Goal: Use online tool/utility: Utilize a website feature to perform a specific function

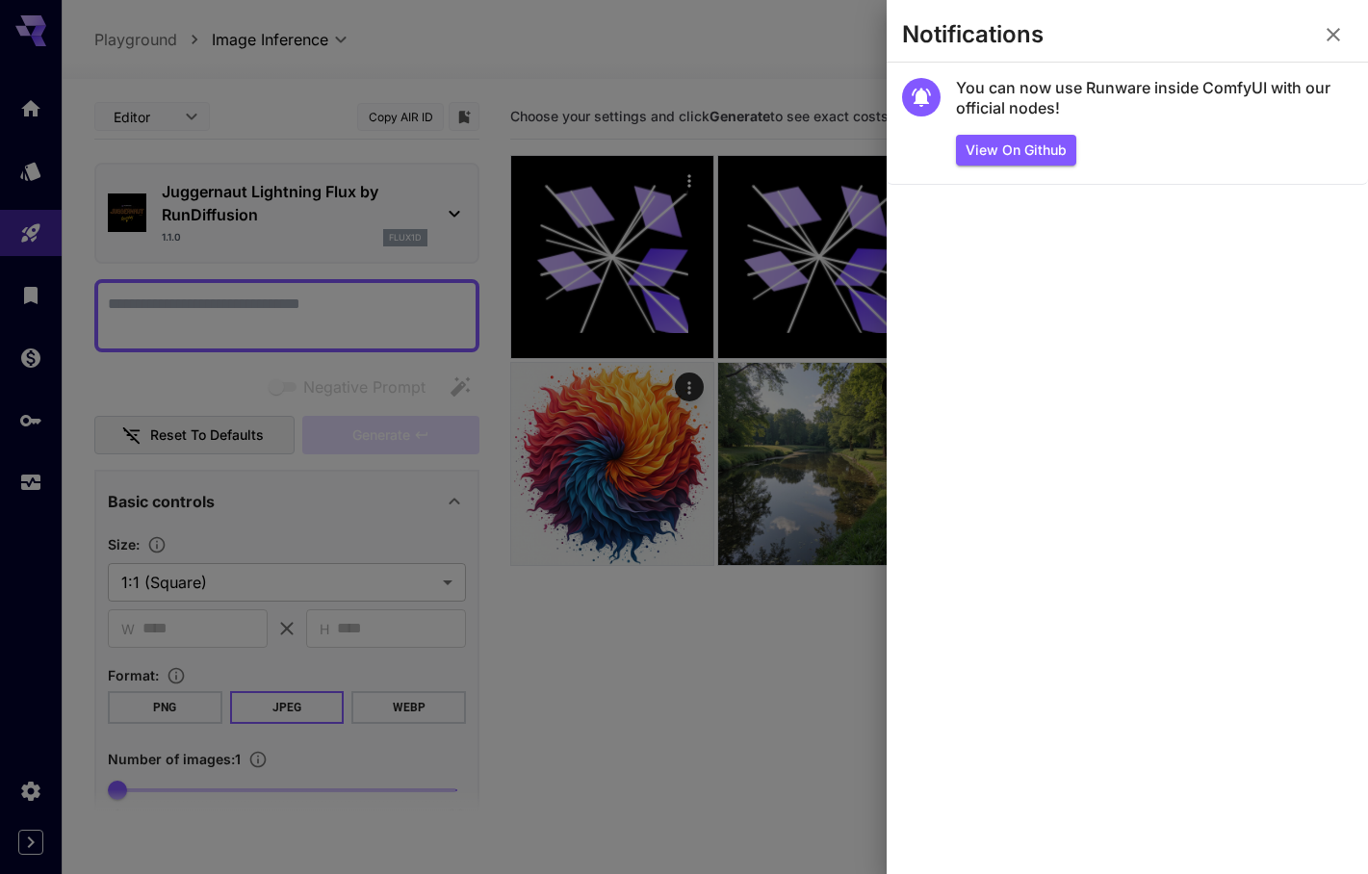
click at [1330, 38] on icon "button" at bounding box center [1333, 34] width 13 height 13
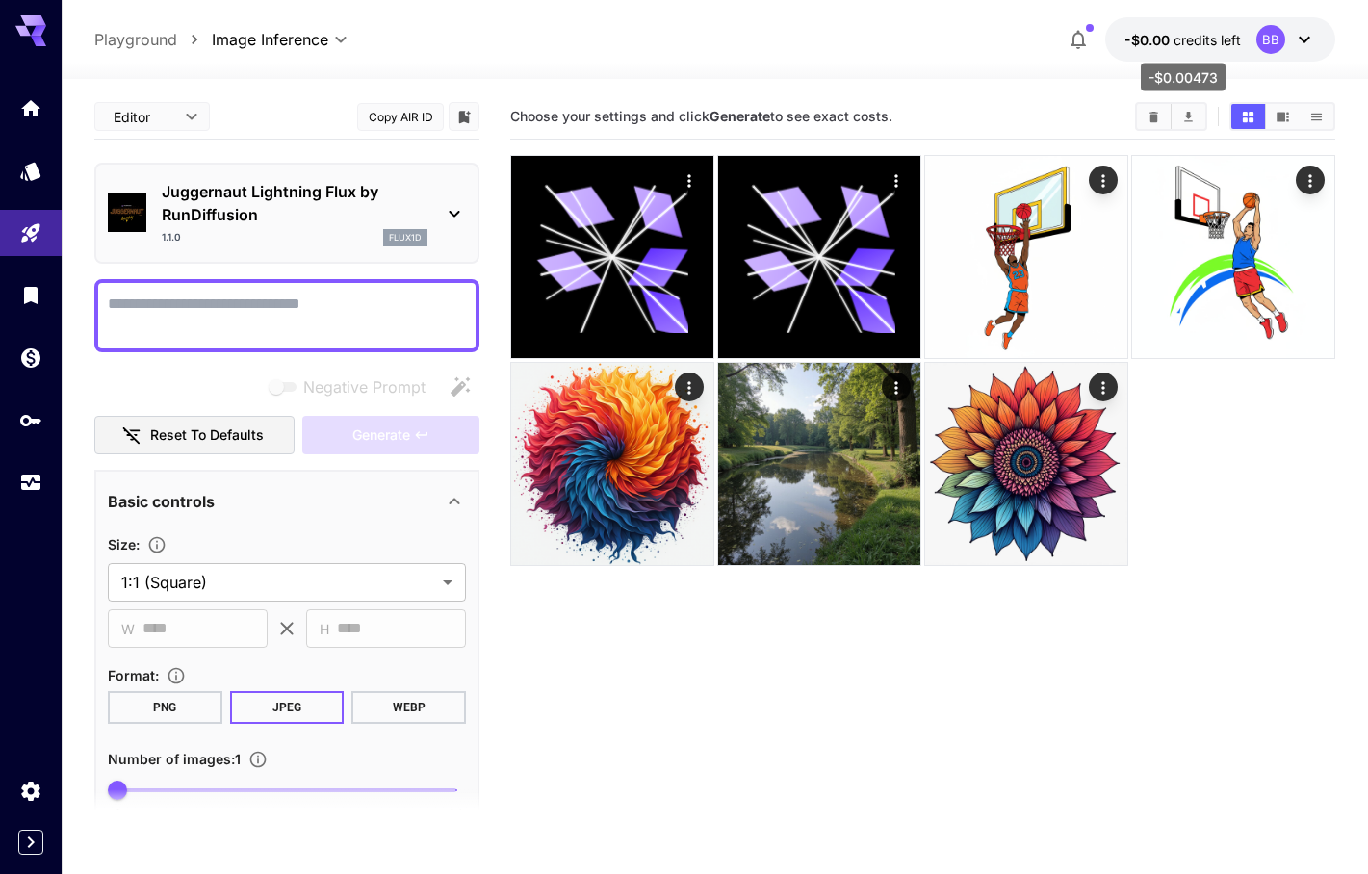
click at [1203, 37] on span "credits left" at bounding box center [1207, 40] width 67 height 16
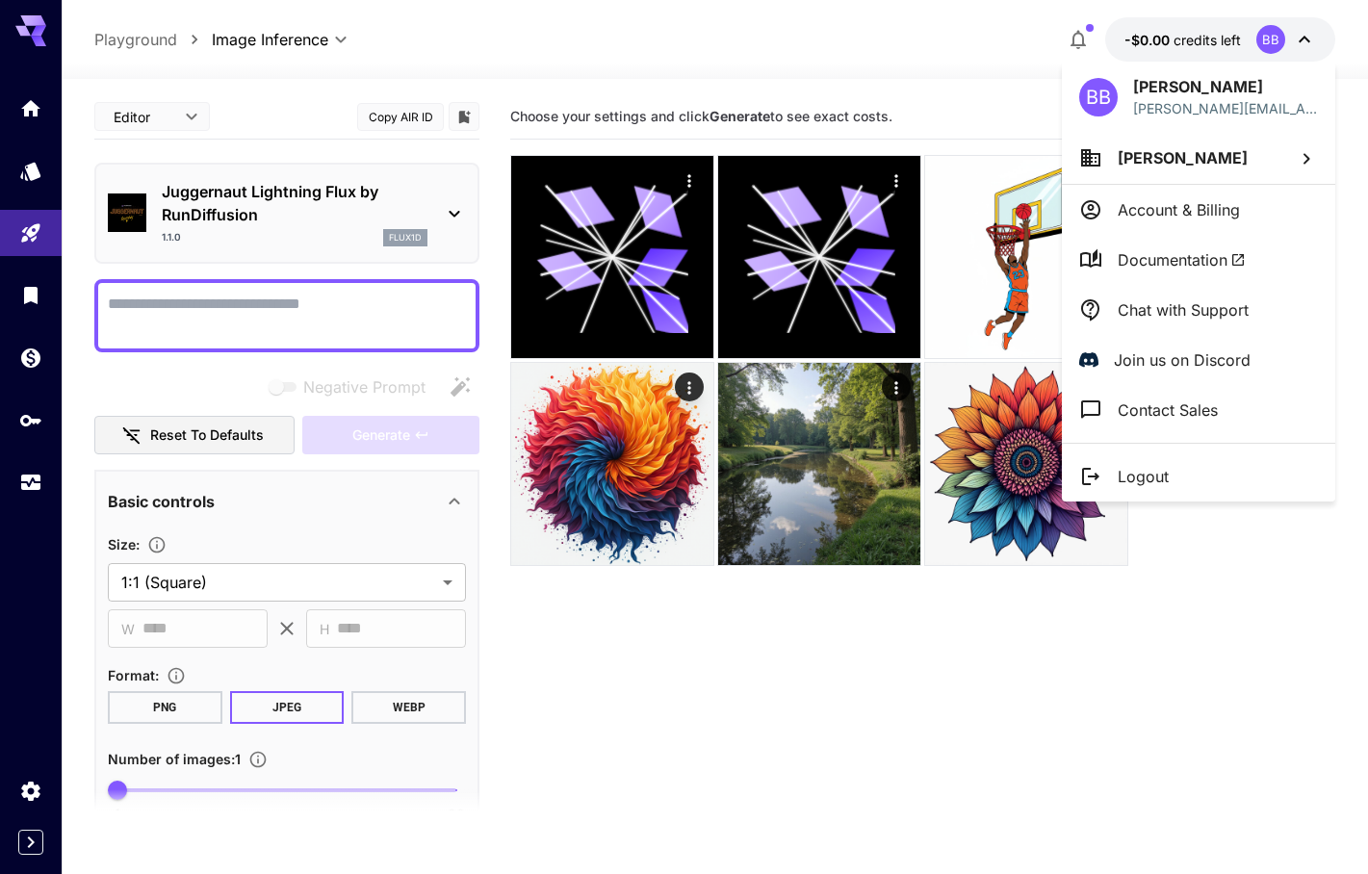
click at [1288, 221] on li "Account & Billing" at bounding box center [1198, 210] width 273 height 50
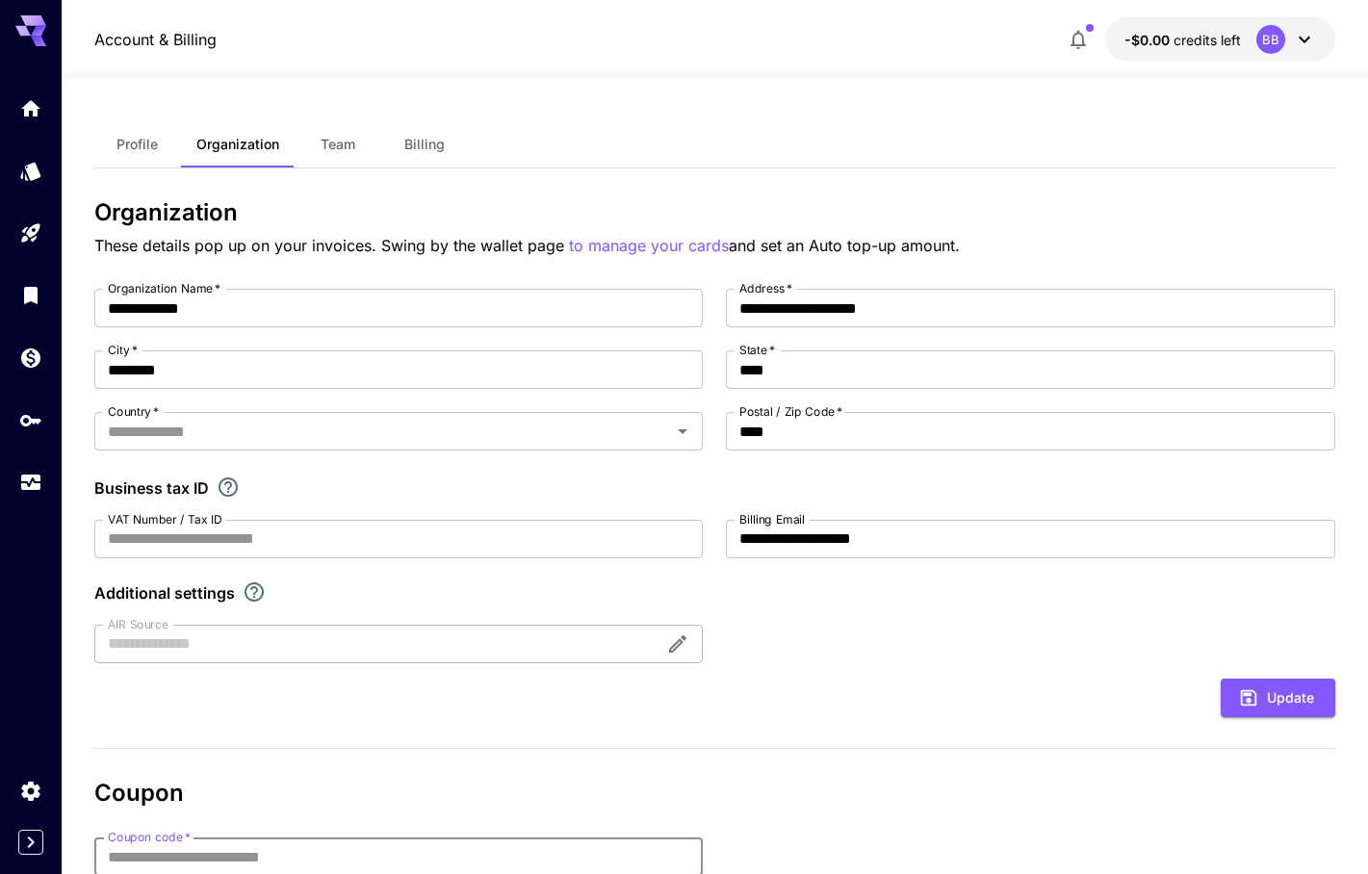
type input "*******"
click at [26, 362] on icon "Wallet" at bounding box center [32, 355] width 23 height 23
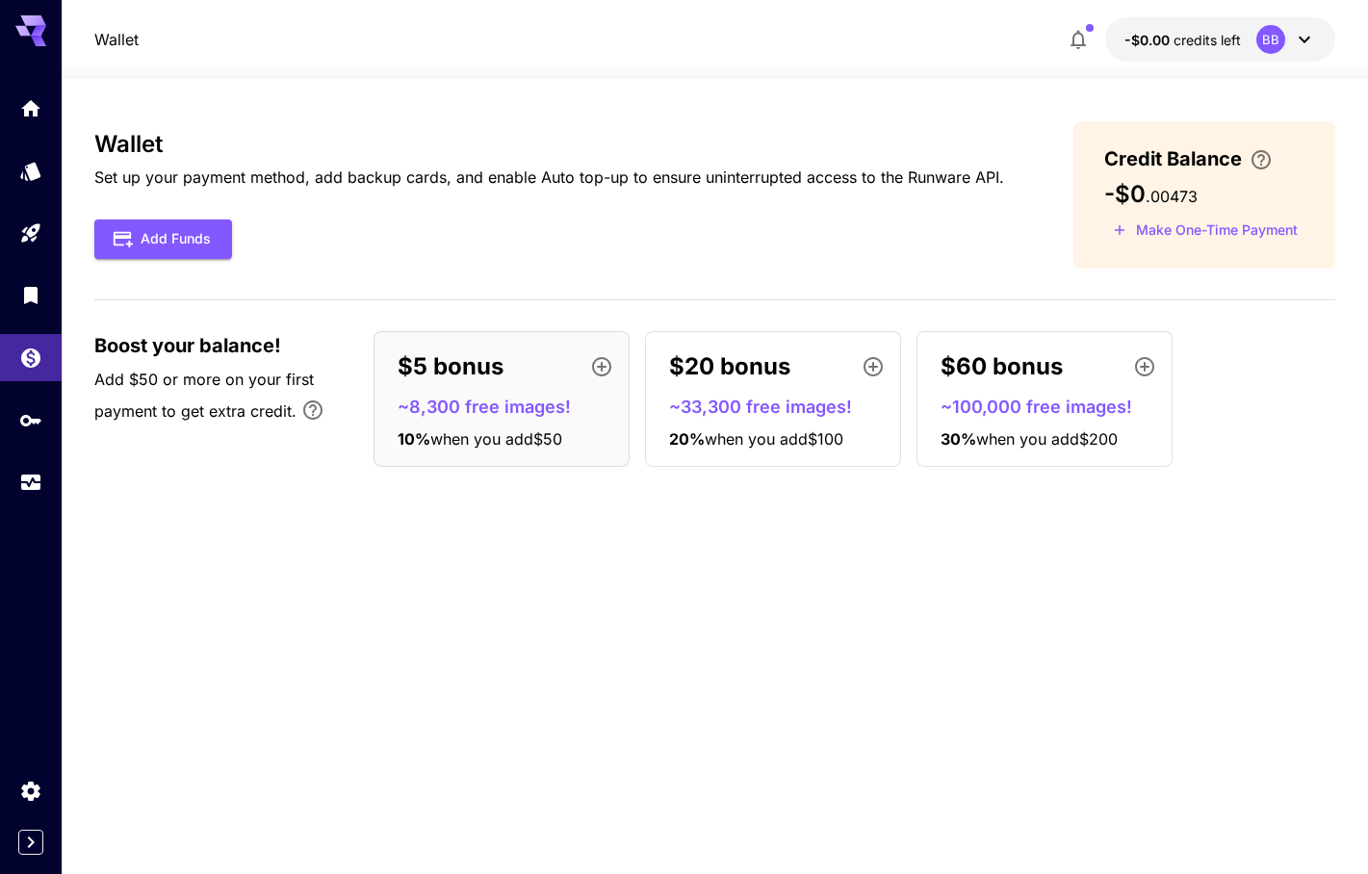
click at [541, 394] on p "~8,300 free images!" at bounding box center [509, 407] width 223 height 26
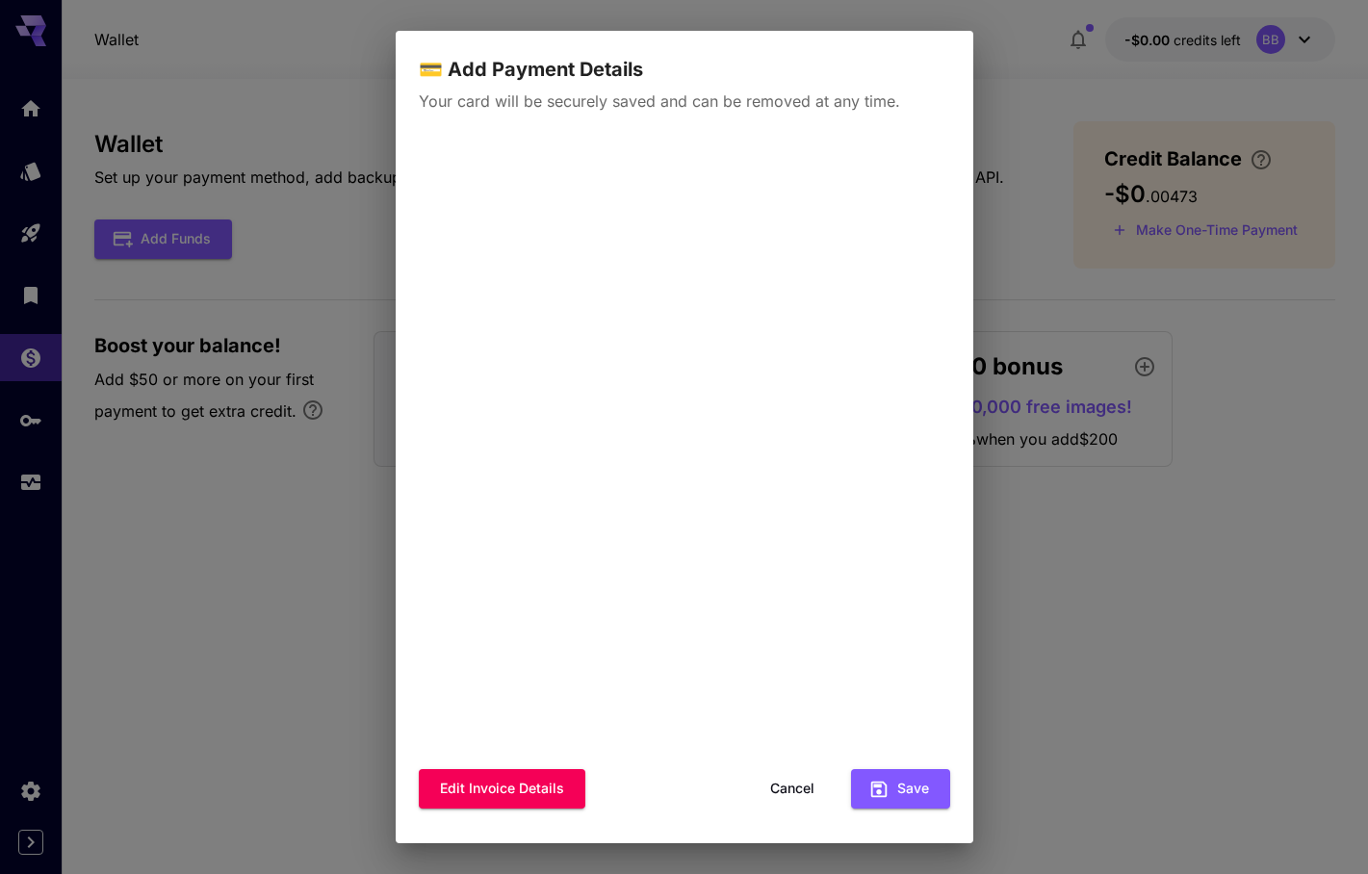
scroll to position [10, 0]
click at [911, 789] on button "Save" at bounding box center [900, 789] width 99 height 39
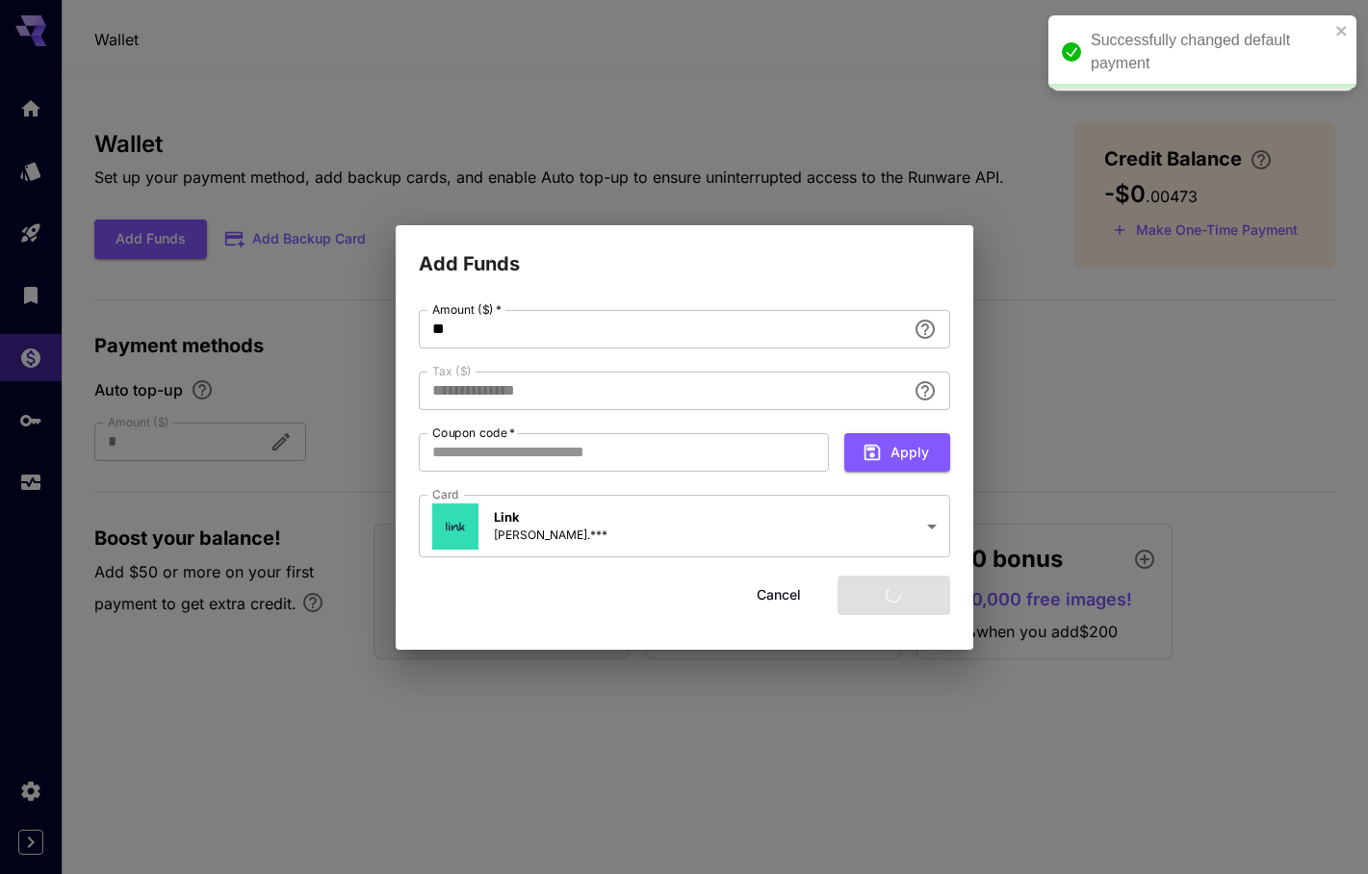
type input "****"
click at [567, 324] on input "**" at bounding box center [662, 329] width 487 height 39
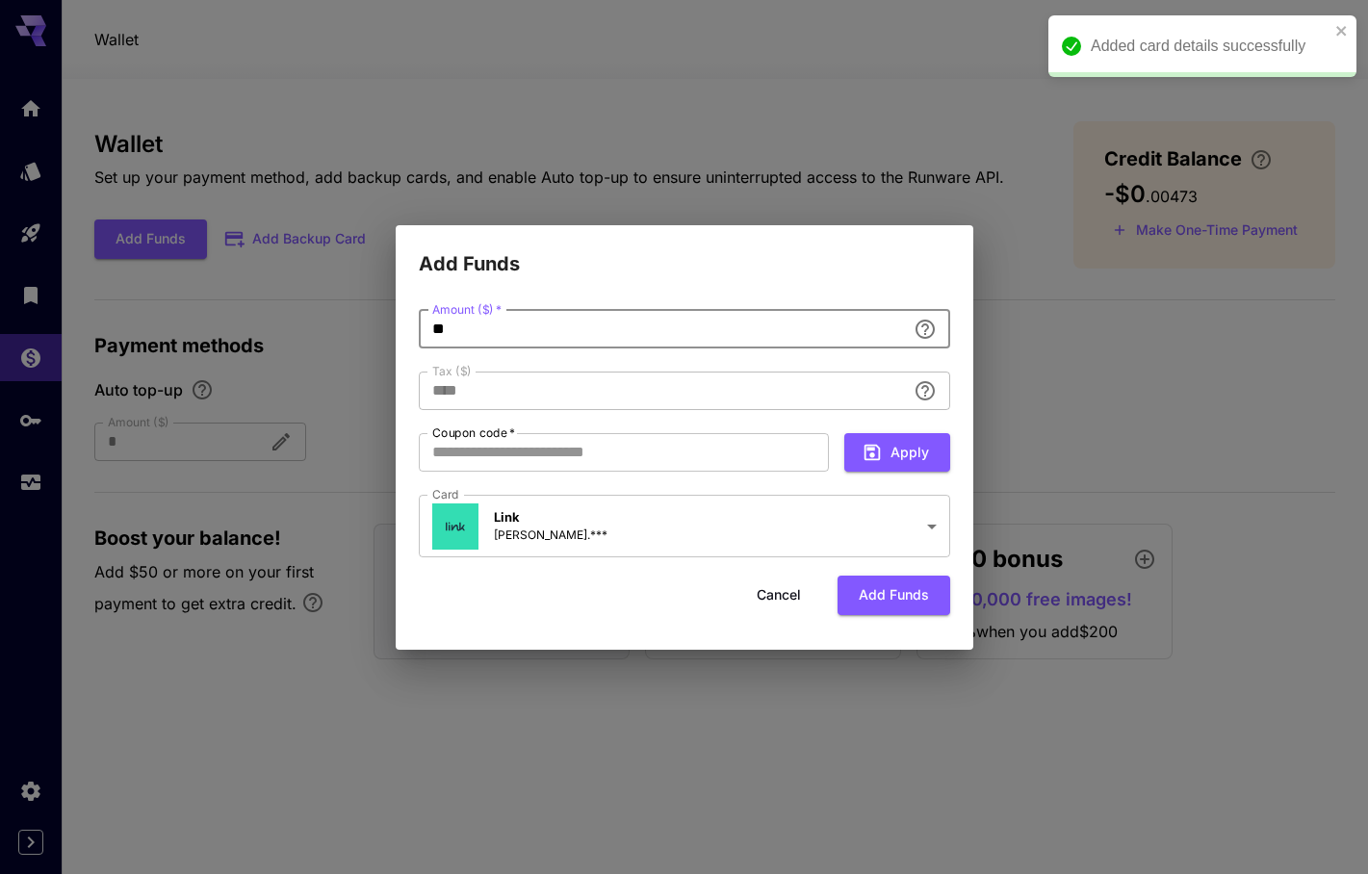
type input "*"
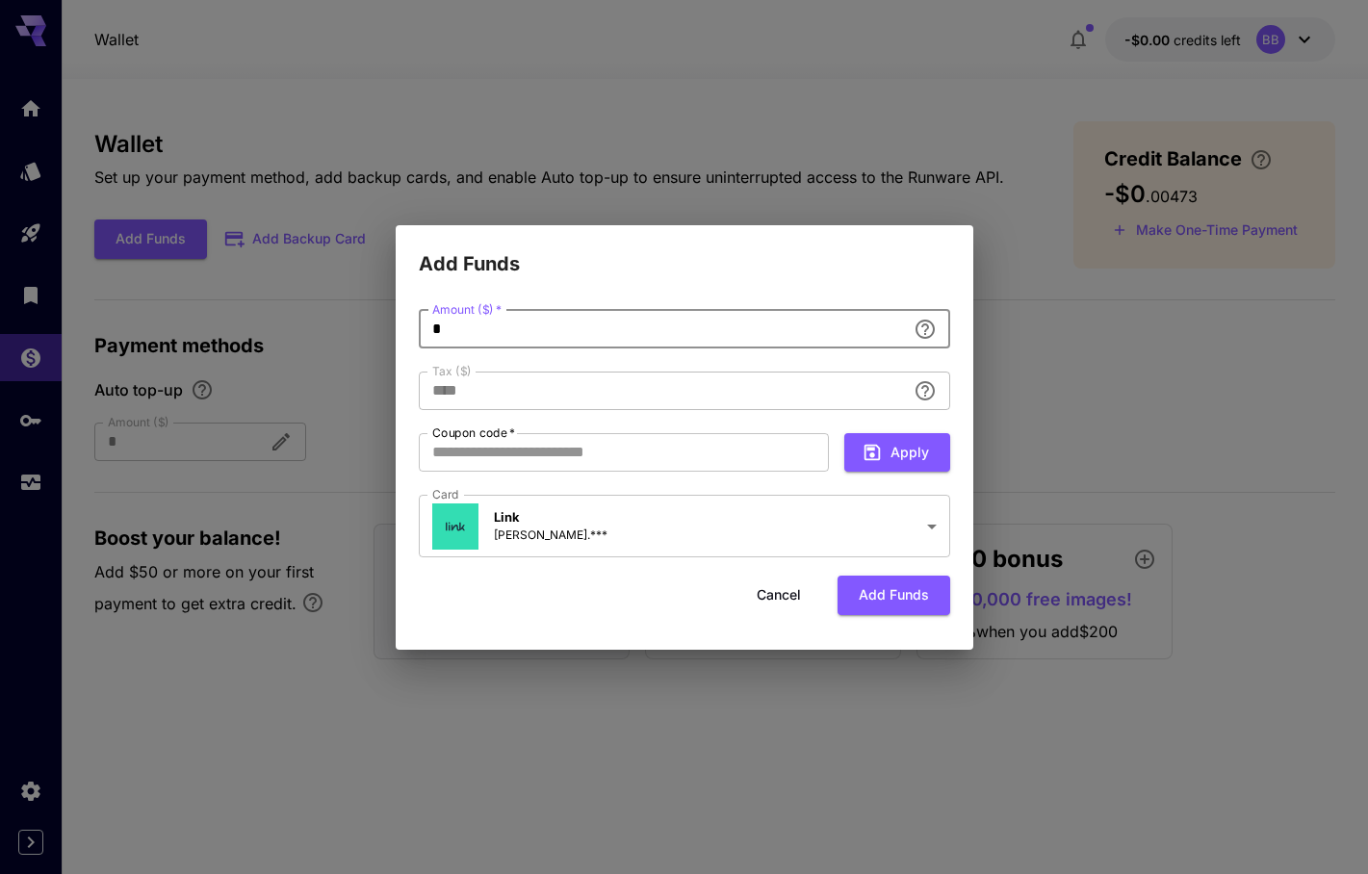
type input "**"
type input "*****"
type input "**"
click at [902, 601] on button "Add funds" at bounding box center [894, 595] width 113 height 39
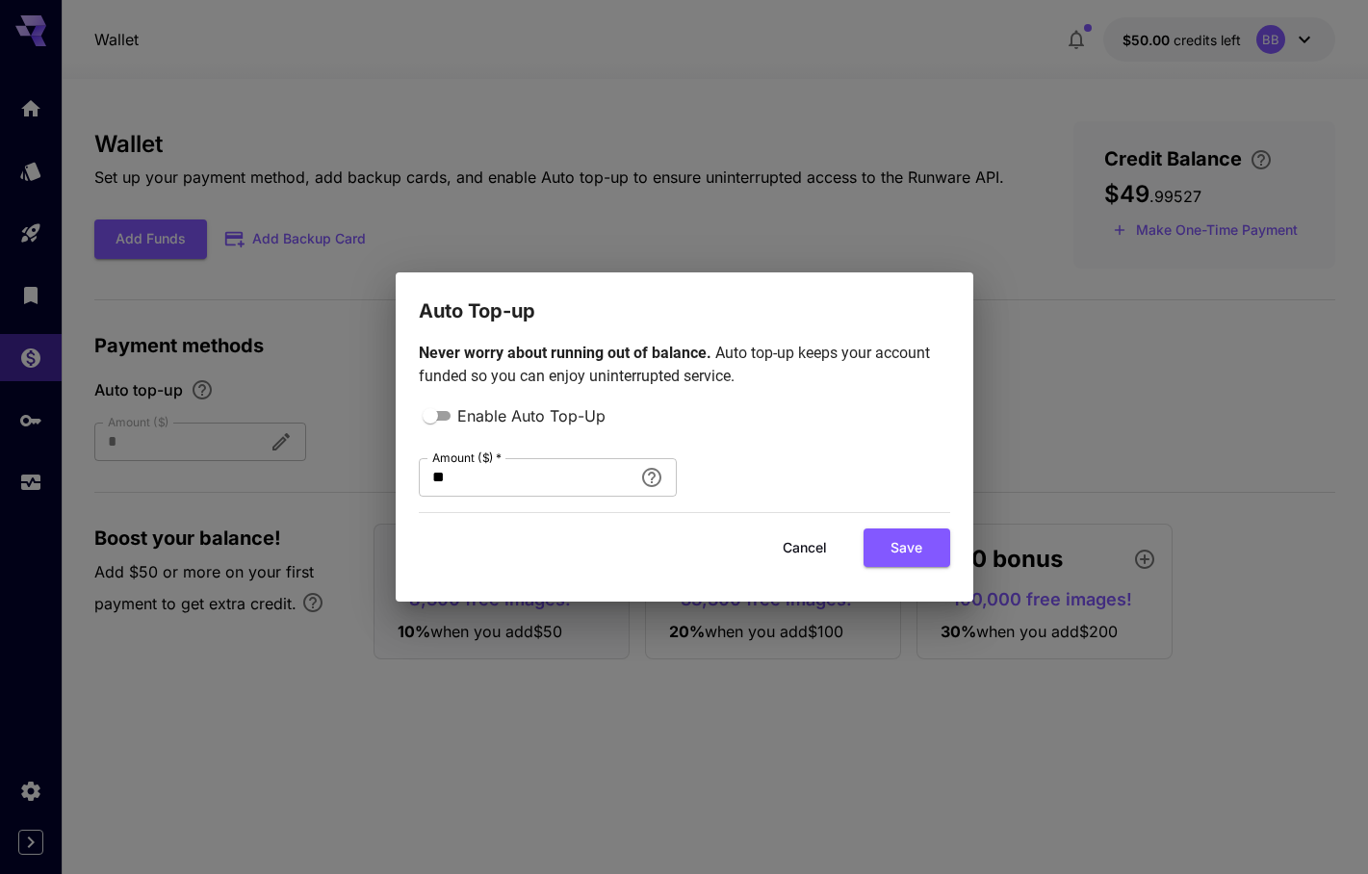
click at [812, 537] on button "Cancel" at bounding box center [805, 548] width 87 height 39
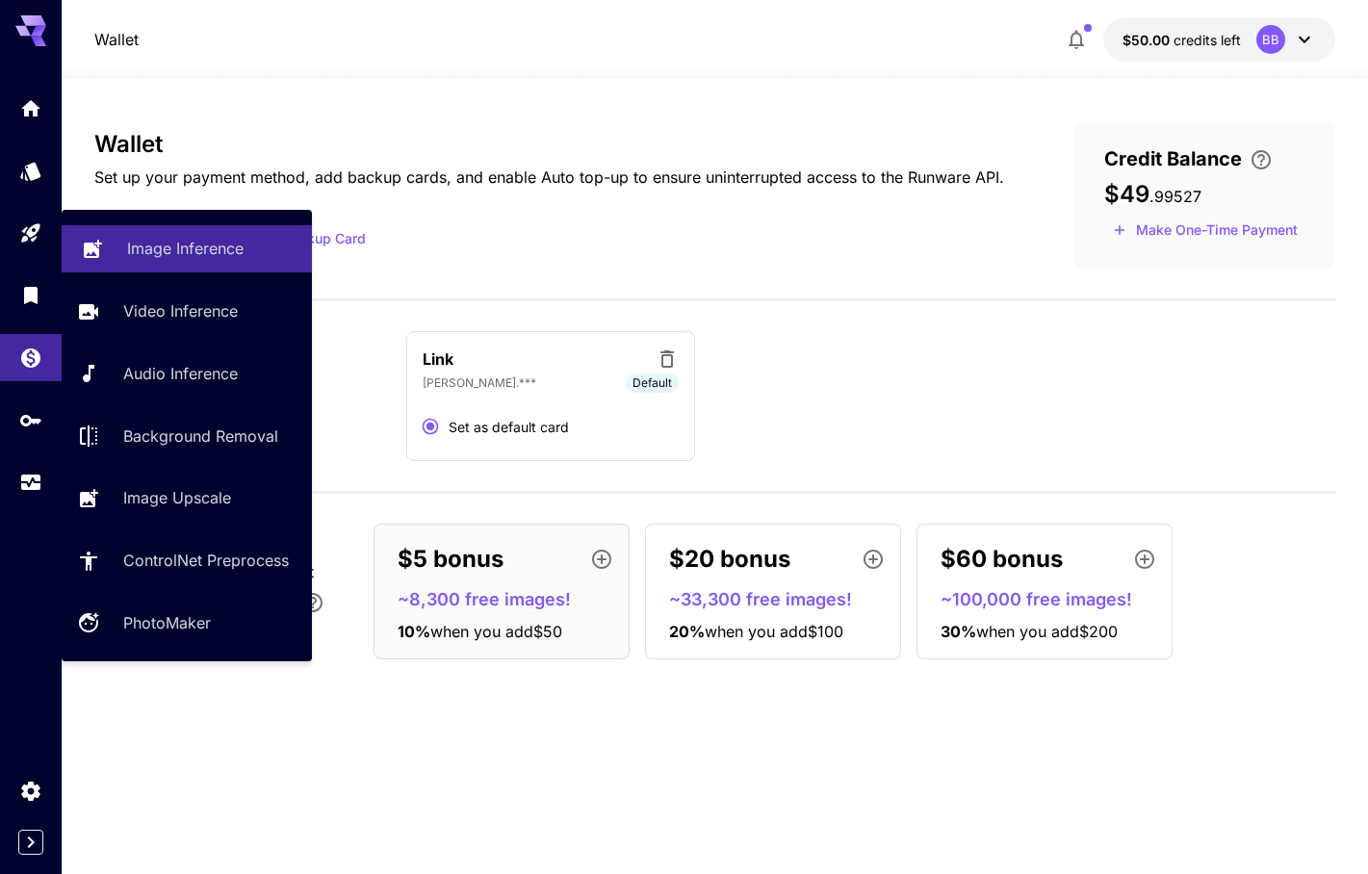
click at [110, 236] on link "Image Inference" at bounding box center [187, 248] width 250 height 47
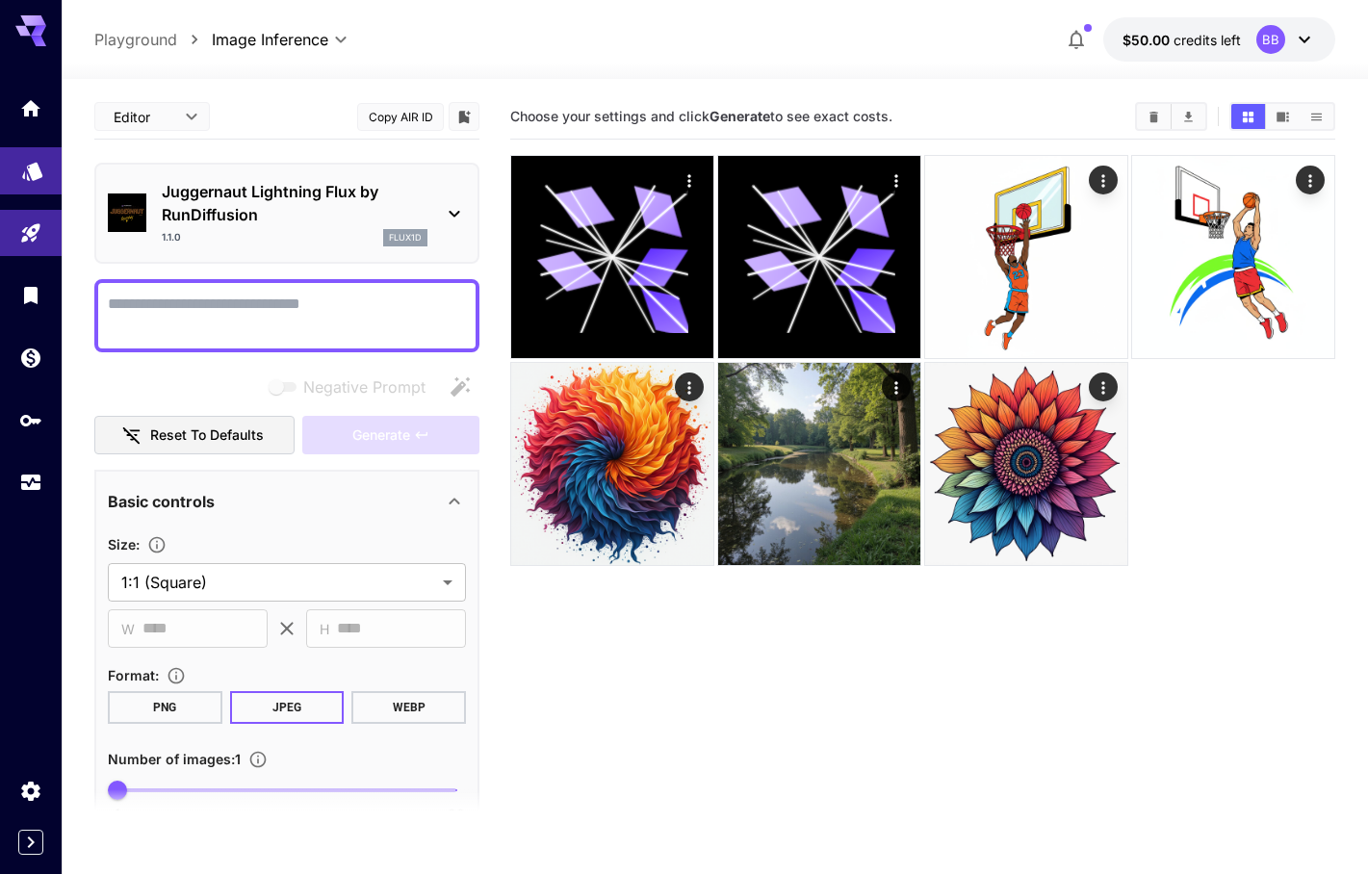
click at [16, 161] on link at bounding box center [31, 170] width 62 height 47
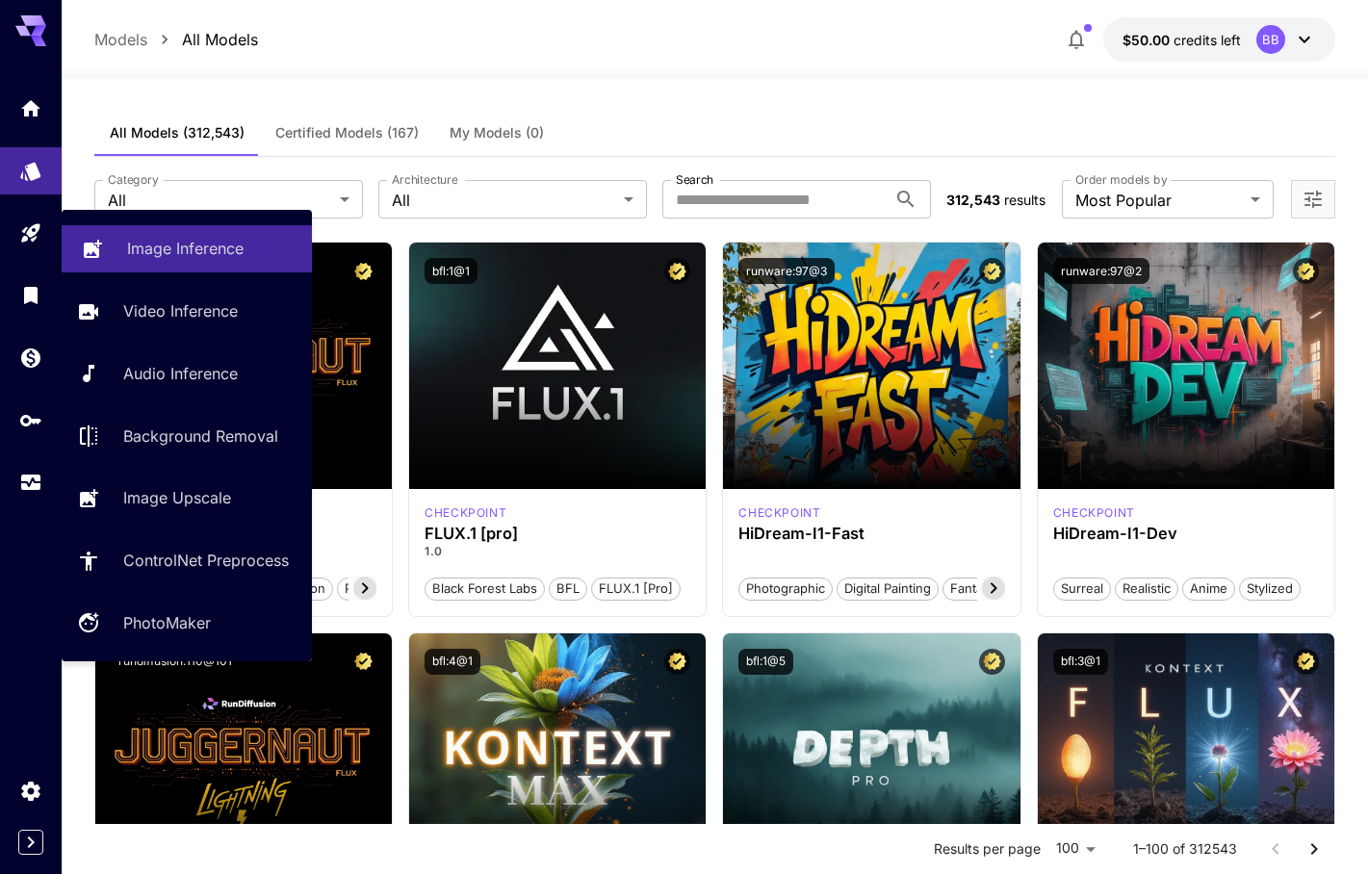
click at [192, 254] on p "Image Inference" at bounding box center [185, 248] width 117 height 23
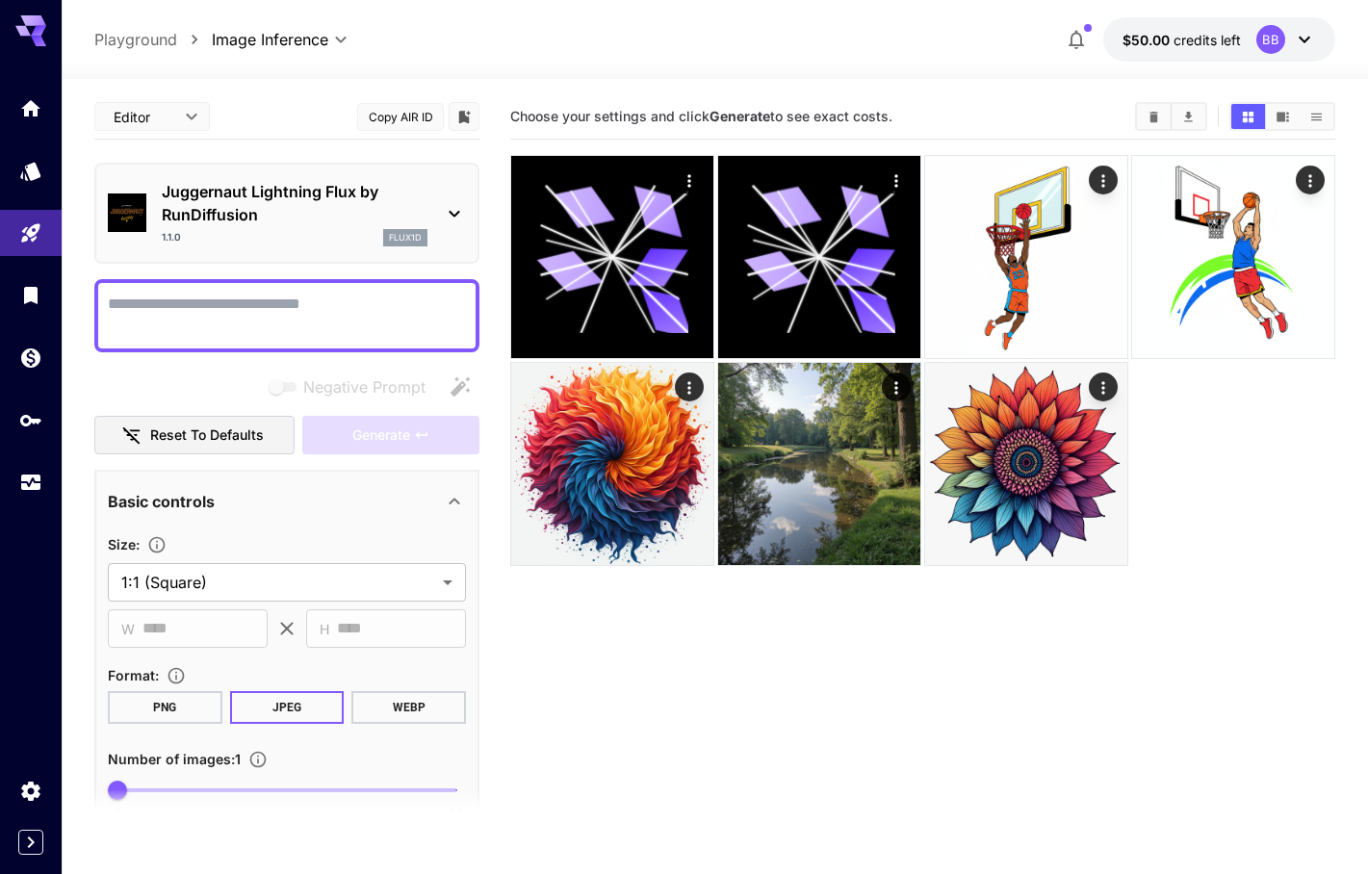
click at [358, 204] on p "Juggernaut Lightning Flux by RunDiffusion" at bounding box center [295, 203] width 266 height 46
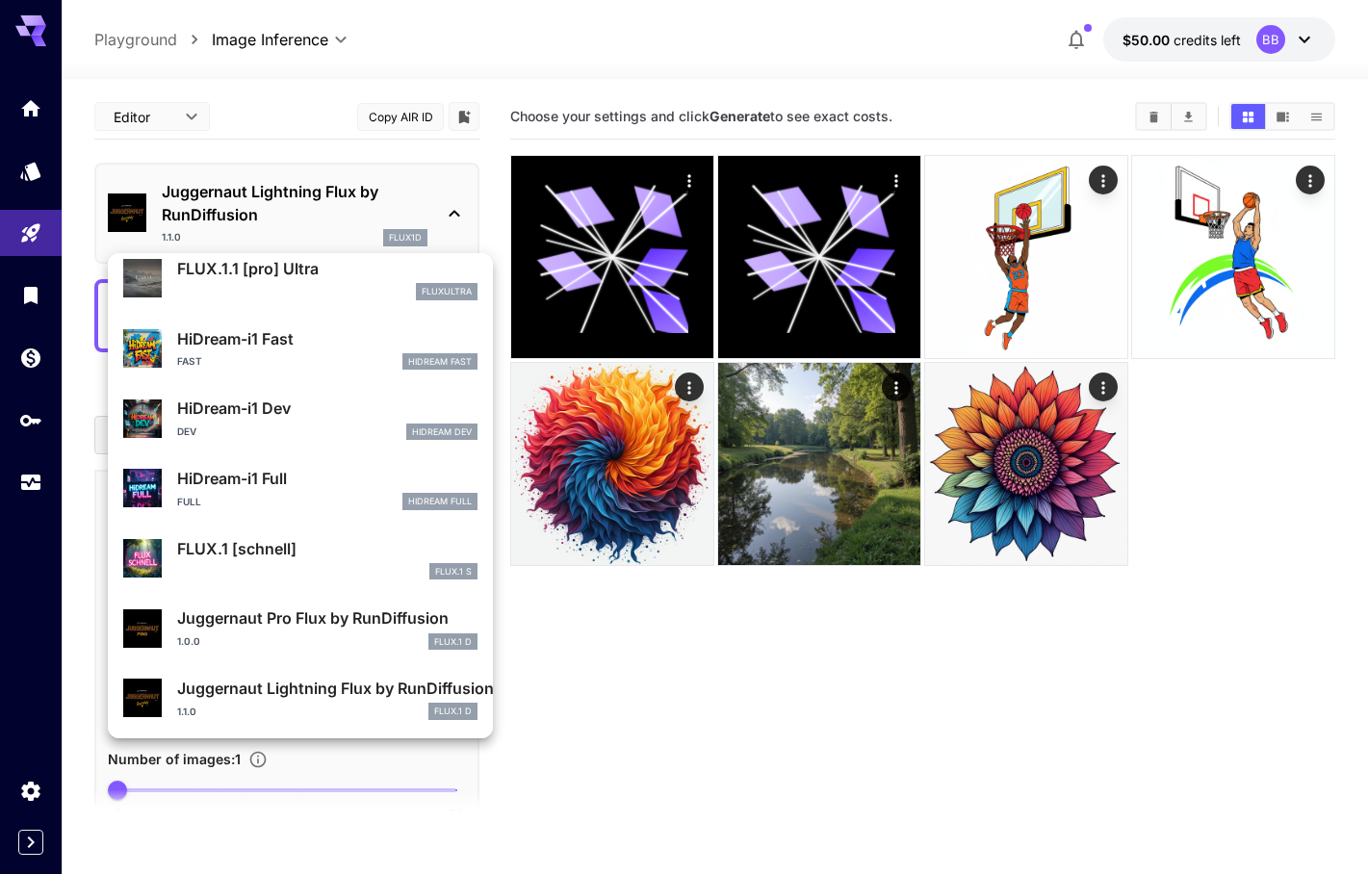
scroll to position [1534, 0]
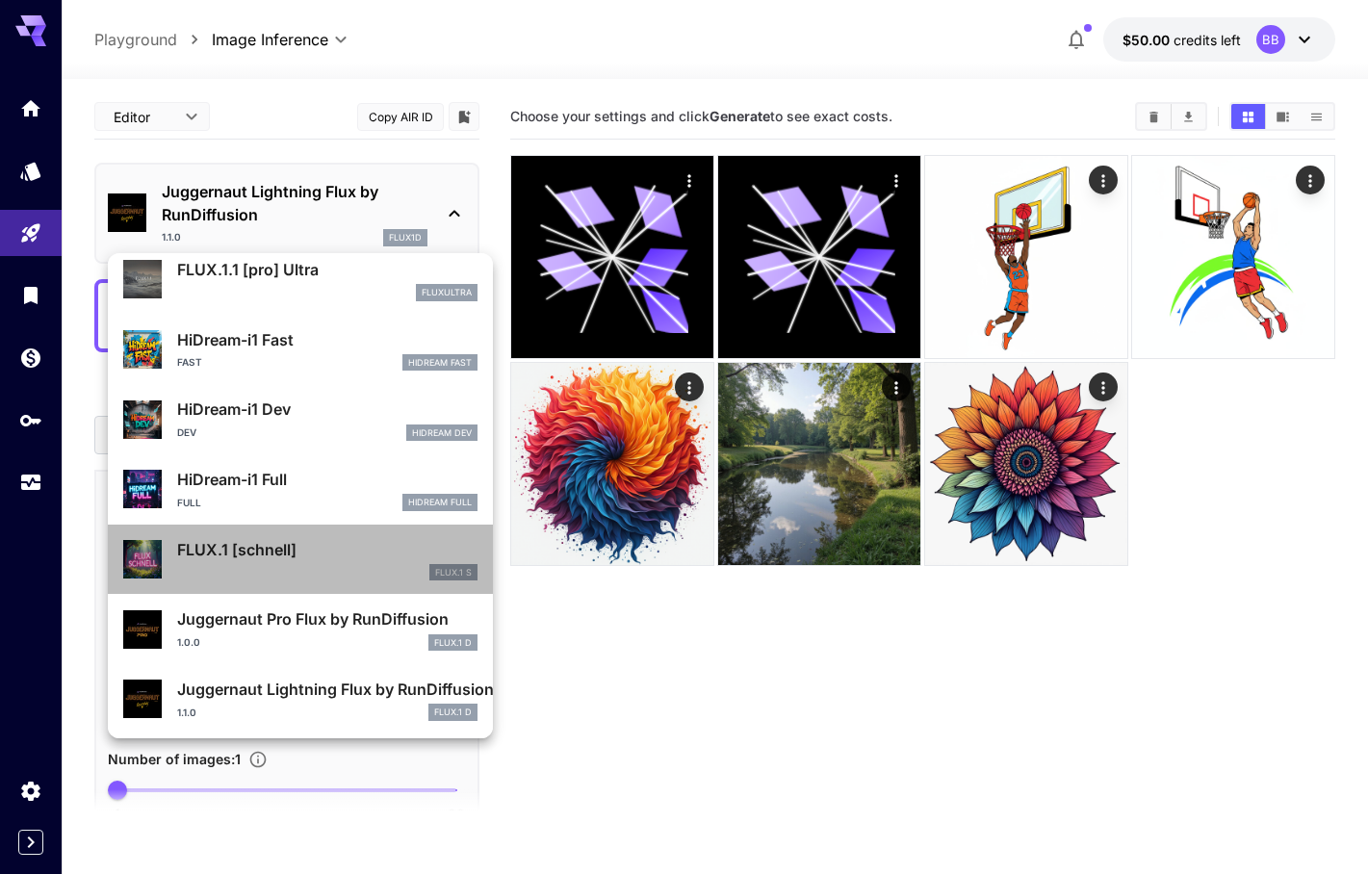
click at [331, 554] on p "FLUX.1 [schnell]" at bounding box center [327, 549] width 300 height 23
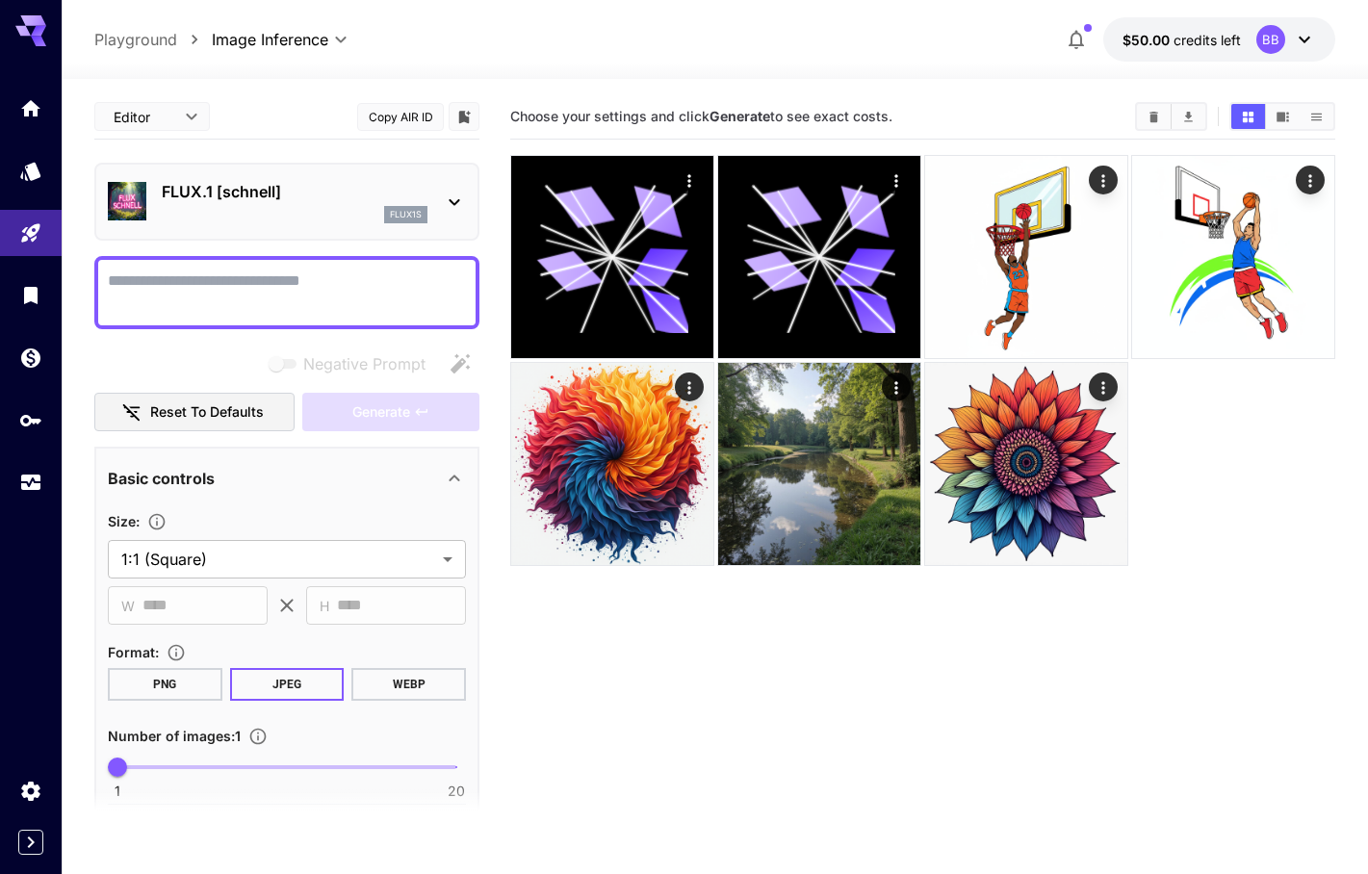
click at [210, 283] on textarea "Negative Prompt" at bounding box center [287, 293] width 358 height 46
paste textarea "**********"
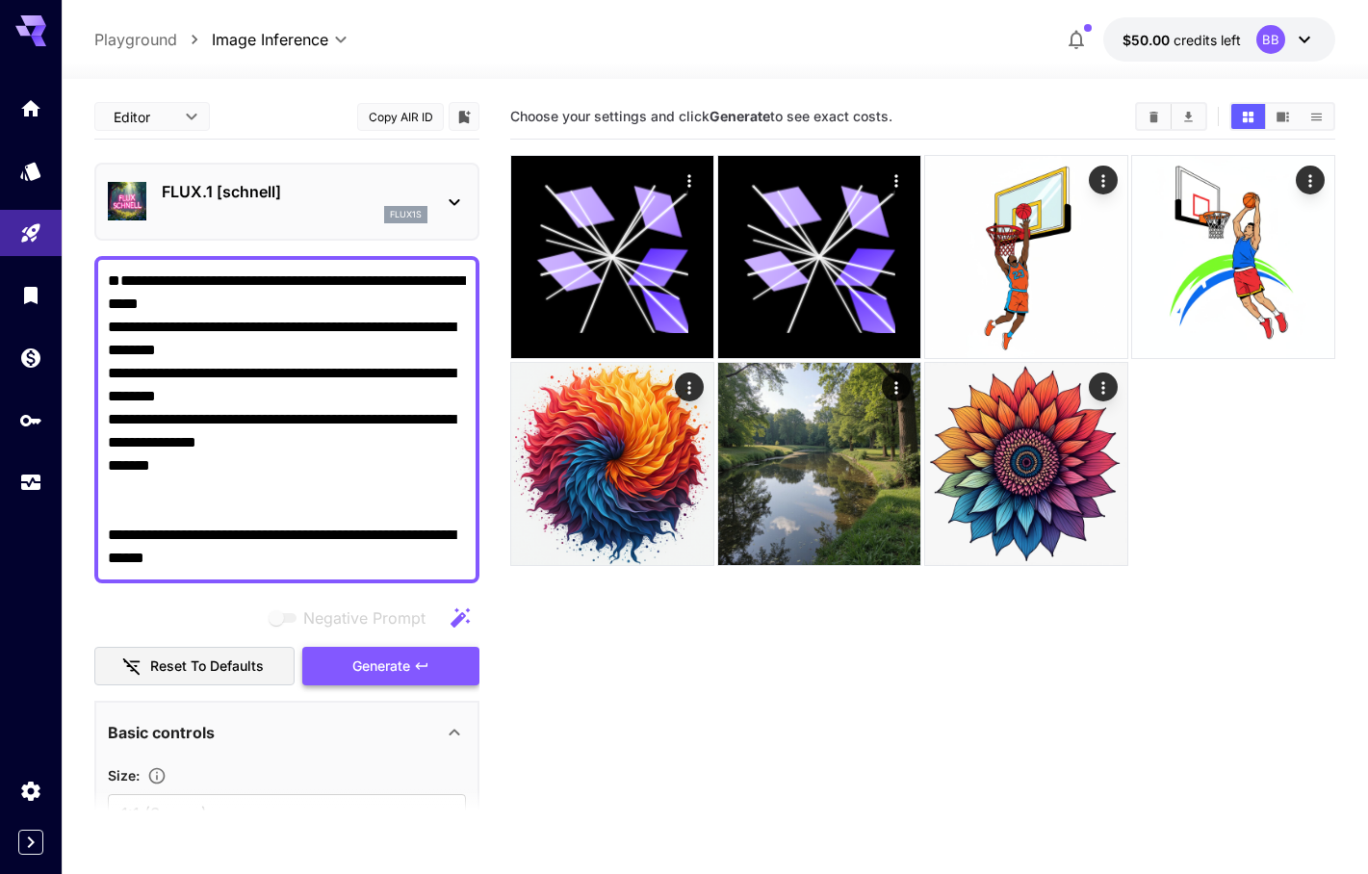
type textarea "**********"
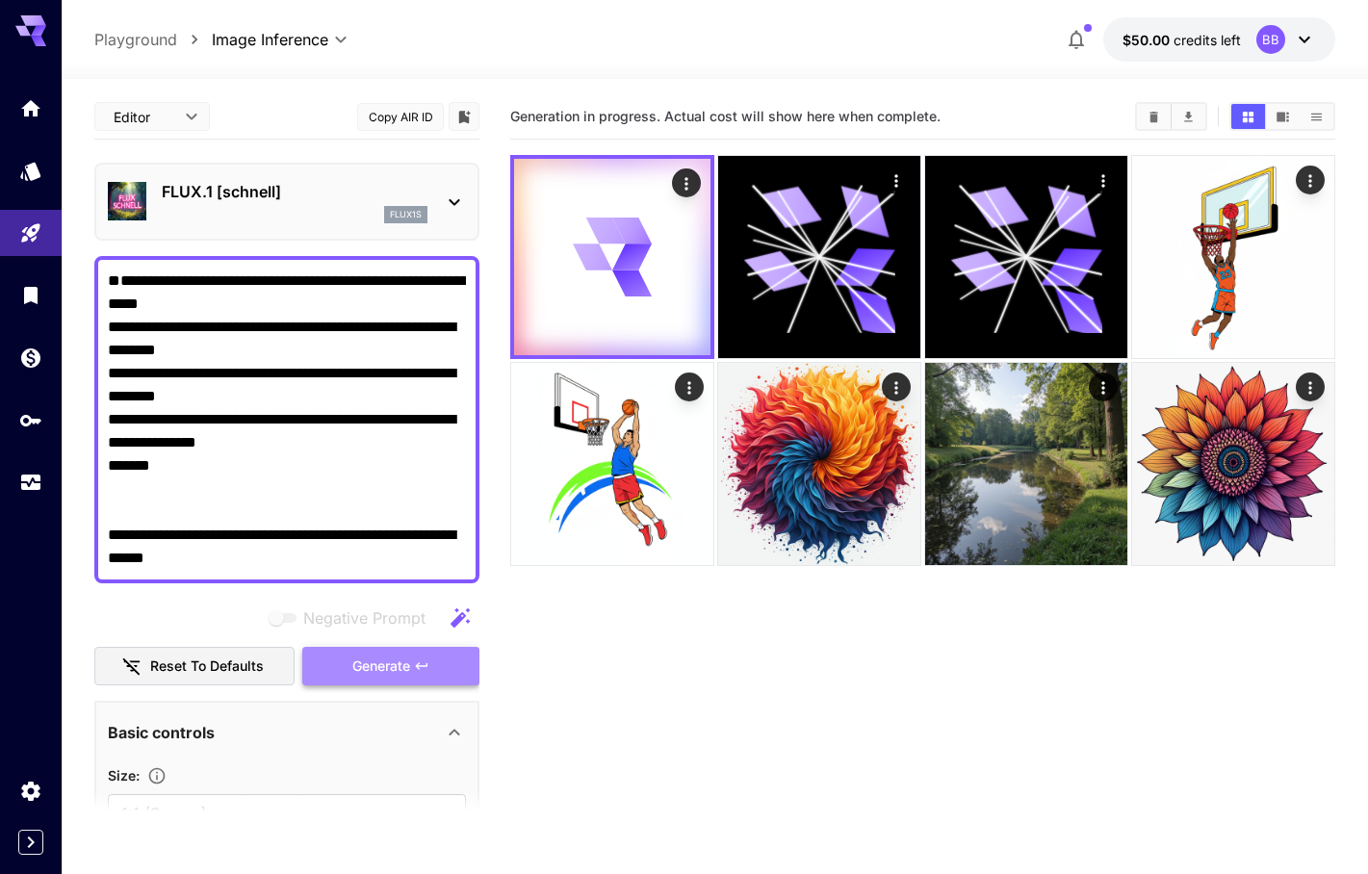
click at [390, 666] on span "Generate" at bounding box center [381, 667] width 58 height 24
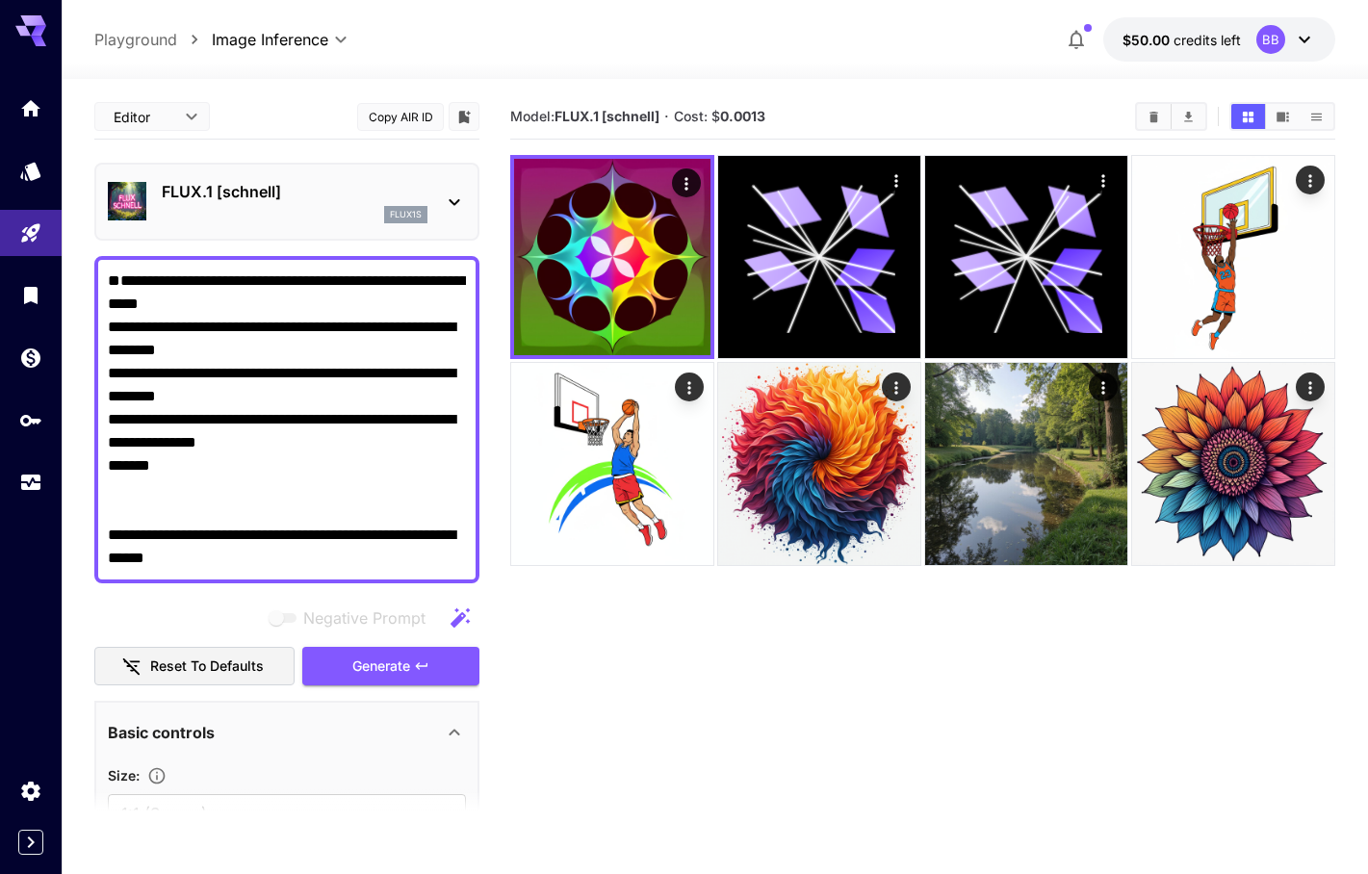
drag, startPoint x: 308, startPoint y: 556, endPoint x: -12, endPoint y: 181, distance: 492.5
click at [0, 181] on html "**********" at bounding box center [684, 513] width 1368 height 1026
click at [329, 203] on div "FLUX.1 [[PERSON_NAME]] flux1s" at bounding box center [295, 201] width 266 height 43
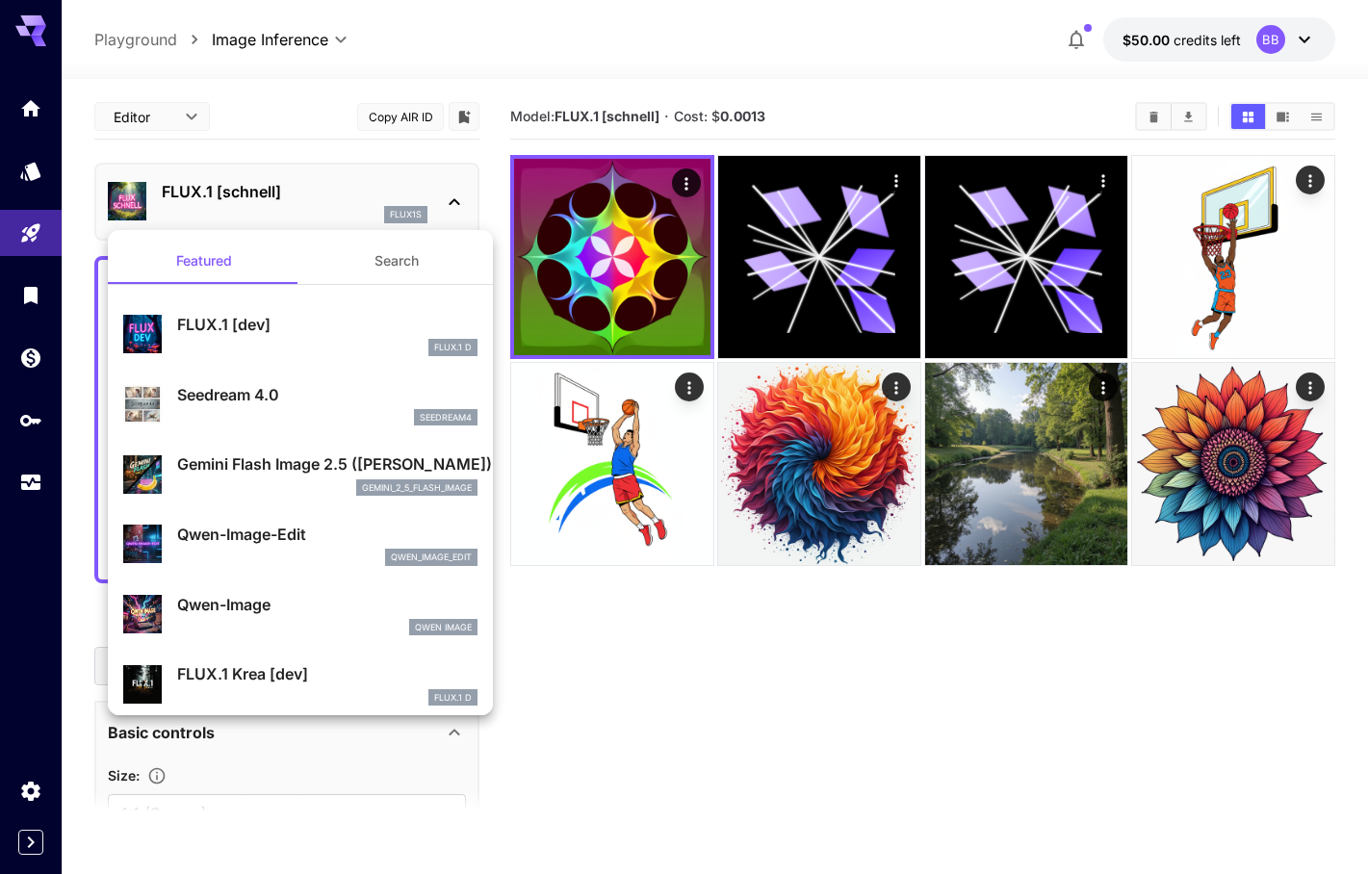
click at [313, 329] on p "FLUX.1 [dev]" at bounding box center [327, 324] width 300 height 23
type input "**"
type input "***"
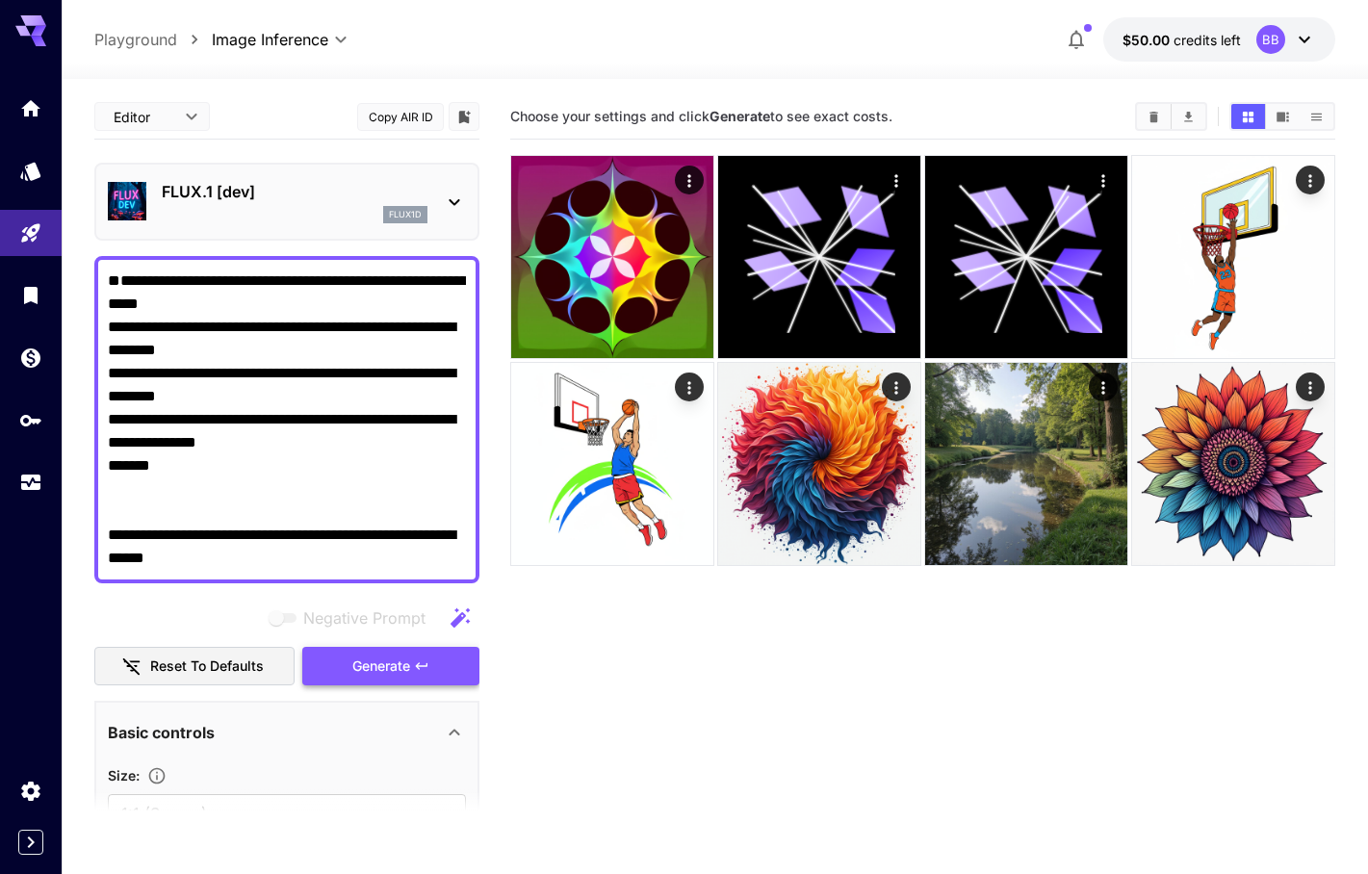
click at [409, 663] on span "Generate" at bounding box center [381, 667] width 58 height 24
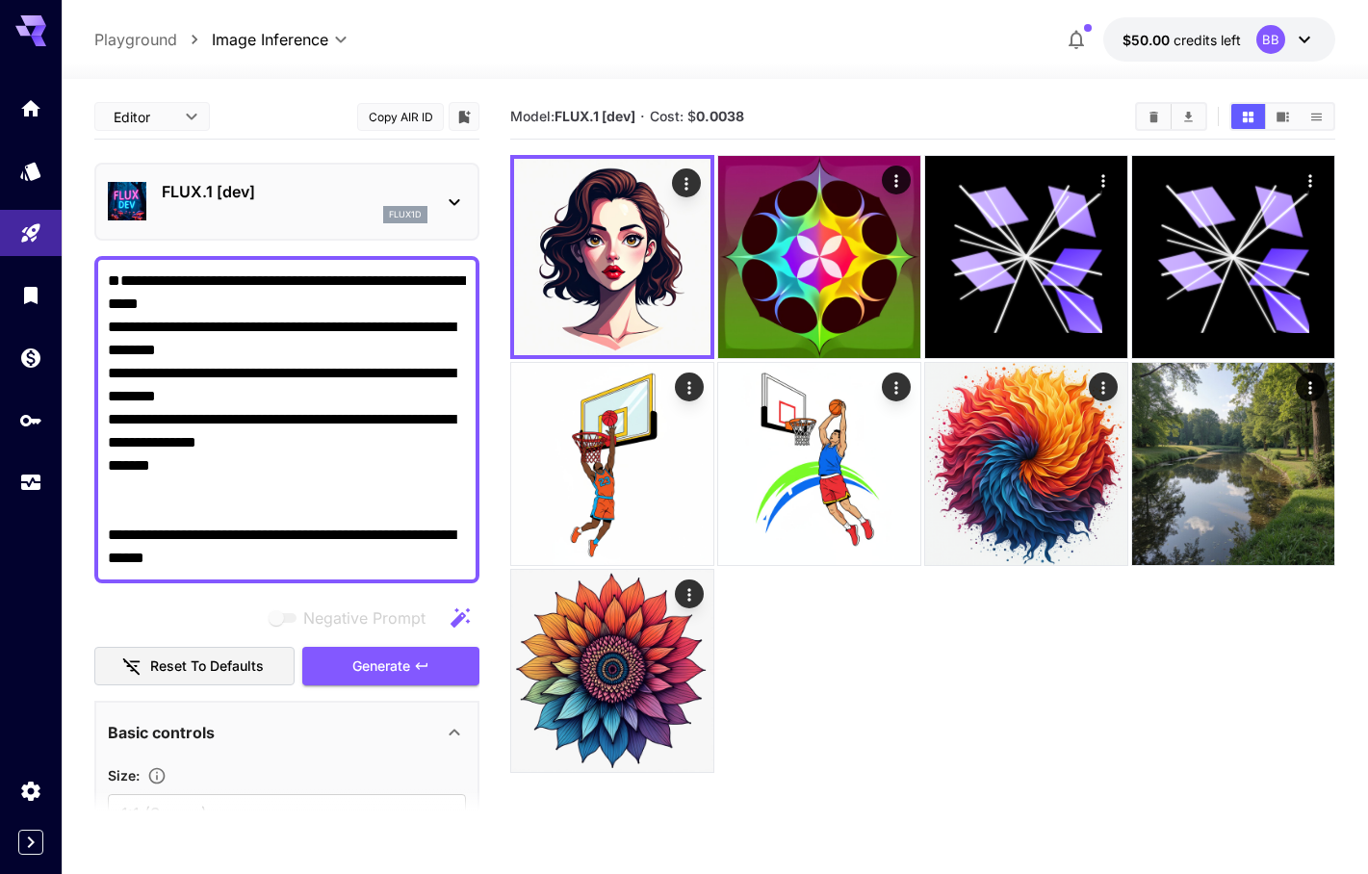
click at [453, 196] on icon at bounding box center [454, 202] width 23 height 23
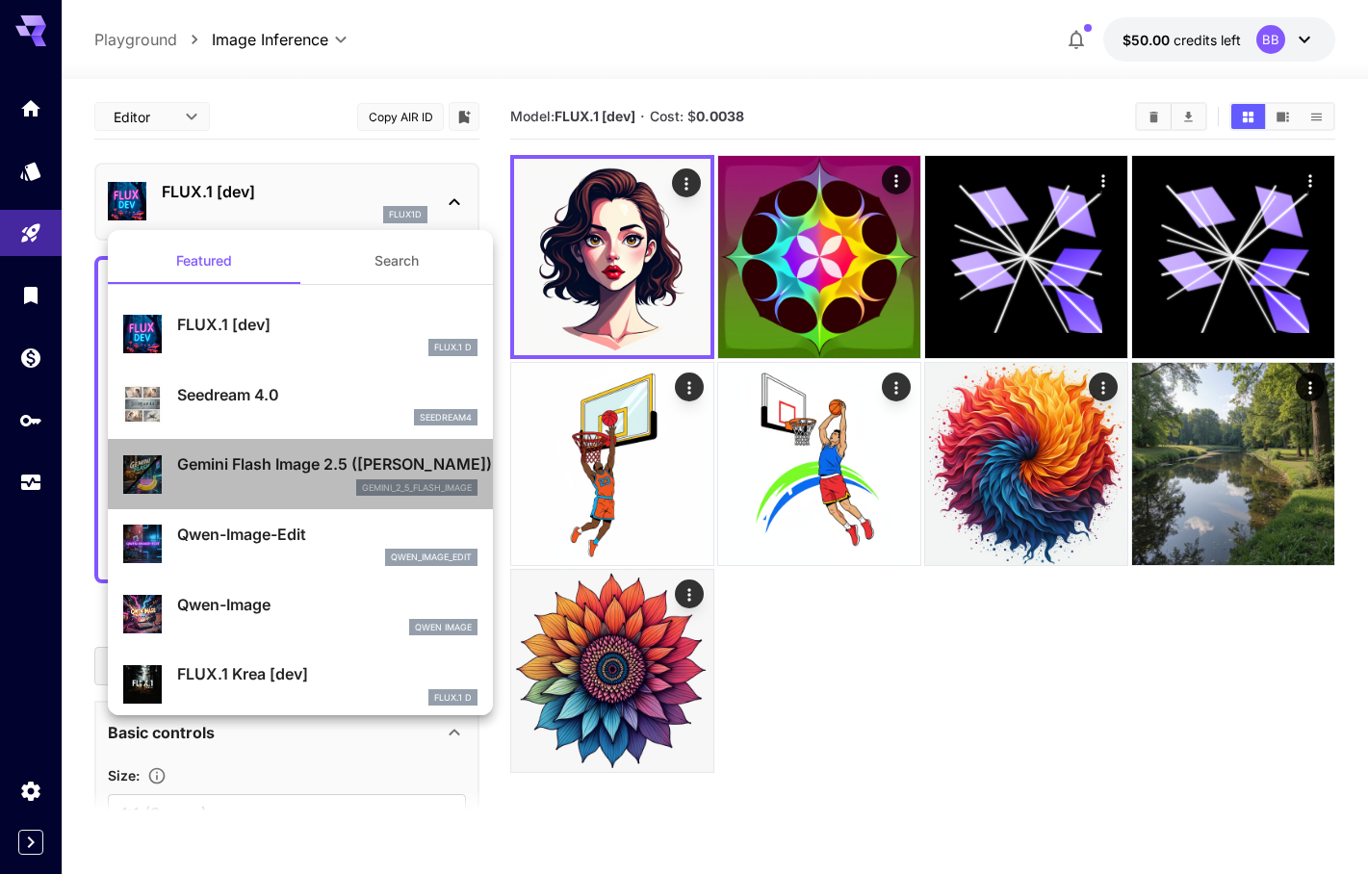
click at [467, 470] on p "Gemini Flash Image 2.5 ([PERSON_NAME])" at bounding box center [327, 464] width 300 height 23
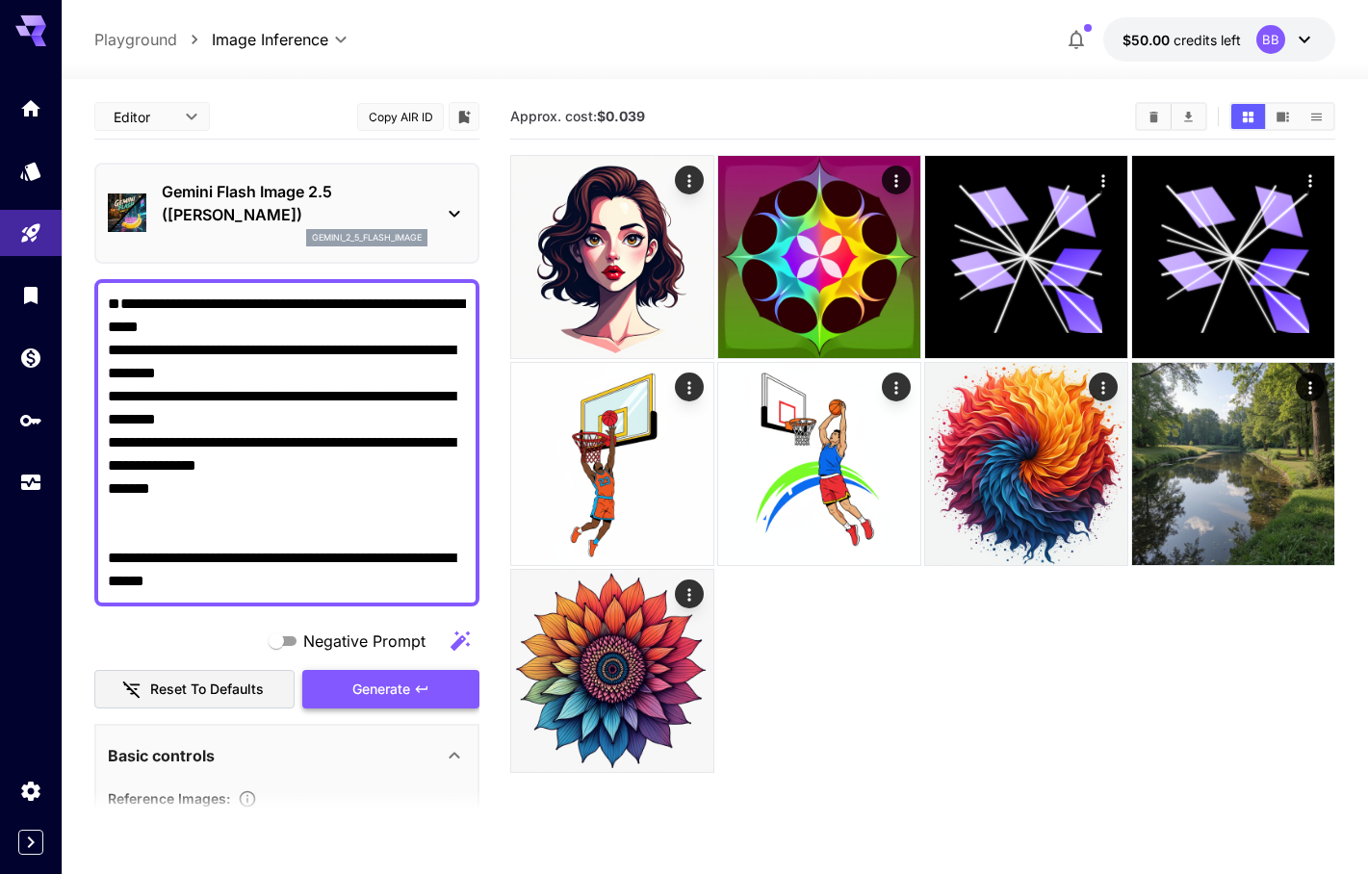
click at [384, 690] on span "Generate" at bounding box center [381, 690] width 58 height 24
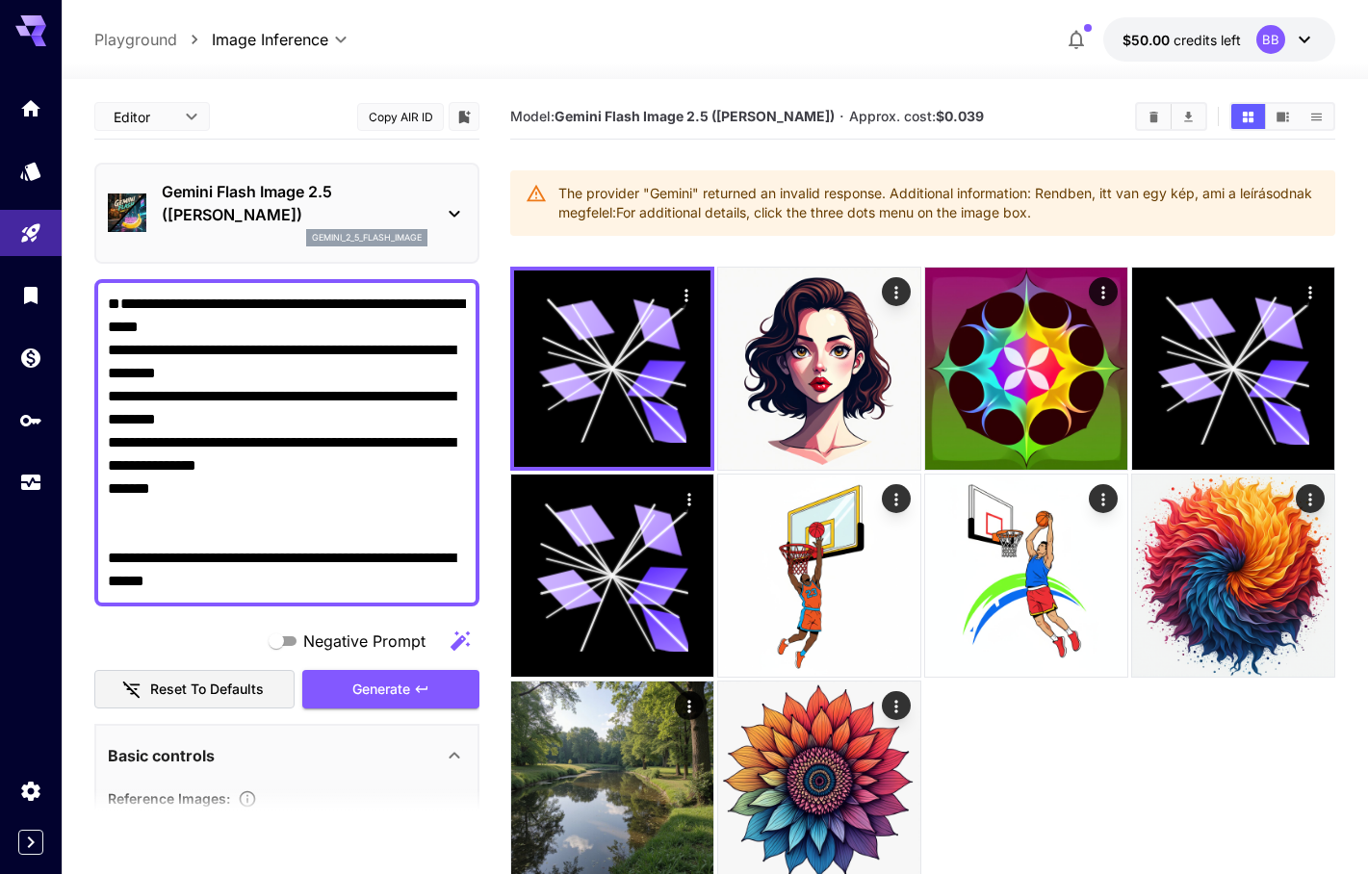
click at [449, 216] on icon at bounding box center [454, 213] width 23 height 23
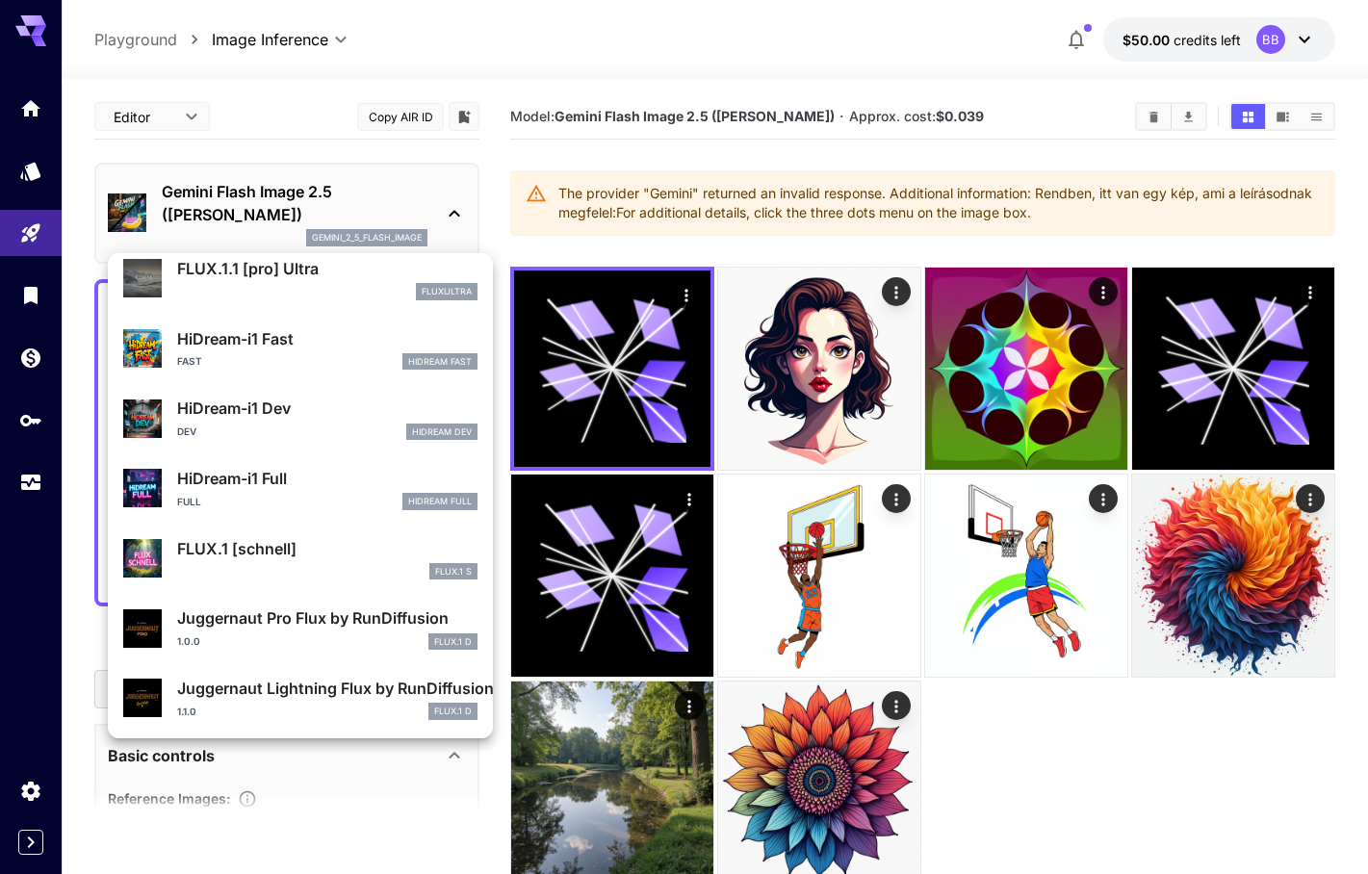
scroll to position [1534, 0]
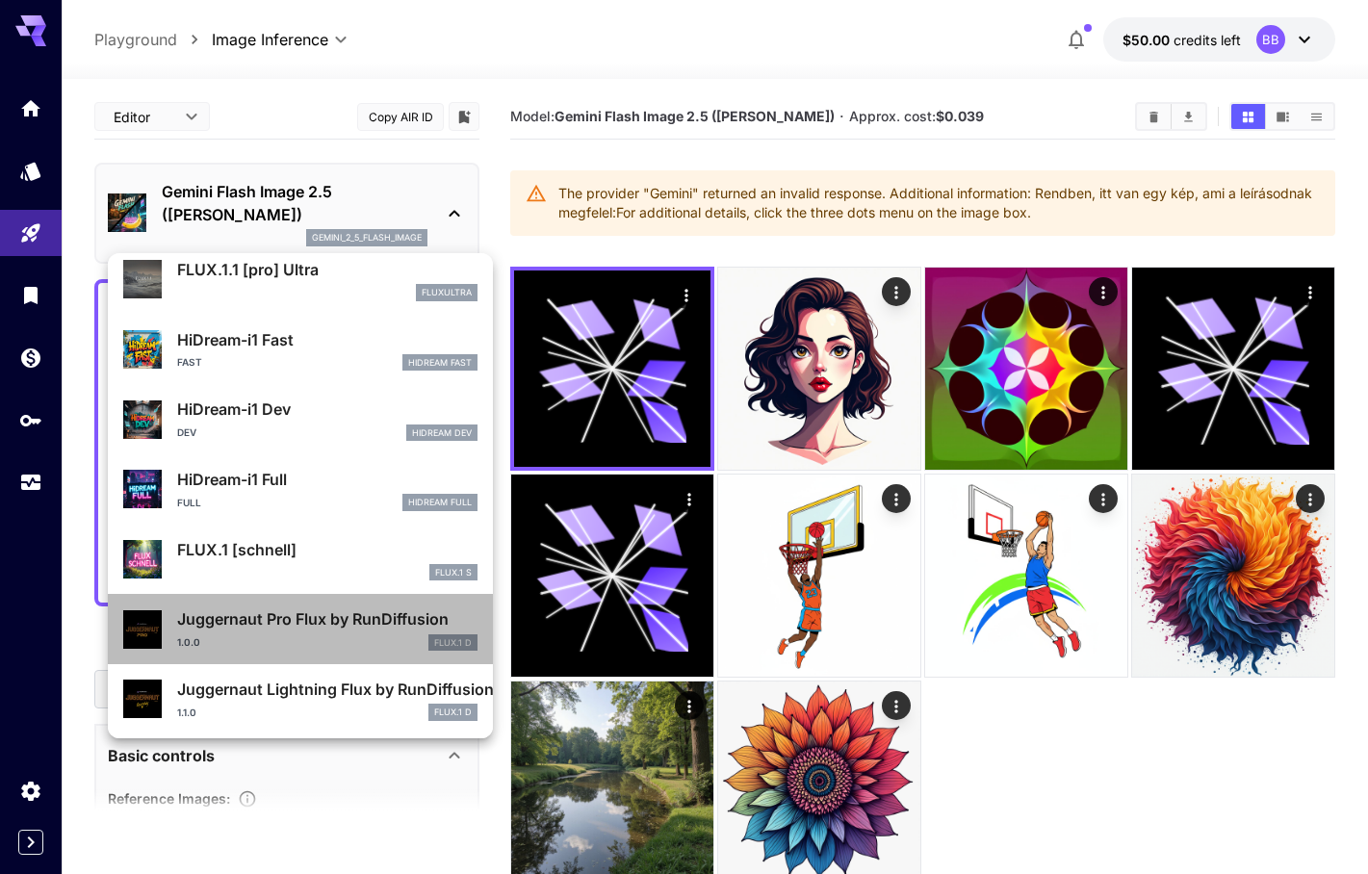
click at [368, 631] on div "Juggernaut Pro Flux by RunDiffusion 1.0.0 FLUX.1 D" at bounding box center [327, 629] width 300 height 43
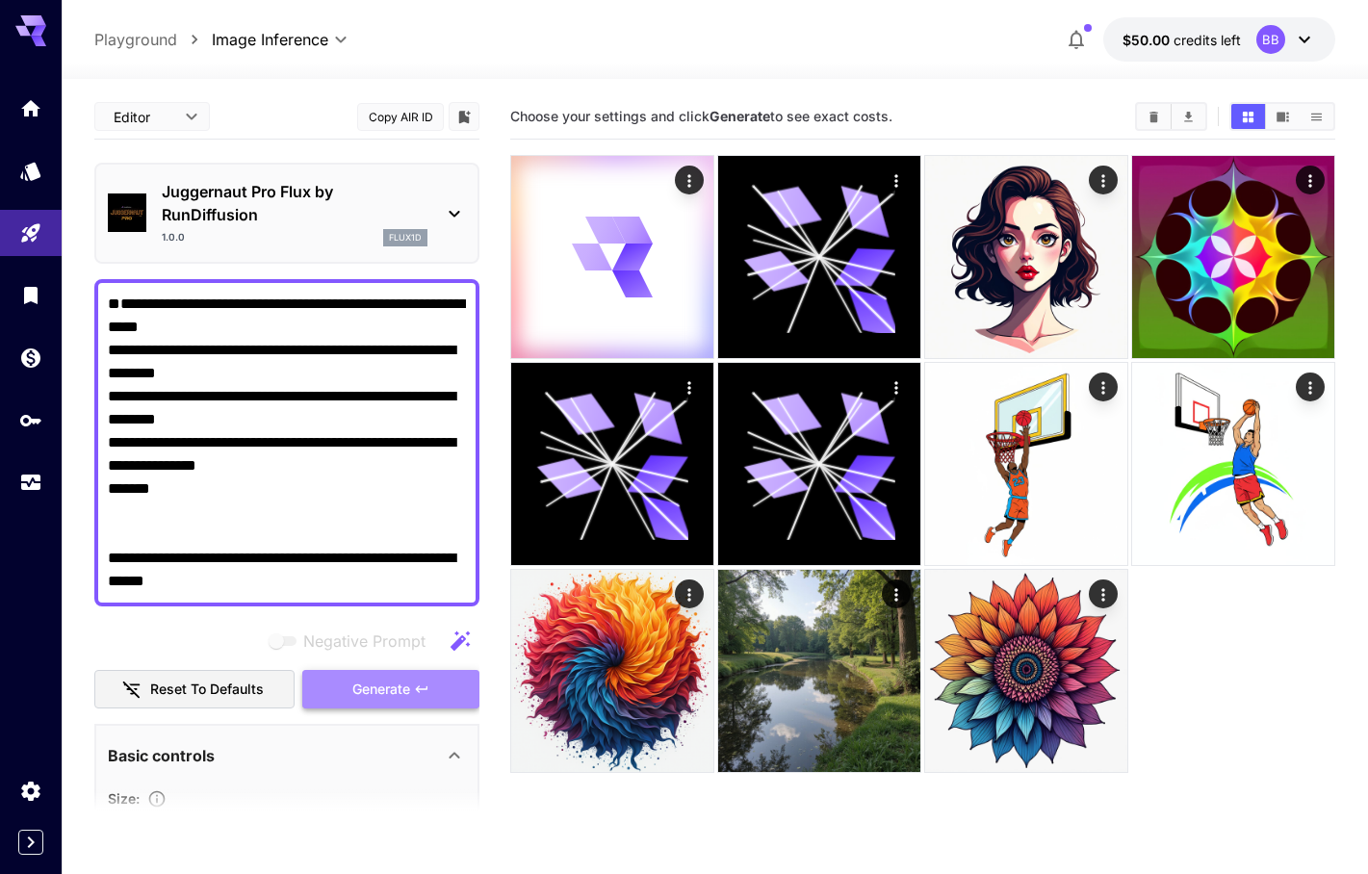
click at [403, 690] on span "Generate" at bounding box center [381, 690] width 58 height 24
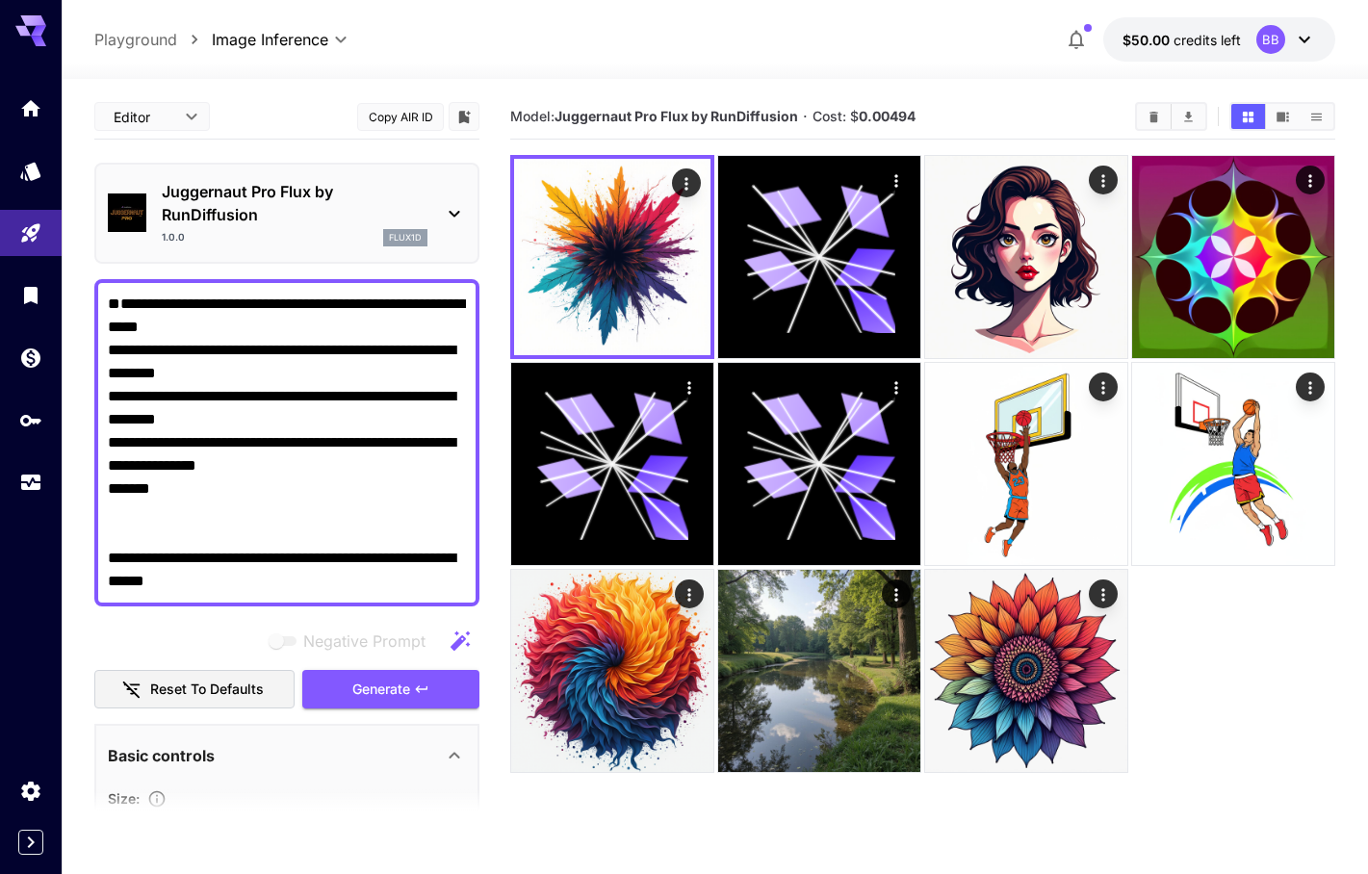
click at [453, 221] on icon at bounding box center [454, 213] width 23 height 23
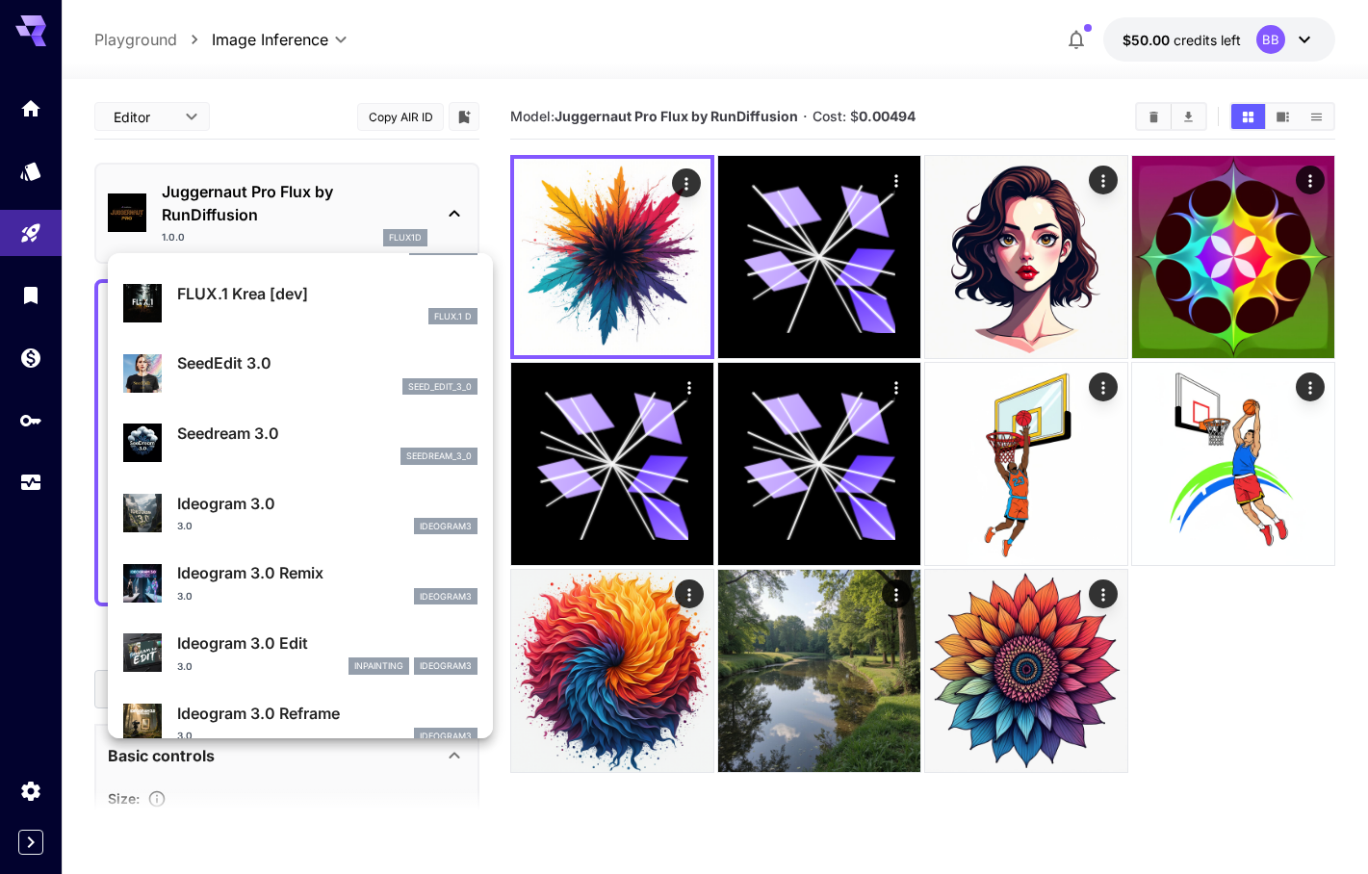
scroll to position [403, 0]
click at [361, 384] on div "seed_edit_3_0" at bounding box center [327, 385] width 300 height 17
type input "***"
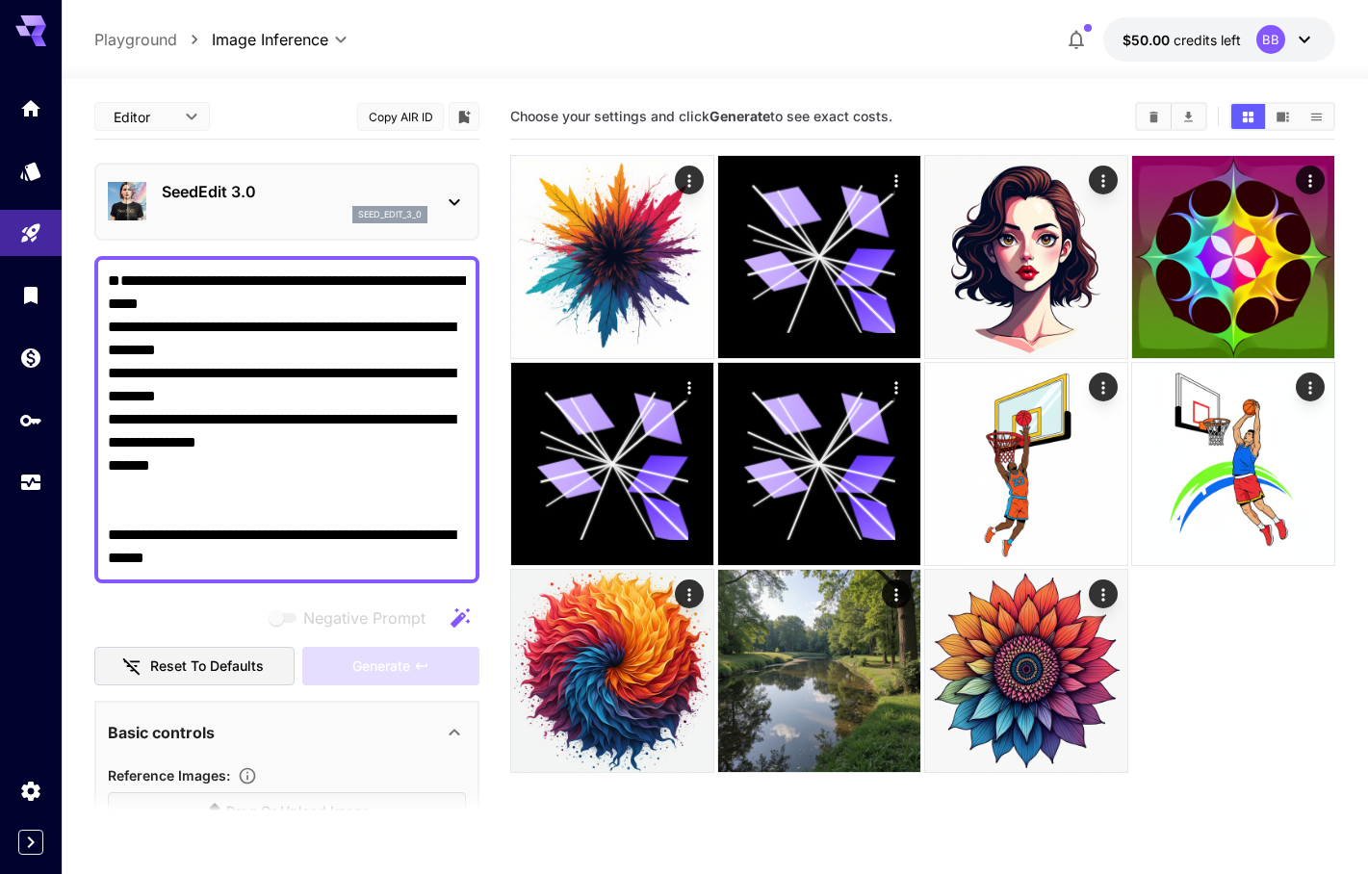
click at [364, 197] on p "SeedEdit 3.0" at bounding box center [295, 191] width 266 height 23
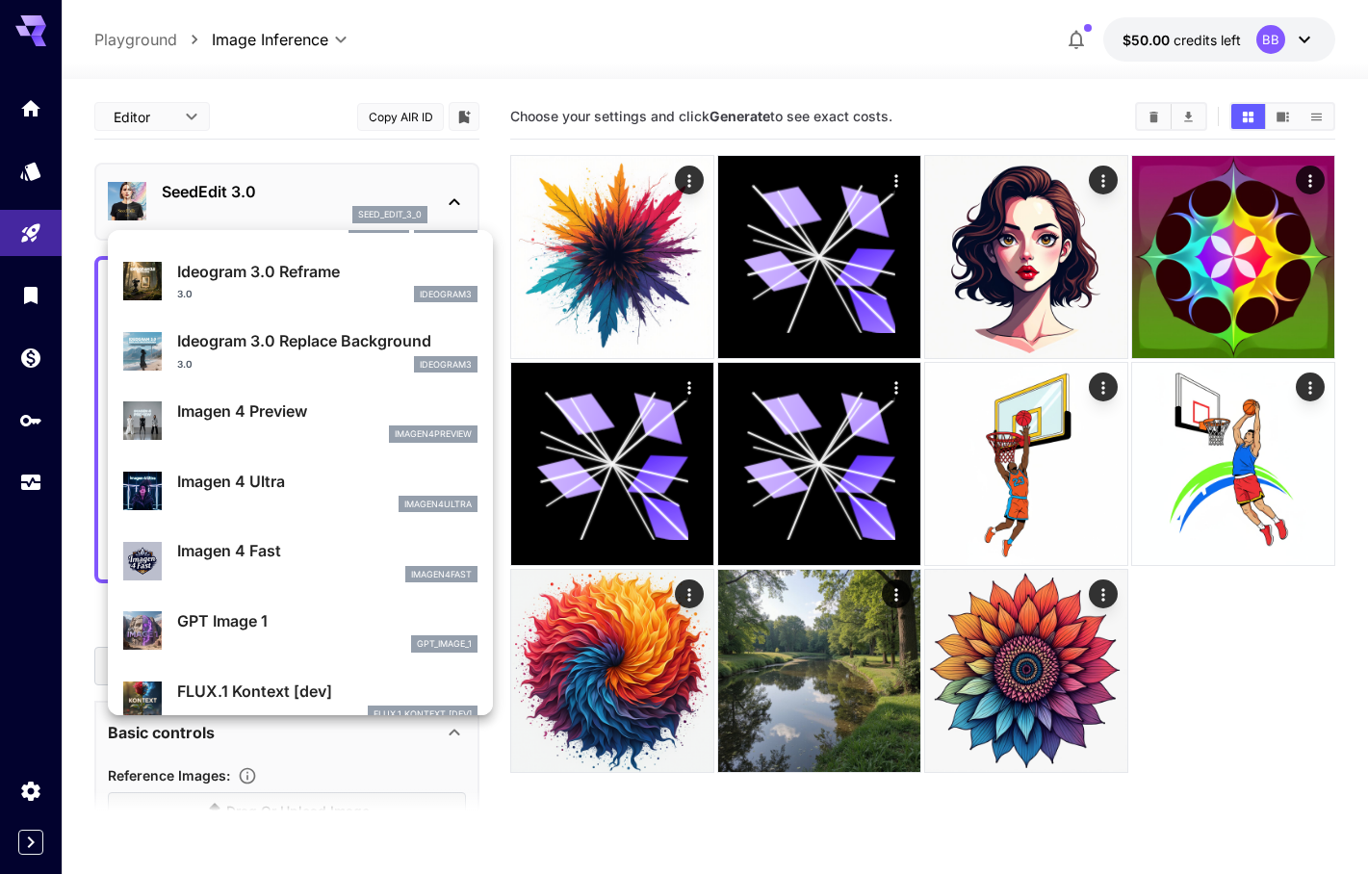
scroll to position [833, 0]
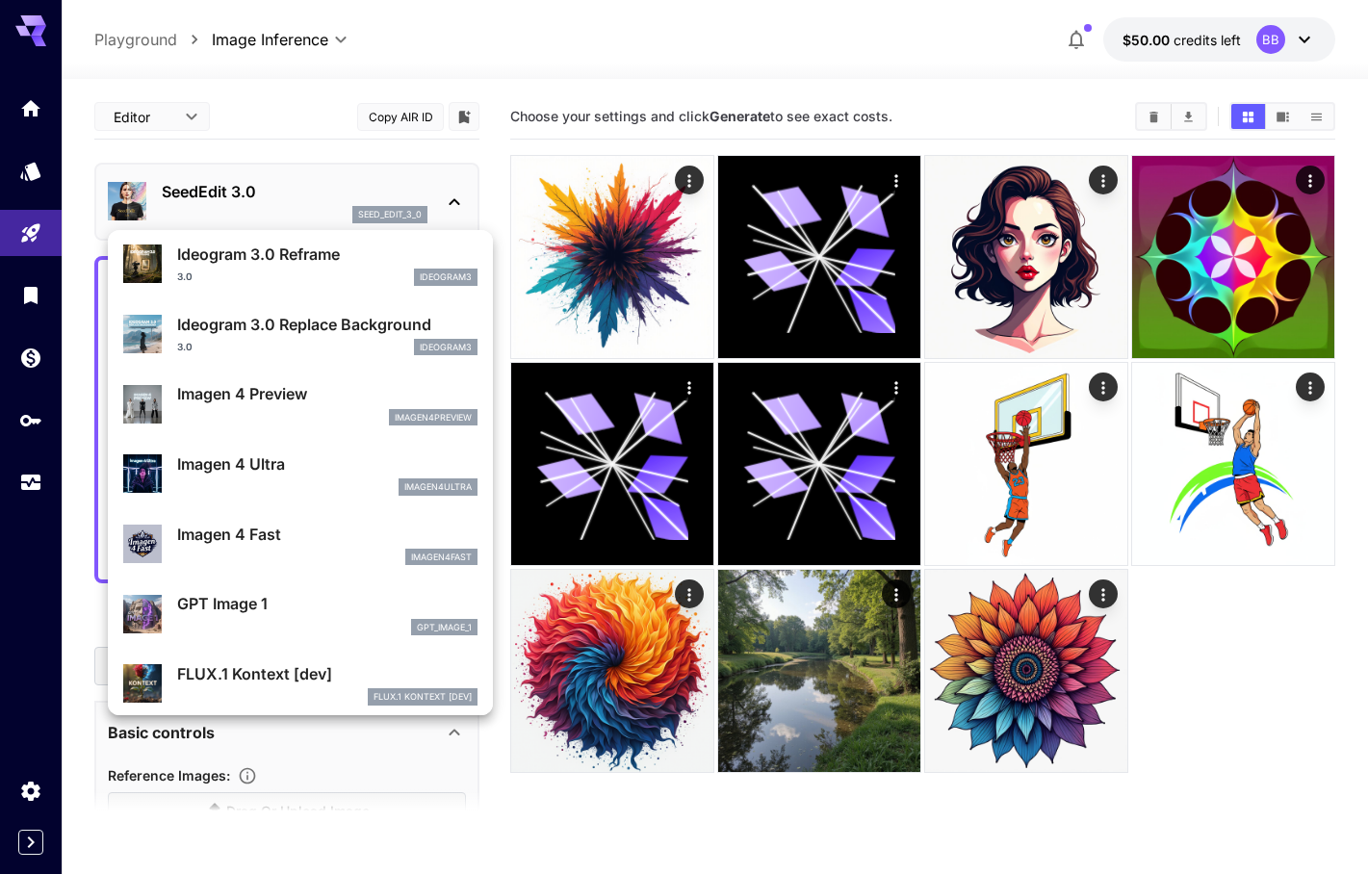
click at [283, 417] on div "imagen4preview" at bounding box center [327, 417] width 300 height 17
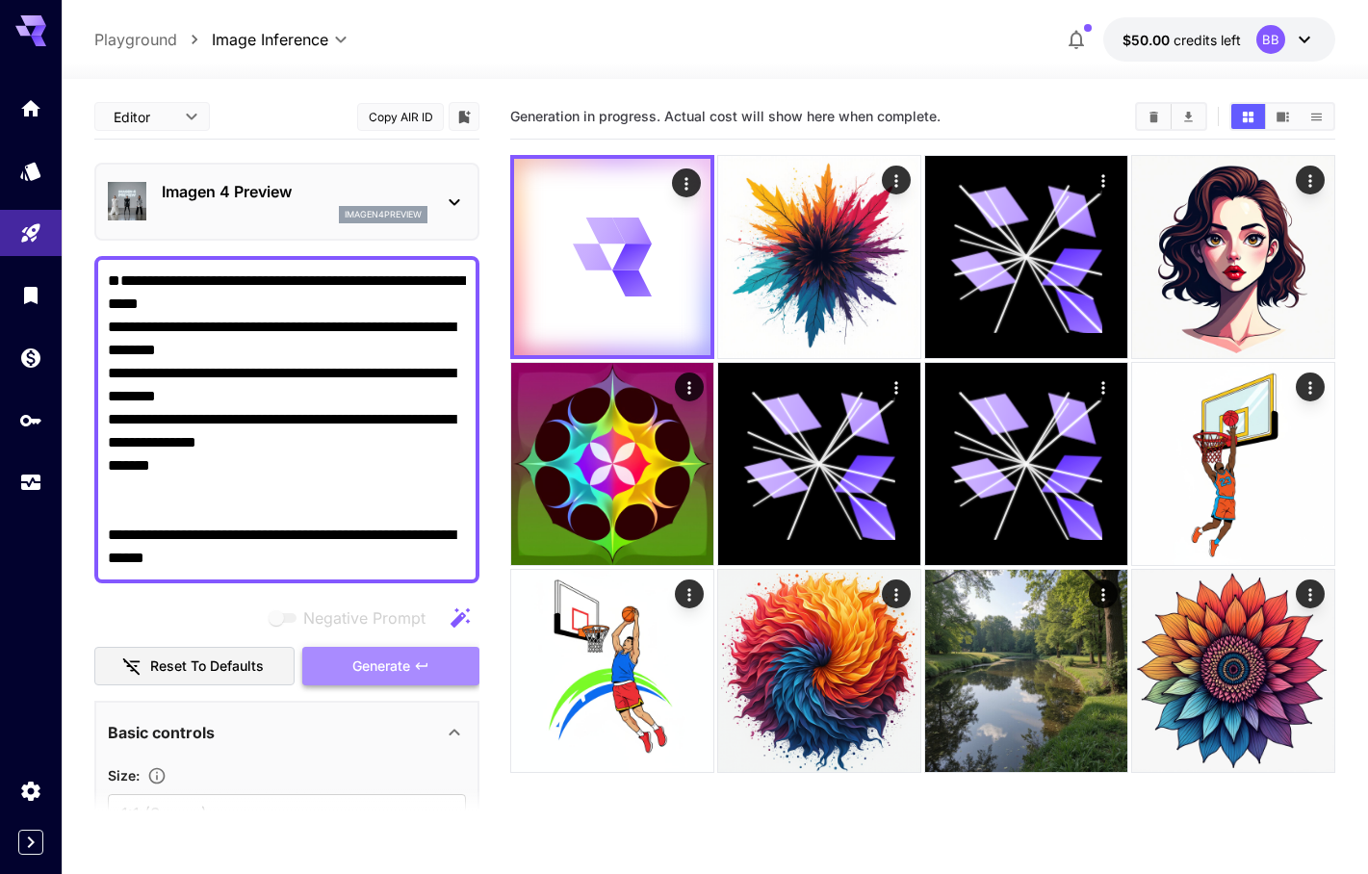
click at [391, 673] on span "Generate" at bounding box center [381, 667] width 58 height 24
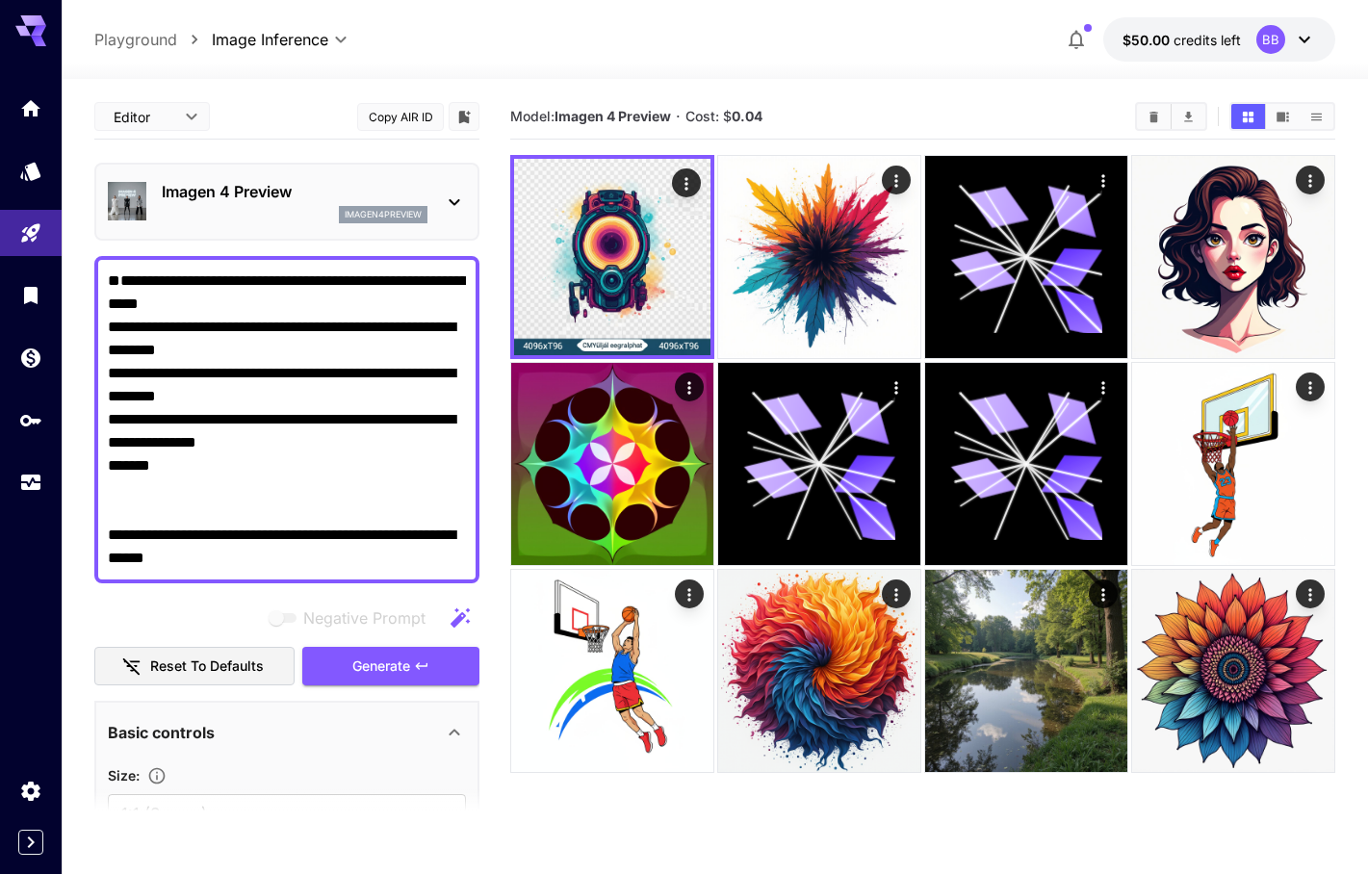
click at [455, 190] on div at bounding box center [454, 202] width 23 height 24
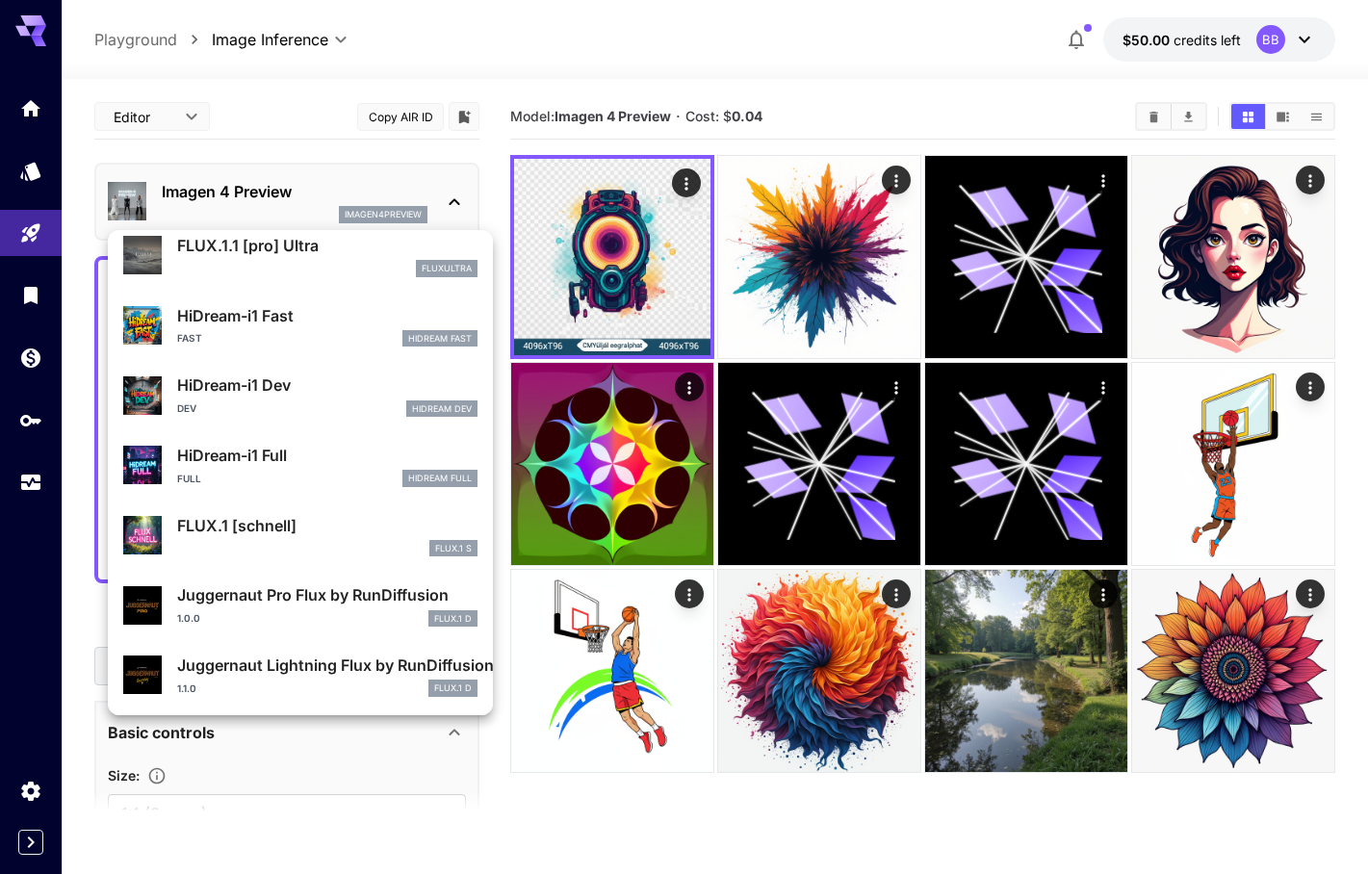
scroll to position [1534, 0]
click at [561, 822] on div at bounding box center [684, 437] width 1368 height 874
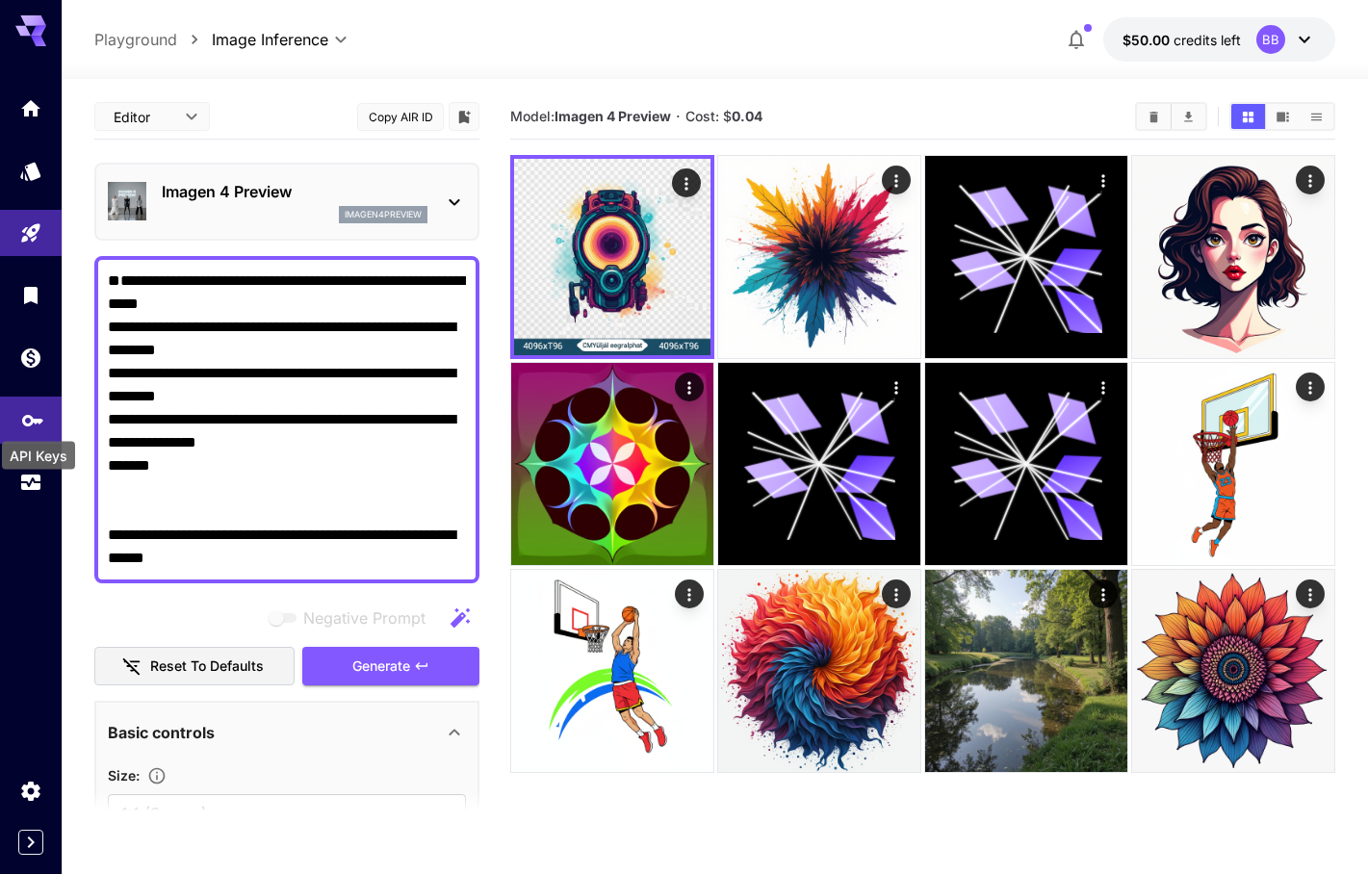
click at [30, 414] on icon "API Keys" at bounding box center [32, 414] width 23 height 23
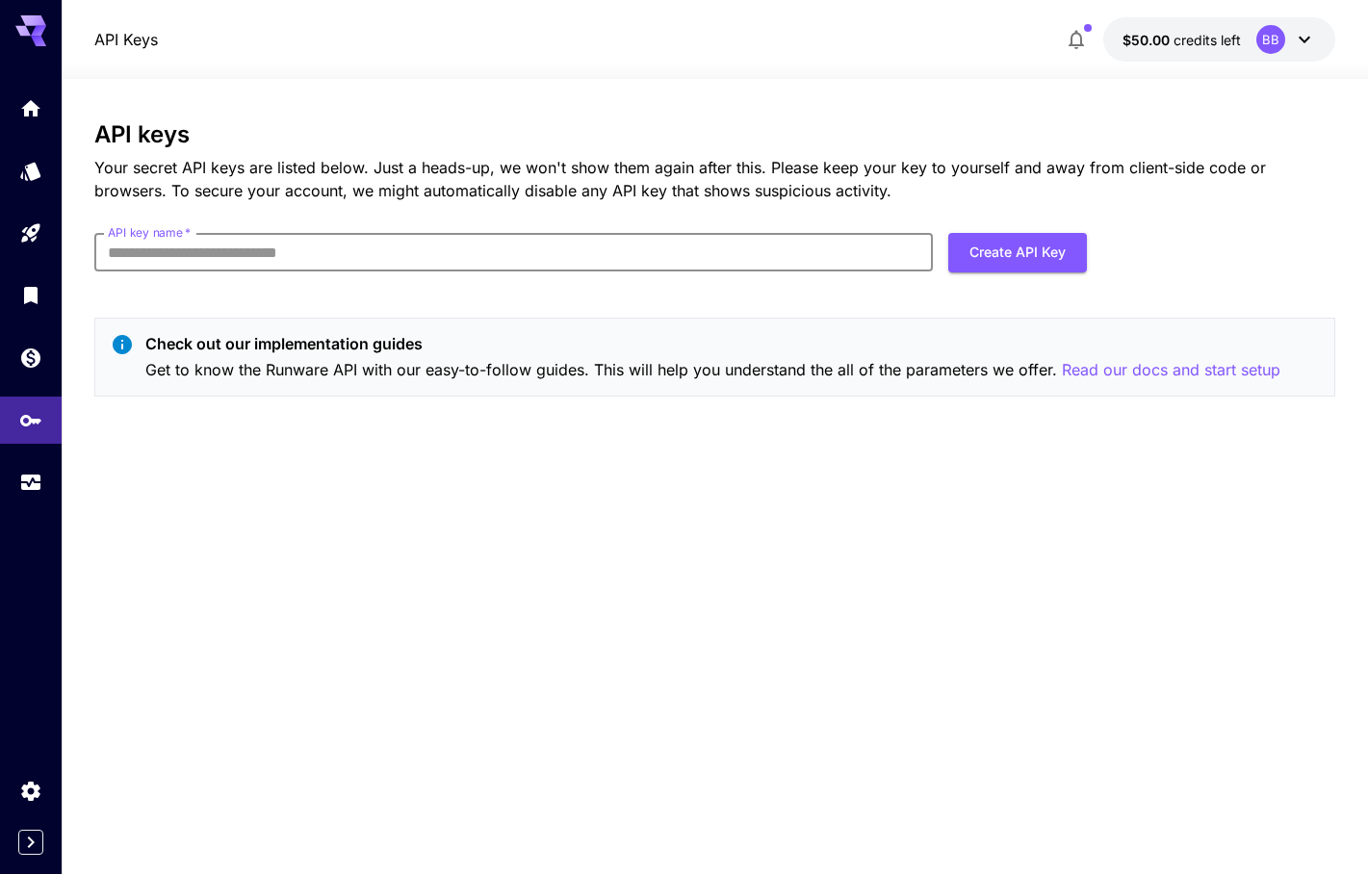
click at [402, 245] on input "API key name   *" at bounding box center [513, 252] width 839 height 39
type input "**********"
click at [1071, 250] on button "Create API Key" at bounding box center [1017, 252] width 139 height 39
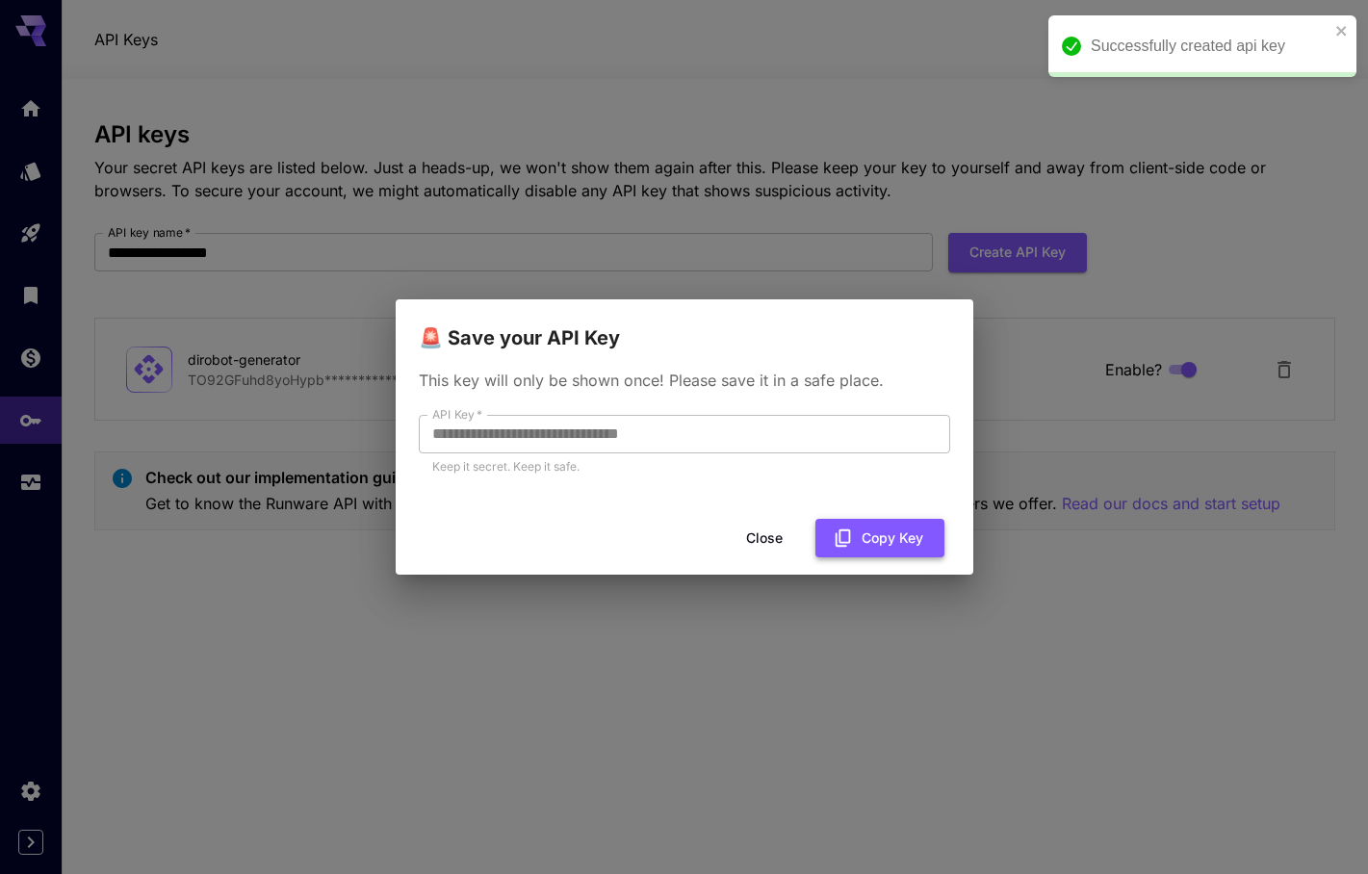
click at [879, 538] on button "Copy Key" at bounding box center [880, 538] width 129 height 39
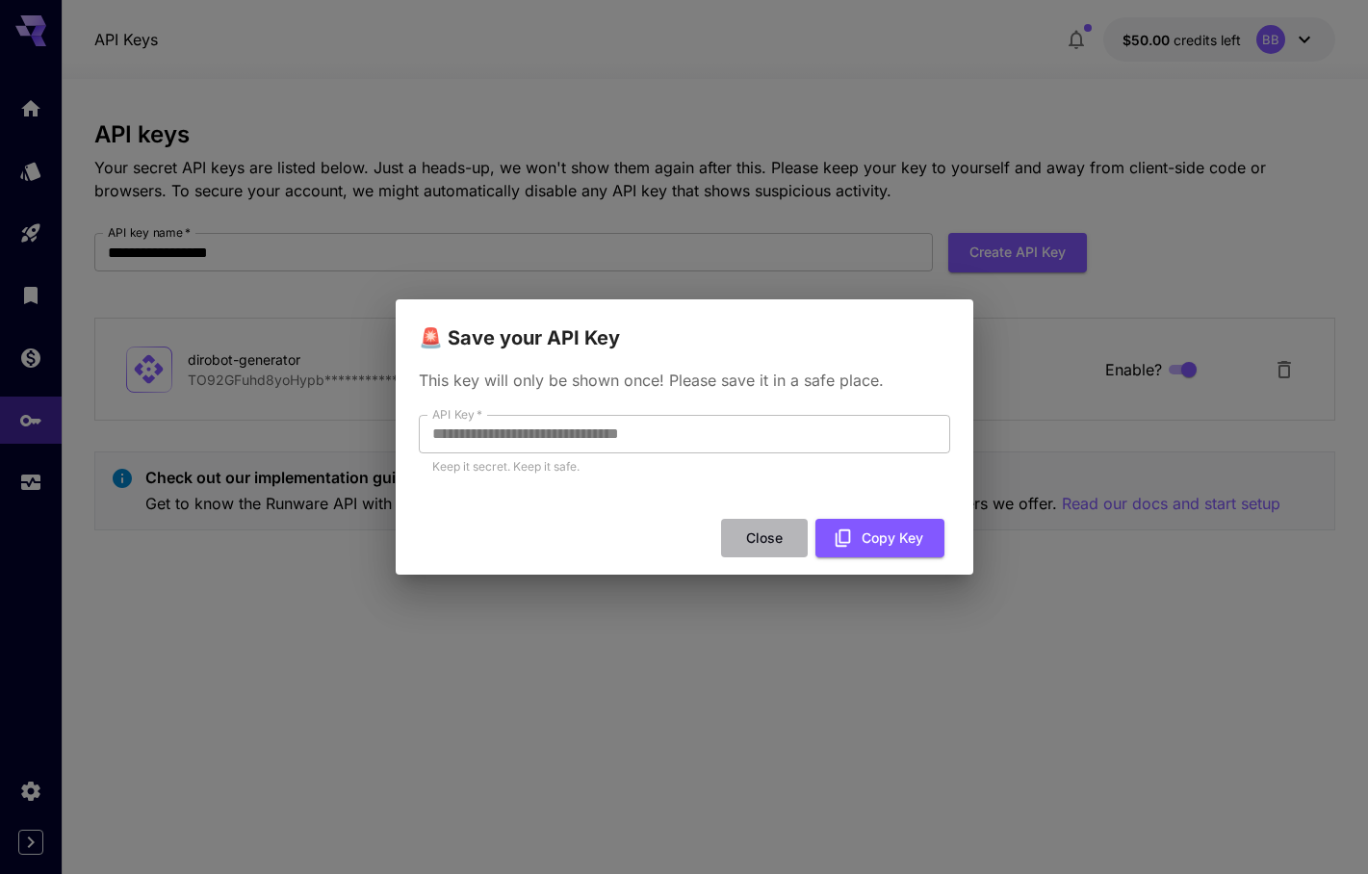
click at [772, 543] on button "Close" at bounding box center [764, 538] width 87 height 39
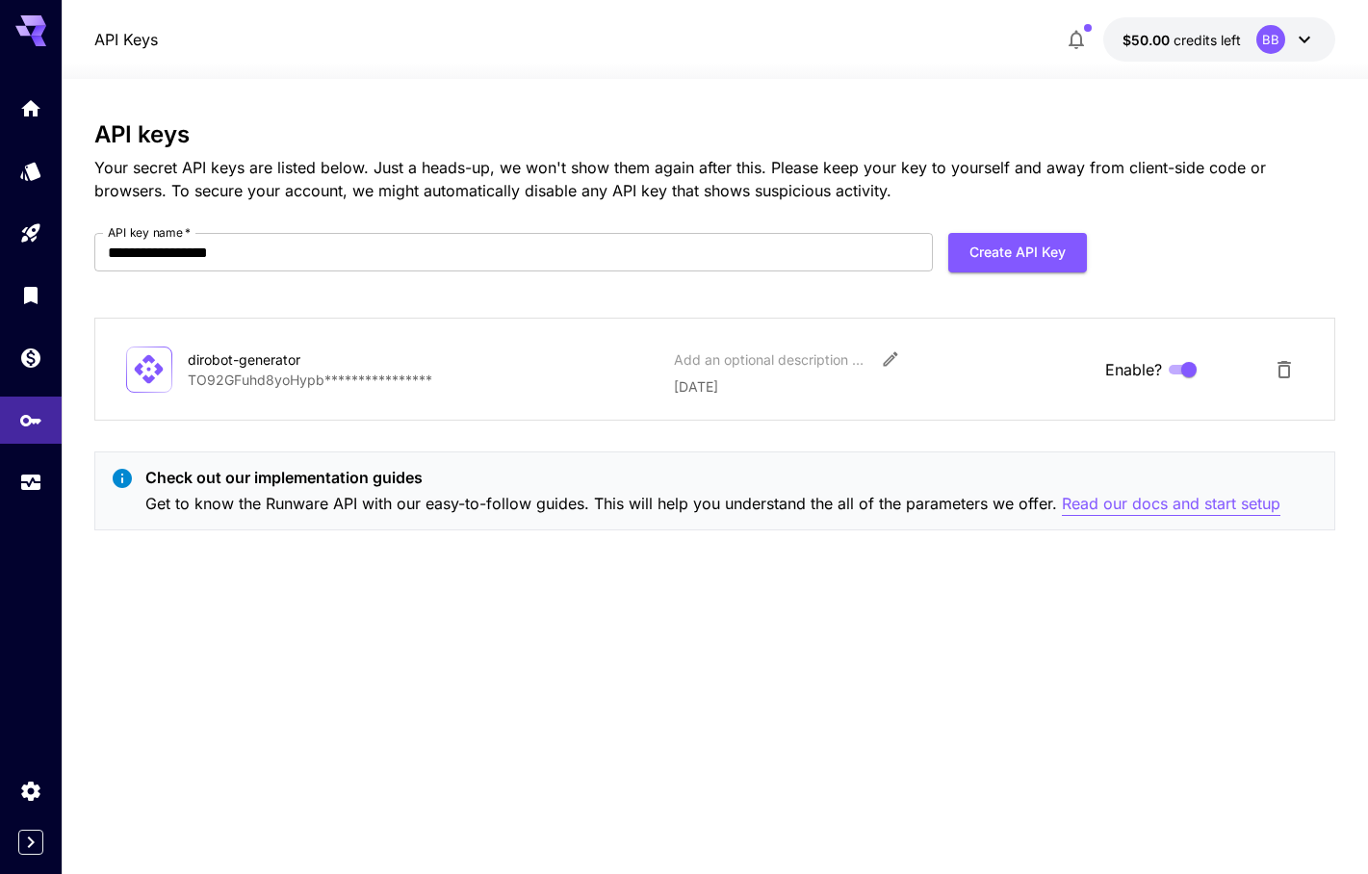
click at [1164, 498] on p "Read our docs and start setup" at bounding box center [1171, 504] width 219 height 24
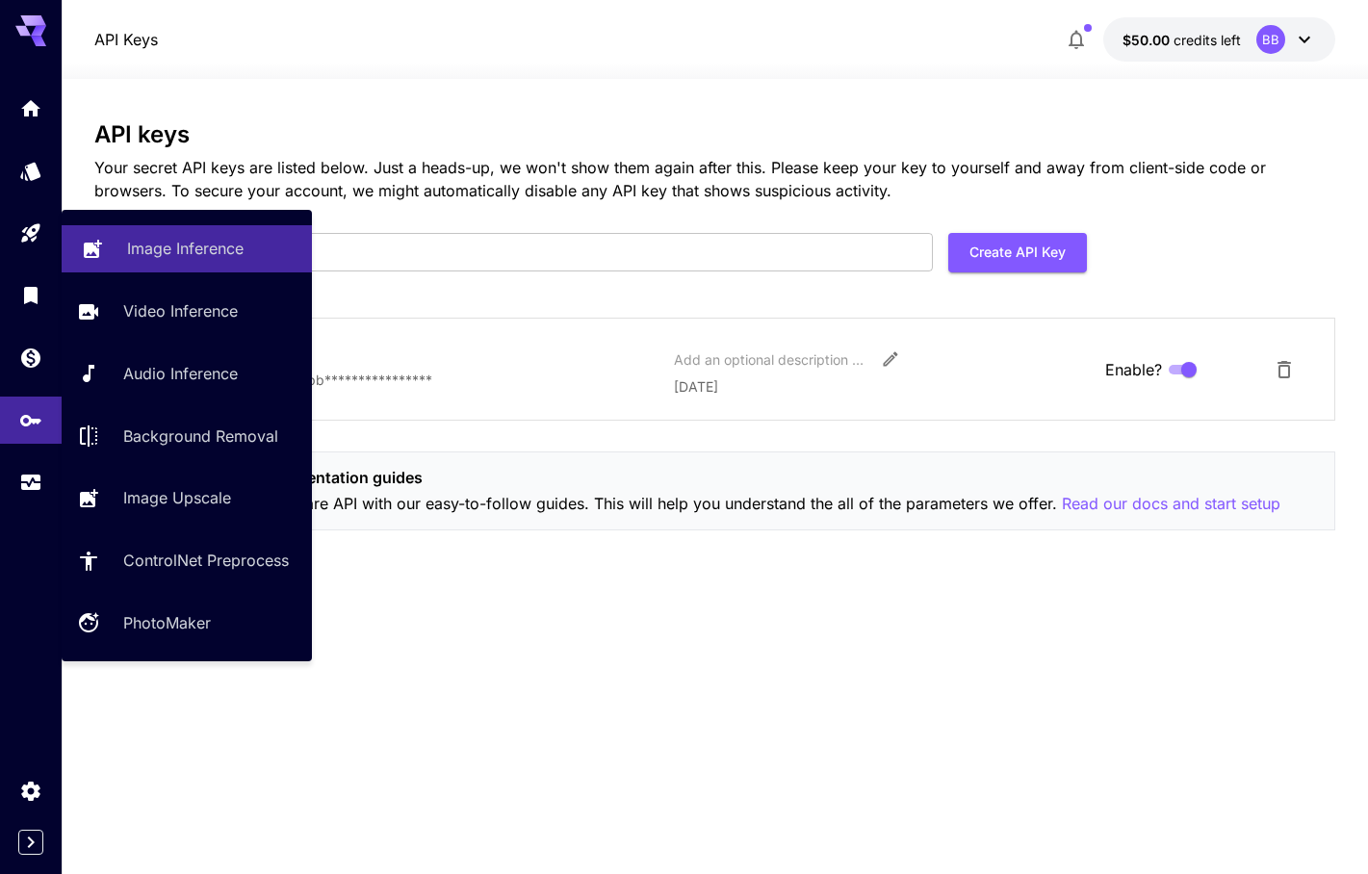
click at [204, 259] on p "Image Inference" at bounding box center [185, 248] width 117 height 23
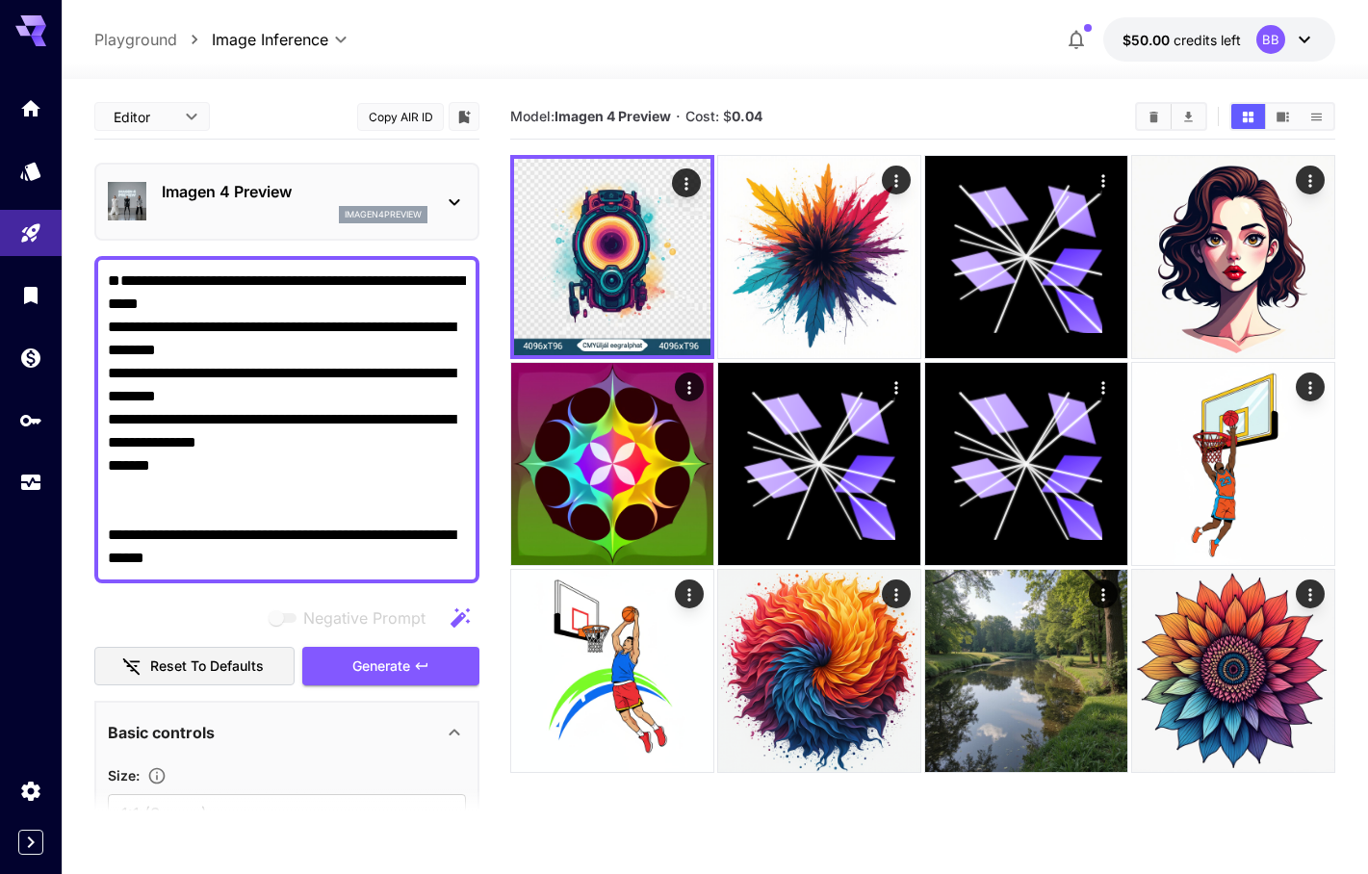
click at [454, 219] on div "Imagen 4 Preview imagen4preview" at bounding box center [287, 201] width 358 height 59
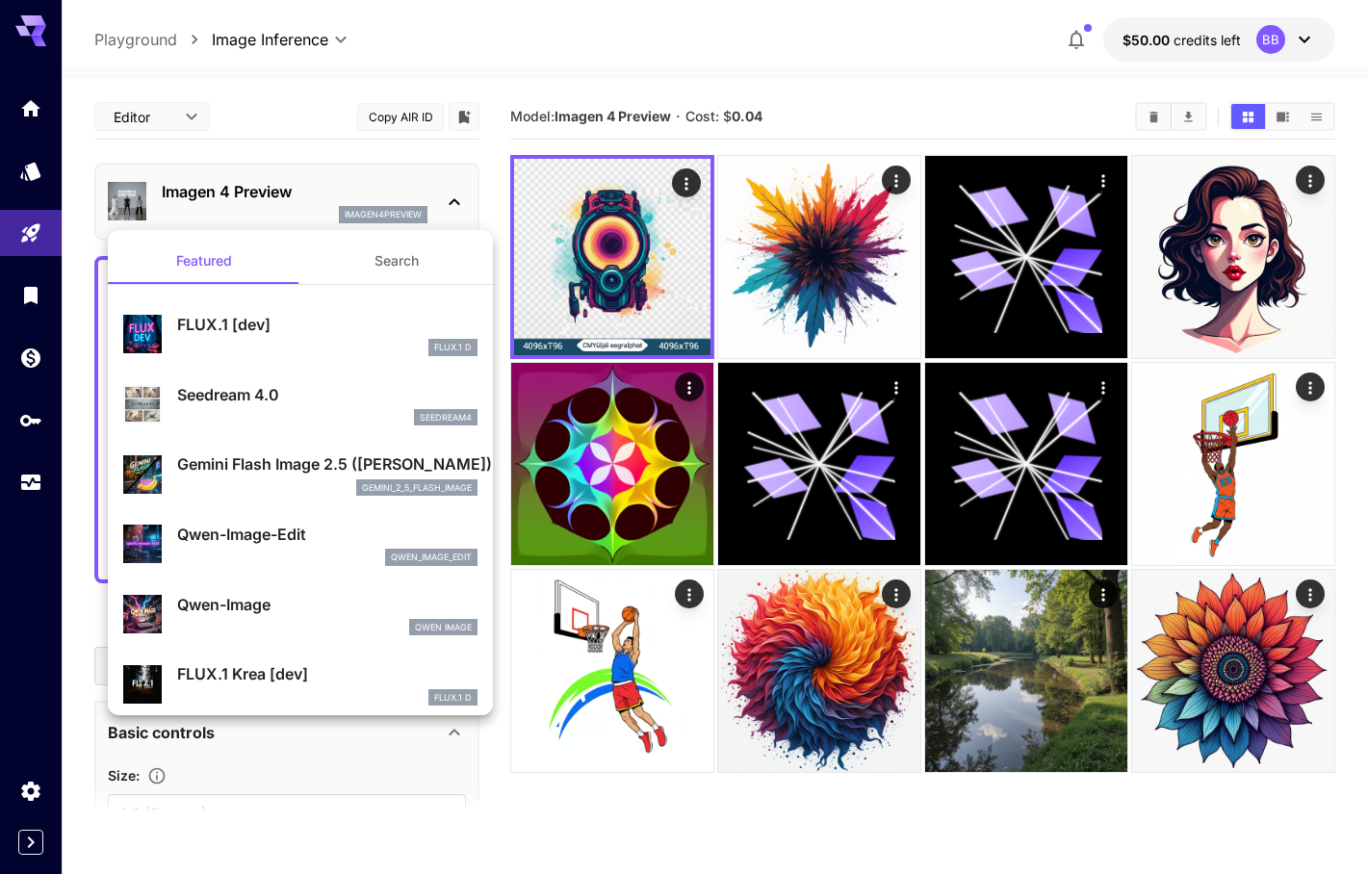
click at [315, 336] on div "FLUX.1 [dev] FLUX.1 D" at bounding box center [327, 334] width 300 height 43
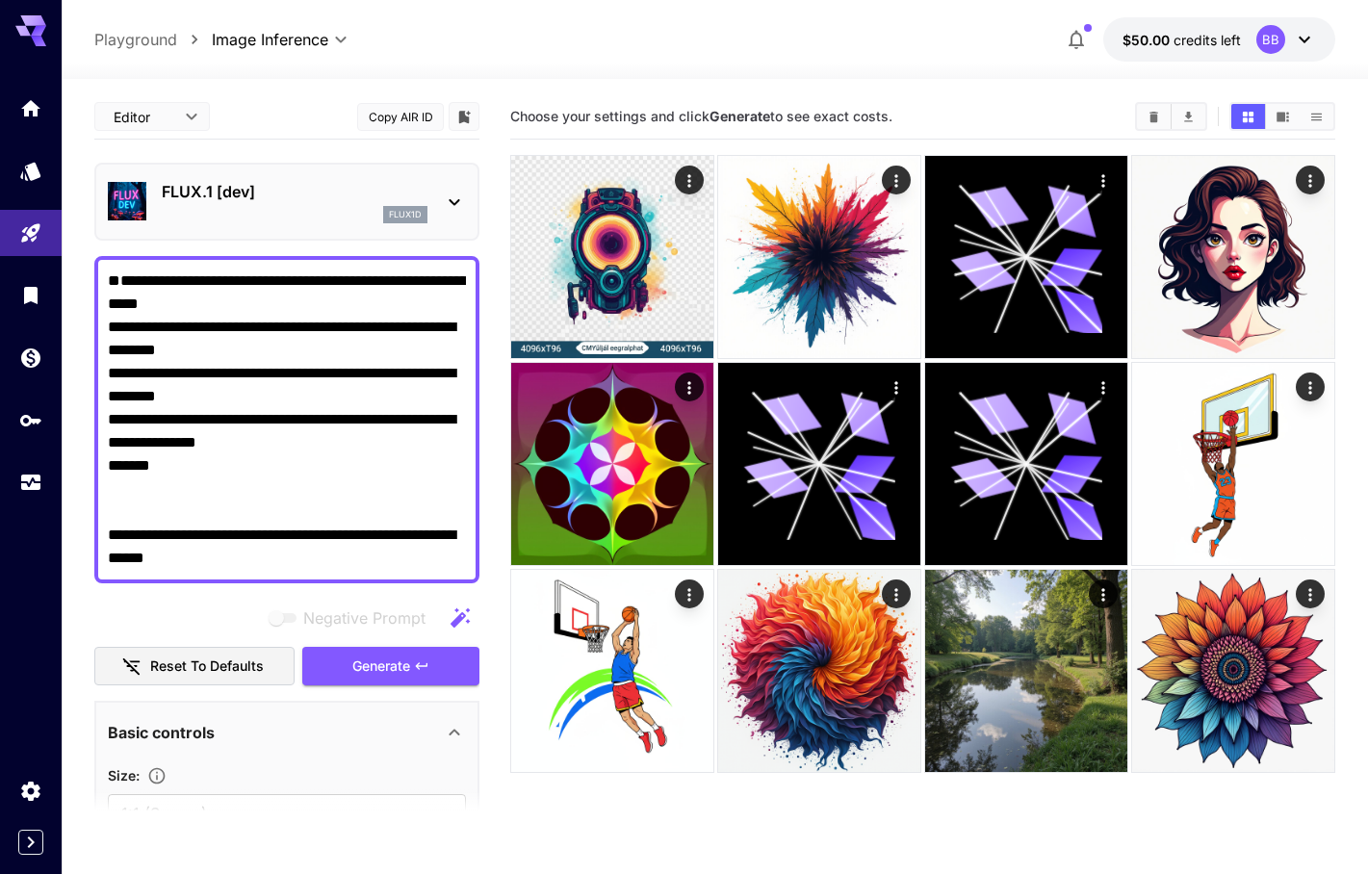
click at [297, 205] on div "FLUX.1 [dev] flux1d" at bounding box center [295, 201] width 266 height 43
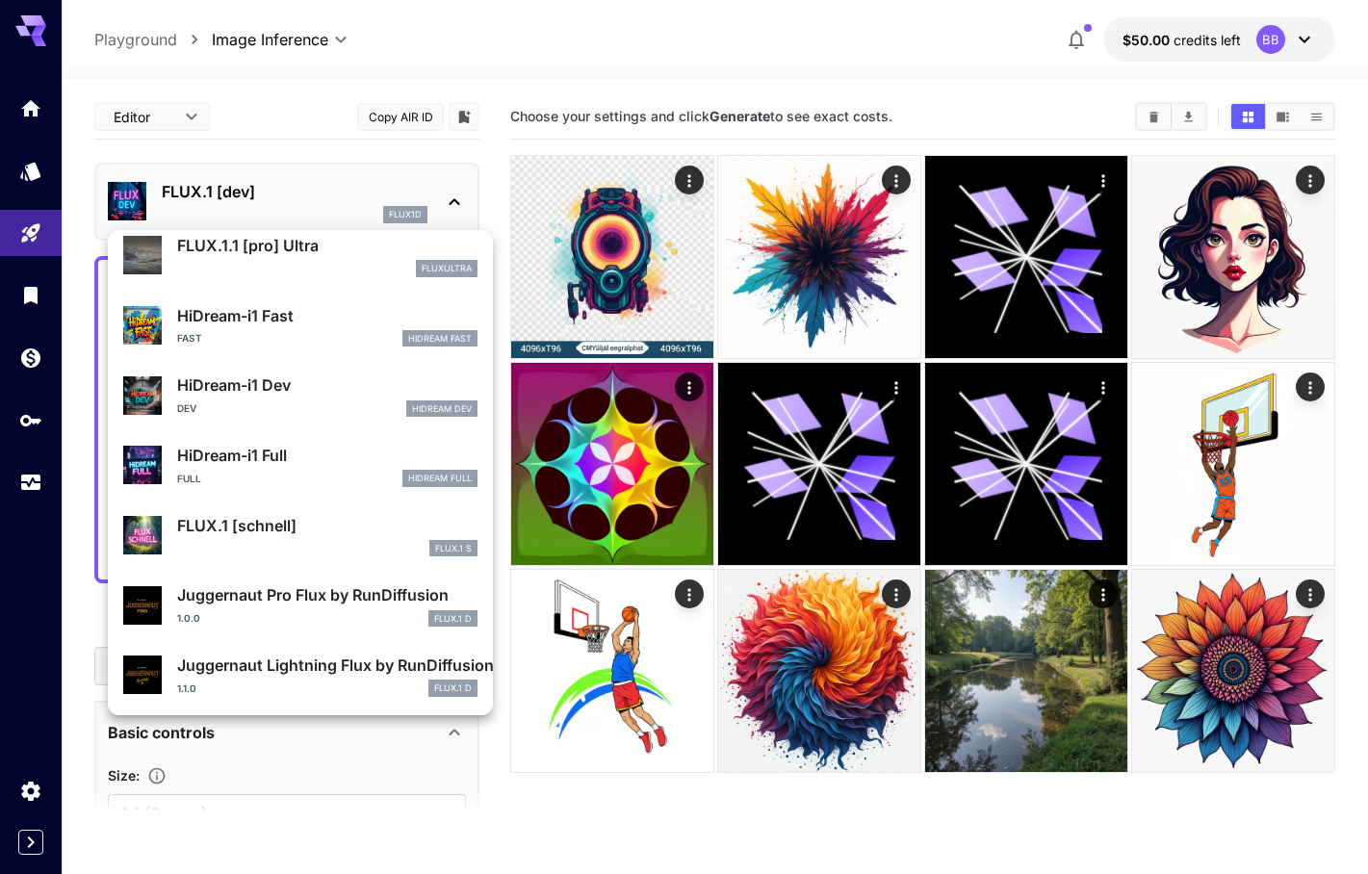
scroll to position [1534, 0]
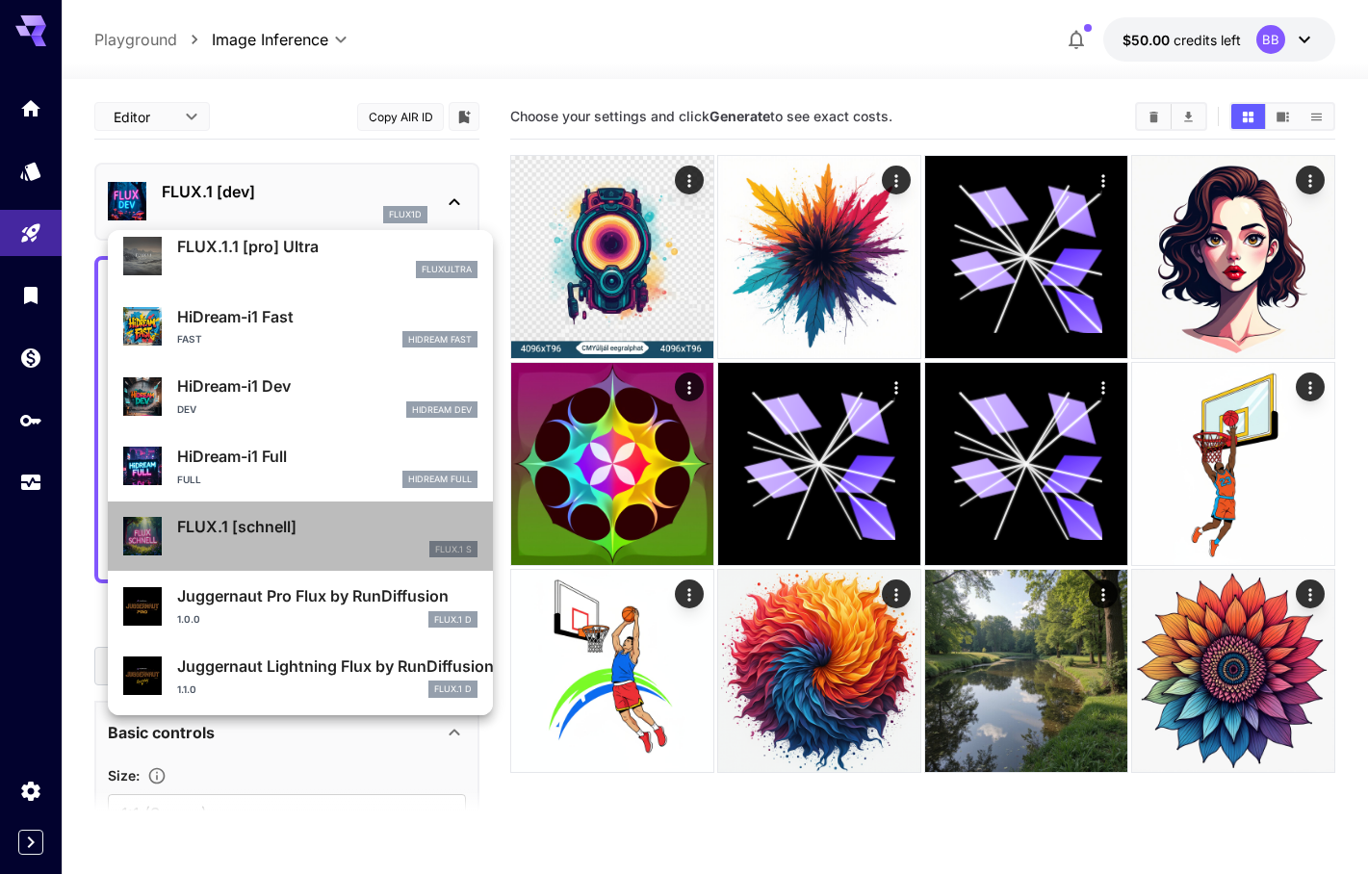
click at [328, 528] on p "FLUX.1 [schnell]" at bounding box center [327, 526] width 300 height 23
type input "*"
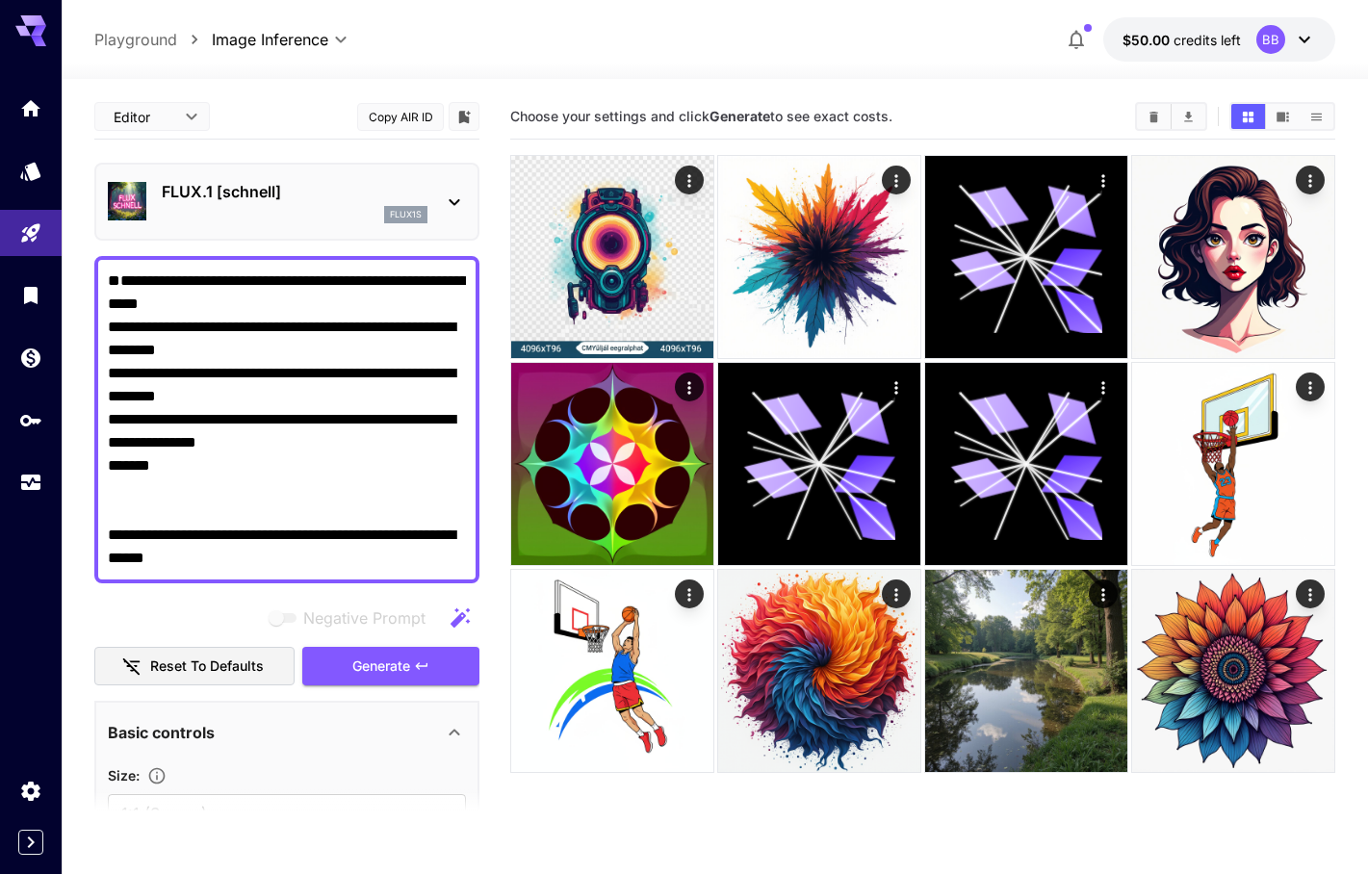
click at [409, 219] on p "flux1s" at bounding box center [406, 214] width 32 height 13
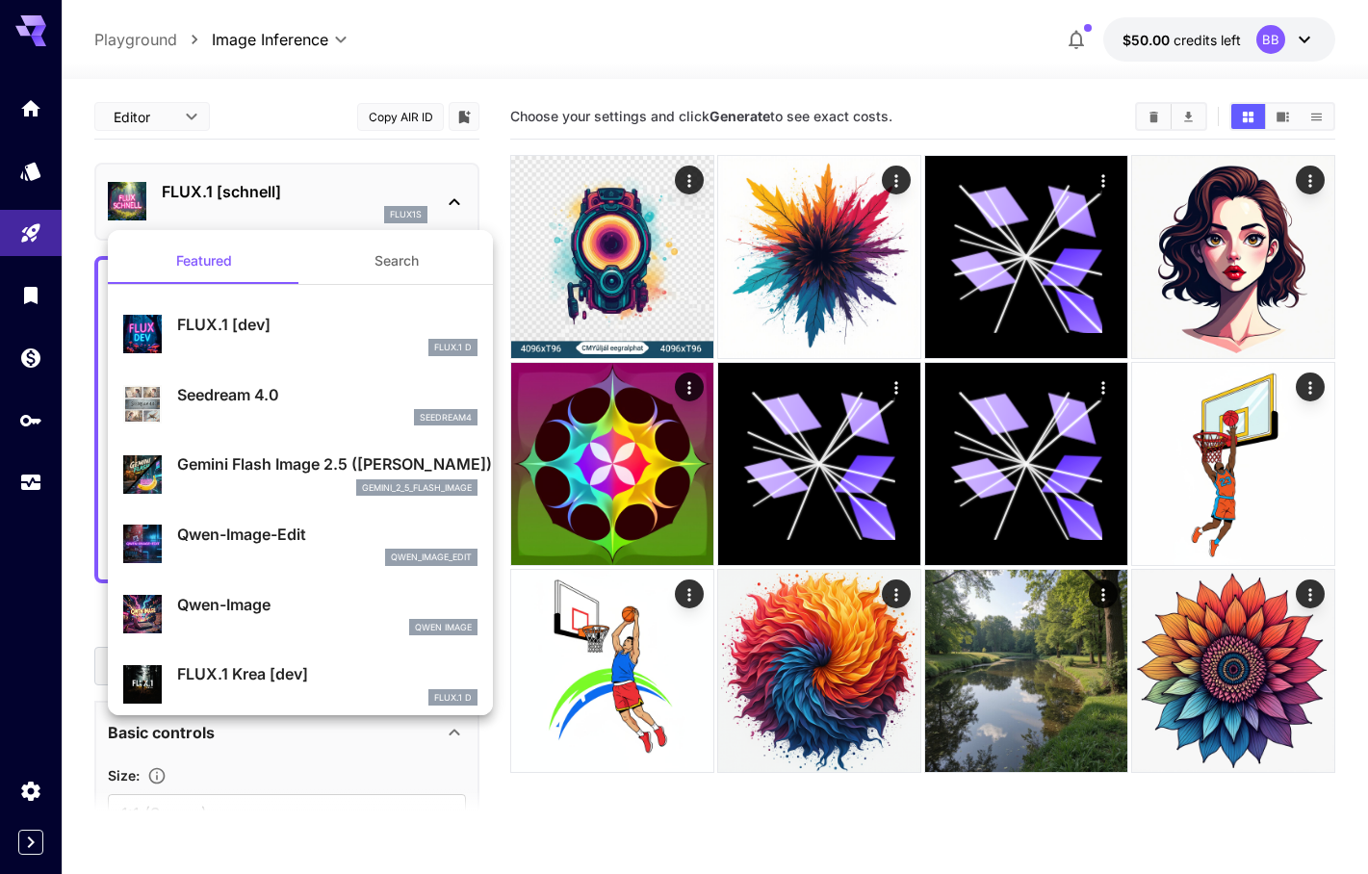
click at [409, 219] on div at bounding box center [684, 437] width 1368 height 874
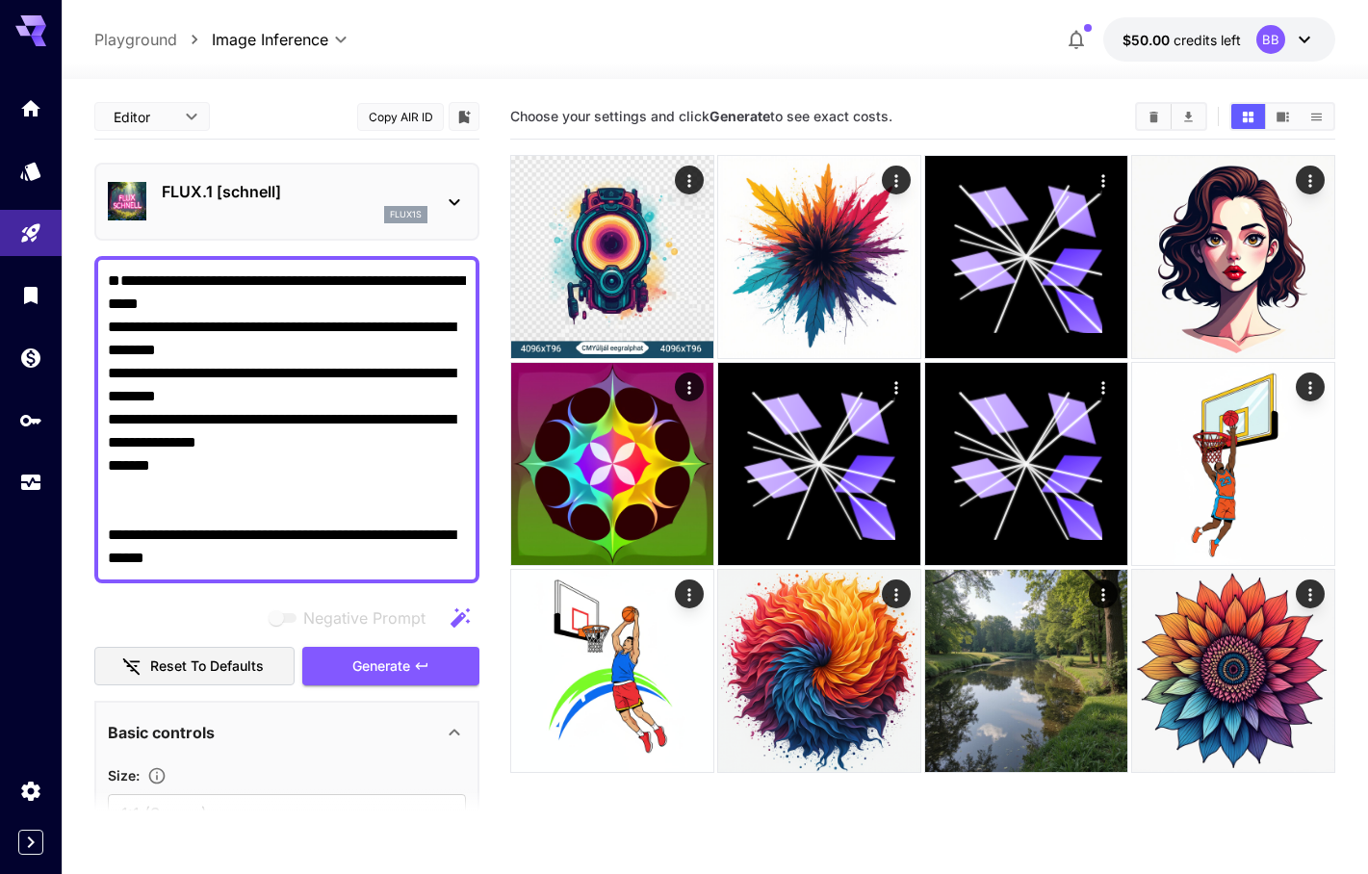
click at [403, 125] on button "Copy AIR ID" at bounding box center [400, 117] width 87 height 28
click at [34, 169] on icon "Models" at bounding box center [32, 165] width 20 height 18
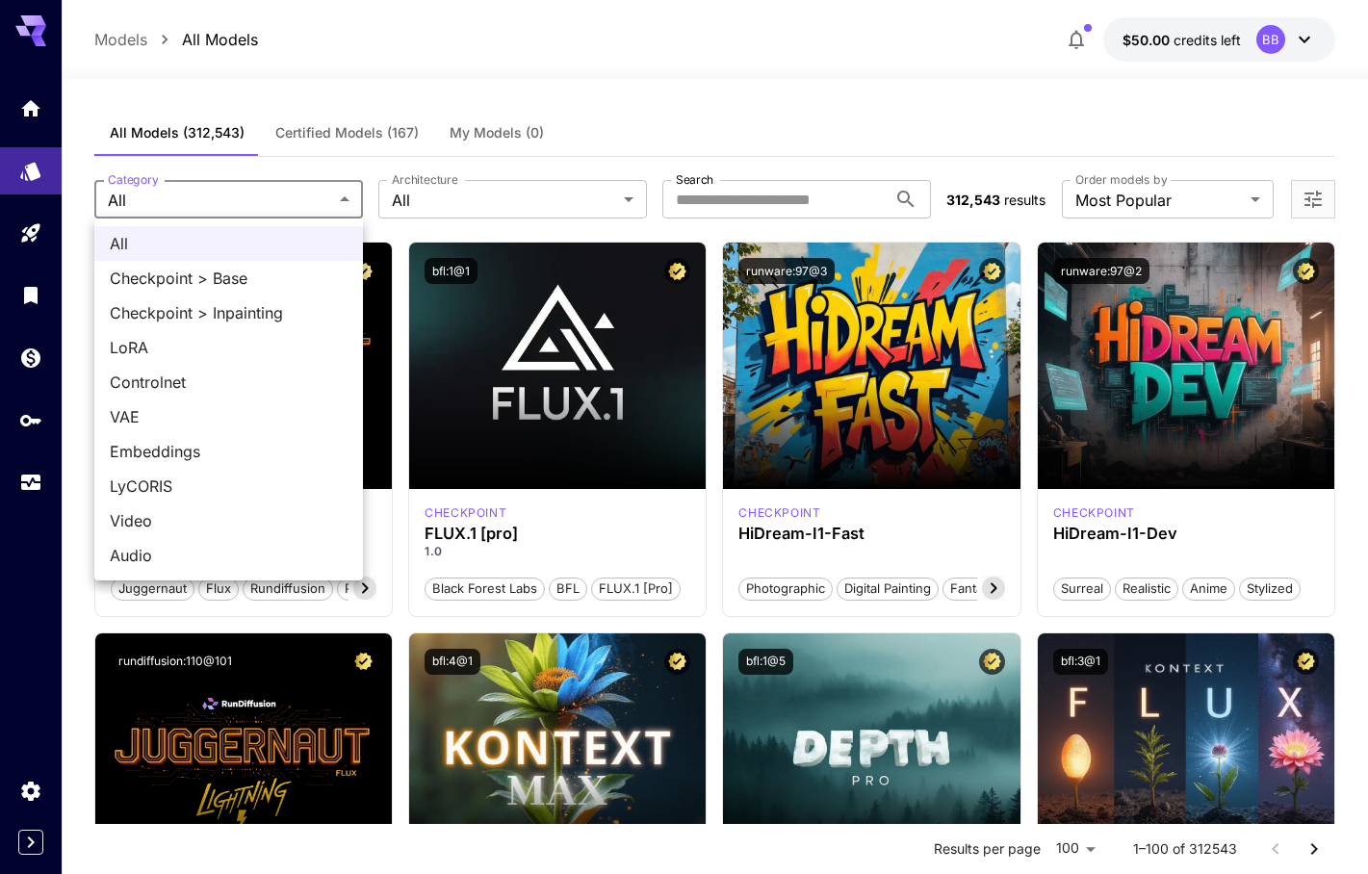
click at [698, 131] on div at bounding box center [684, 437] width 1368 height 874
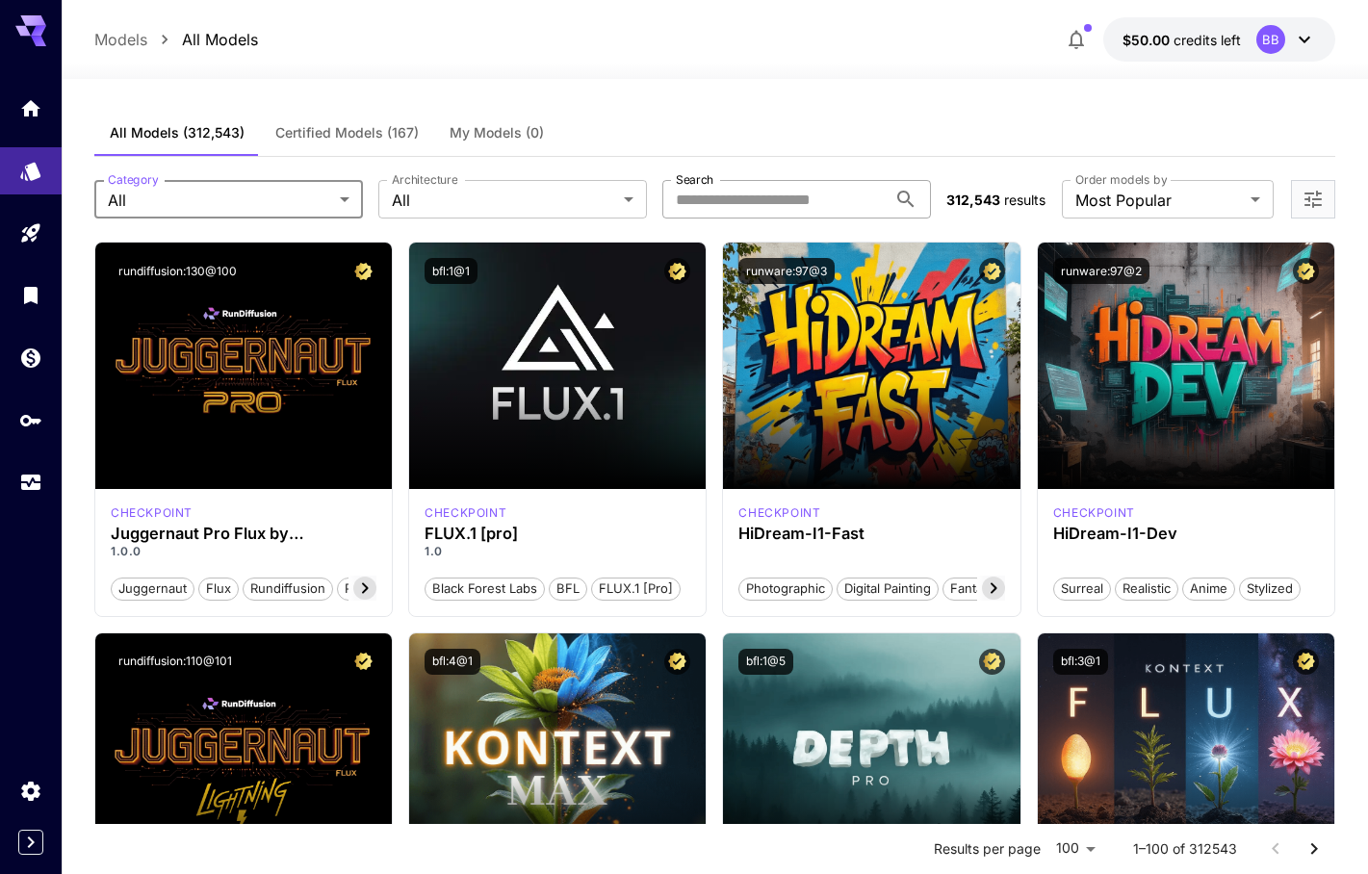
click at [706, 201] on input "Search" at bounding box center [775, 199] width 224 height 39
type input "****"
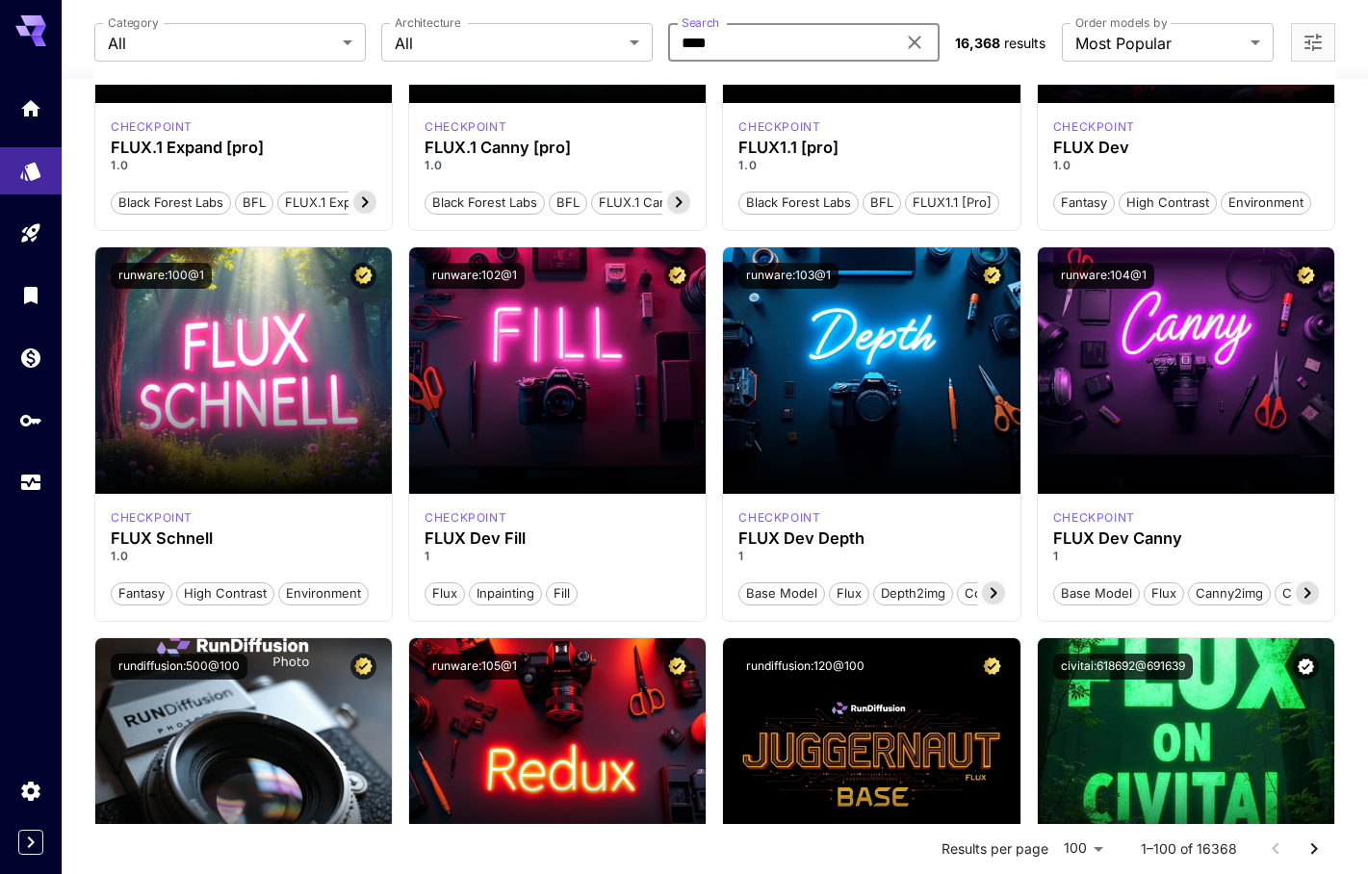
scroll to position [1187, 0]
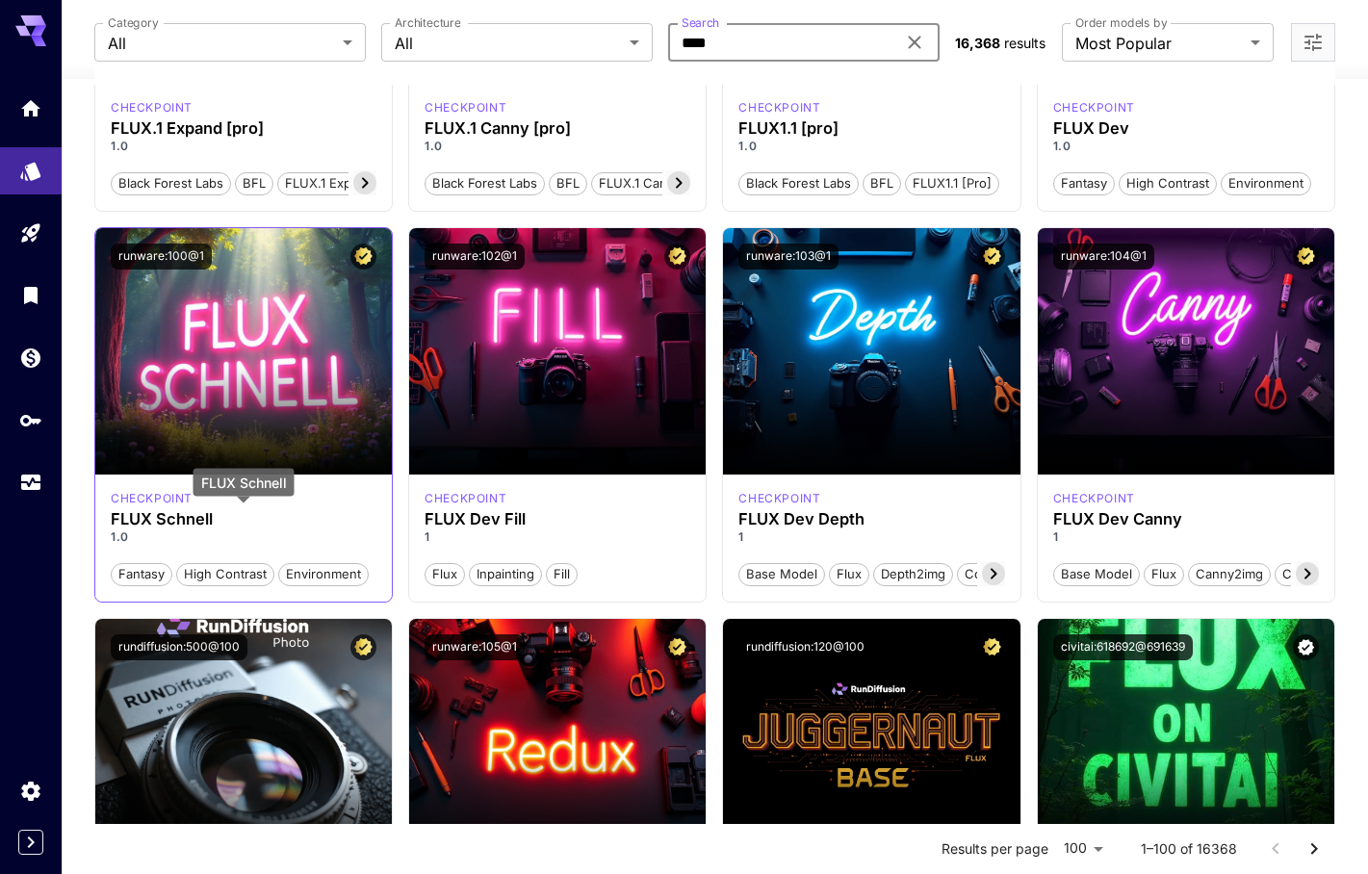
click at [195, 519] on h3 "FLUX Schnell" at bounding box center [244, 519] width 266 height 18
click at [131, 263] on button "runware:100@1" at bounding box center [161, 257] width 101 height 26
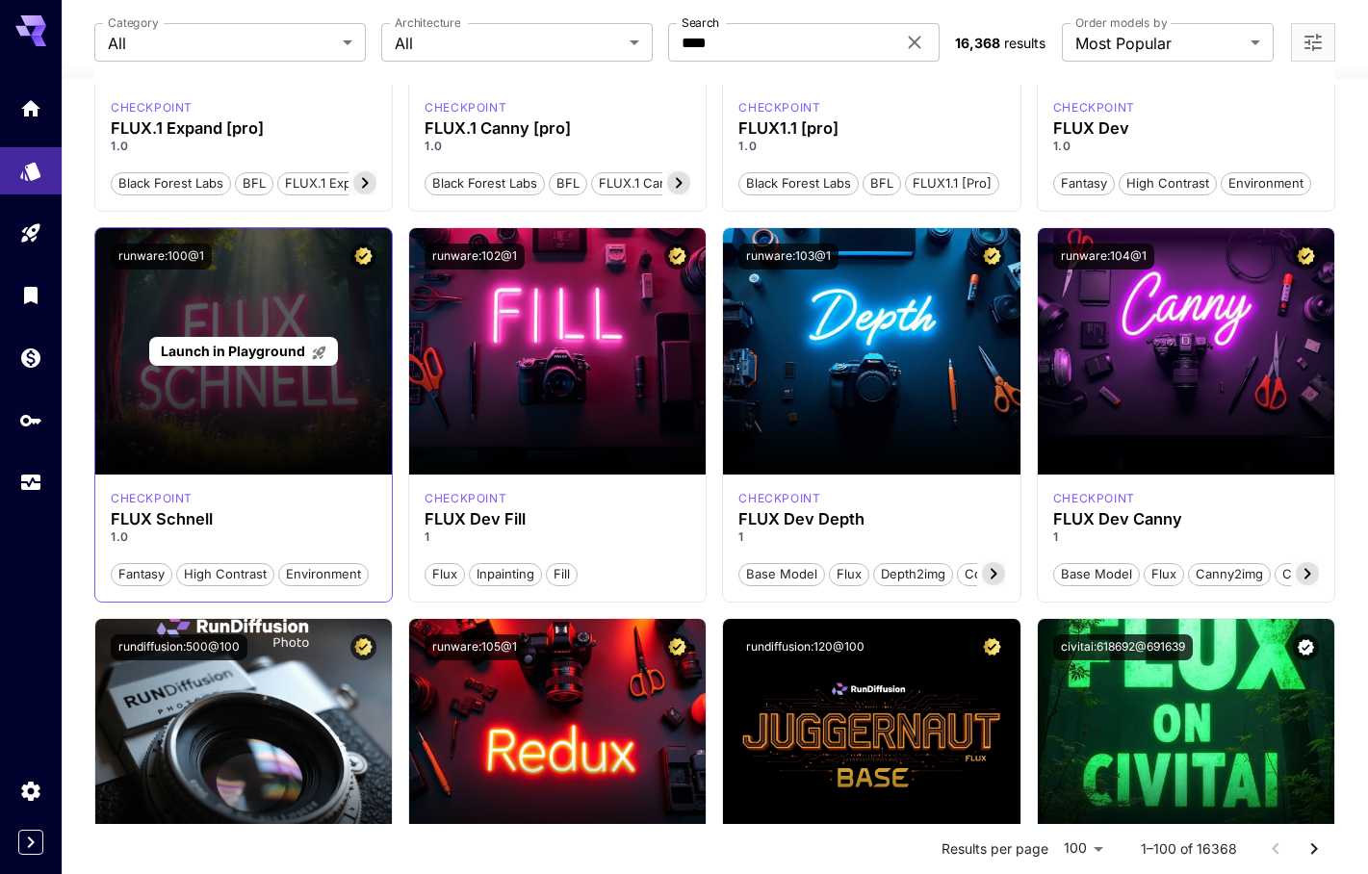
click at [291, 385] on div "Launch in Playground" at bounding box center [243, 351] width 297 height 247
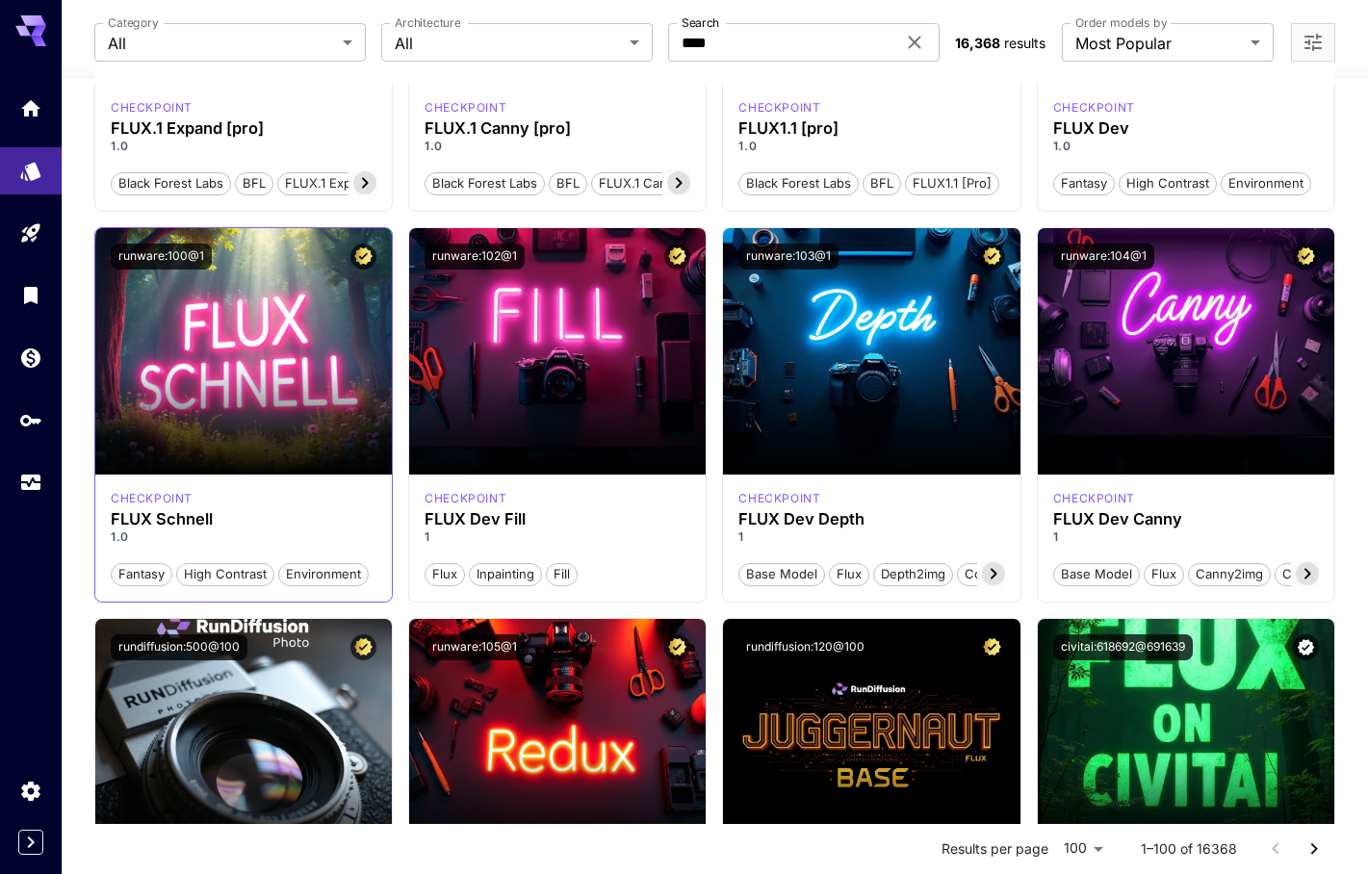
click at [174, 546] on div "Fantasy High Contrast Environment" at bounding box center [244, 566] width 266 height 40
click at [137, 517] on h3 "FLUX Schnell" at bounding box center [244, 519] width 266 height 18
click at [130, 499] on p "checkpoint" at bounding box center [152, 498] width 82 height 17
click at [117, 549] on div "Fantasy High Contrast Environment" at bounding box center [244, 566] width 266 height 40
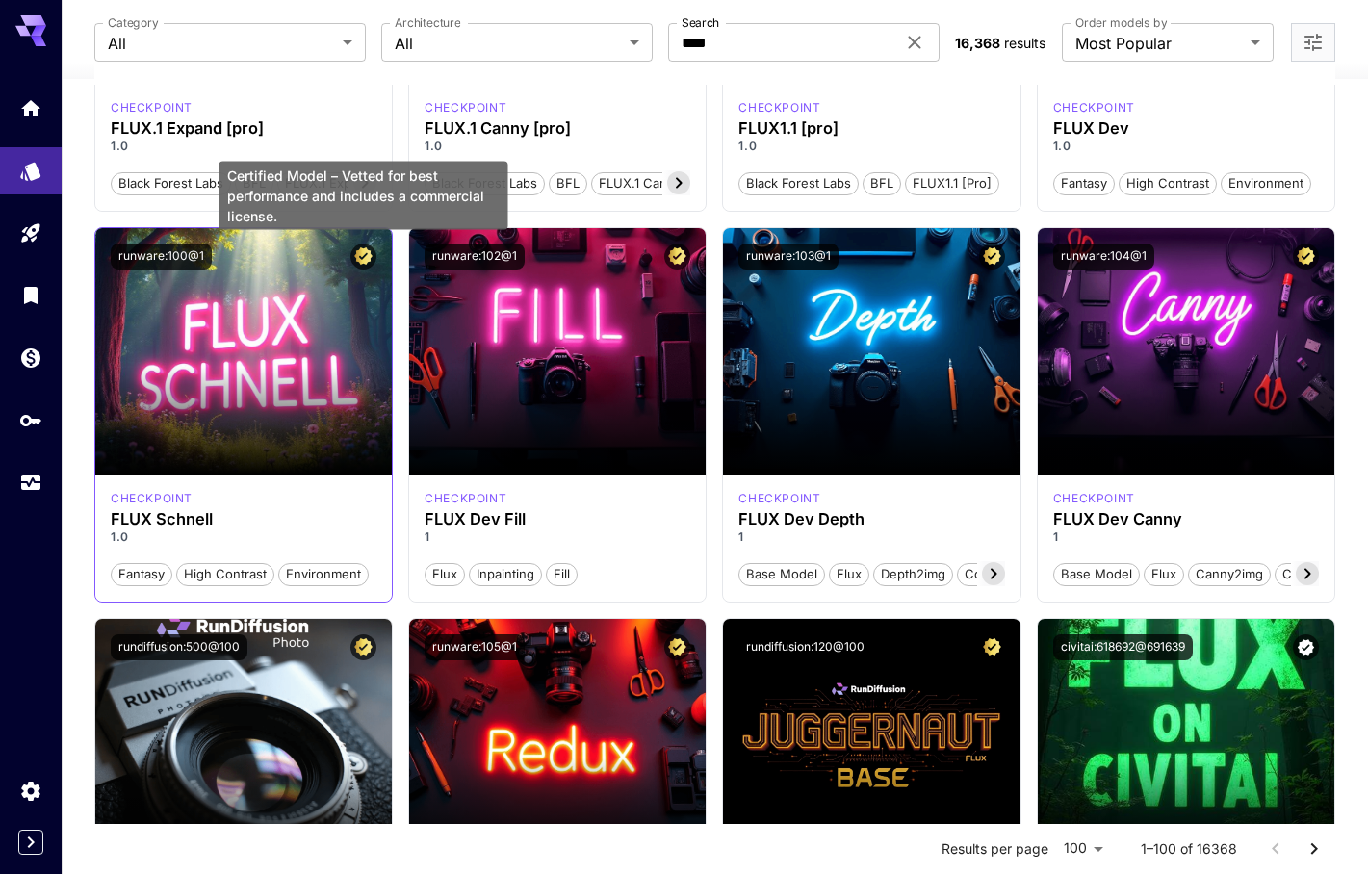
click at [366, 253] on icon "Certified Model – Vetted for best performance and includes a commercial license." at bounding box center [363, 255] width 18 height 17
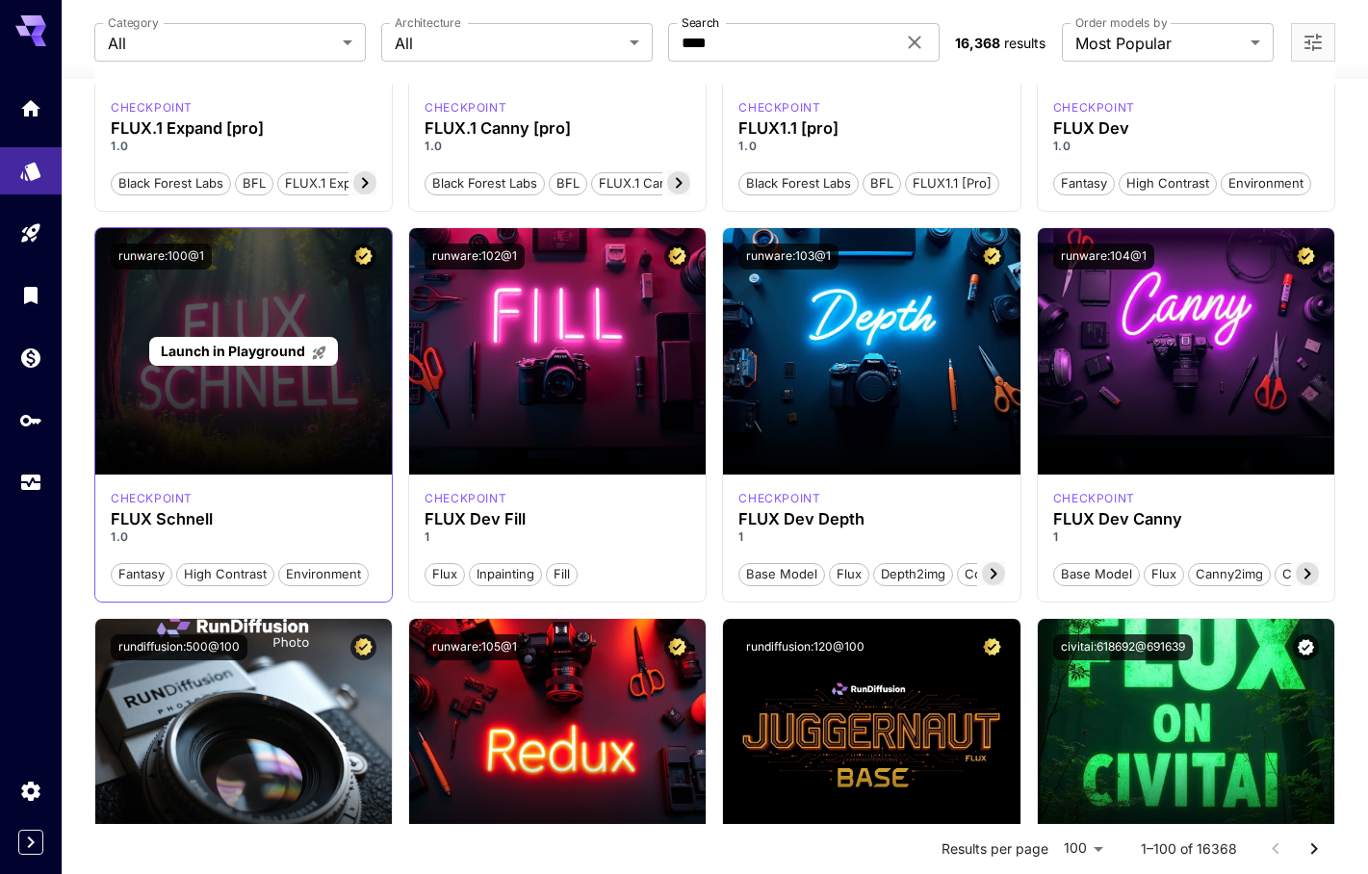
click at [241, 440] on div "Launch in Playground" at bounding box center [243, 351] width 297 height 247
click at [252, 352] on span "Launch in Playground" at bounding box center [233, 351] width 144 height 16
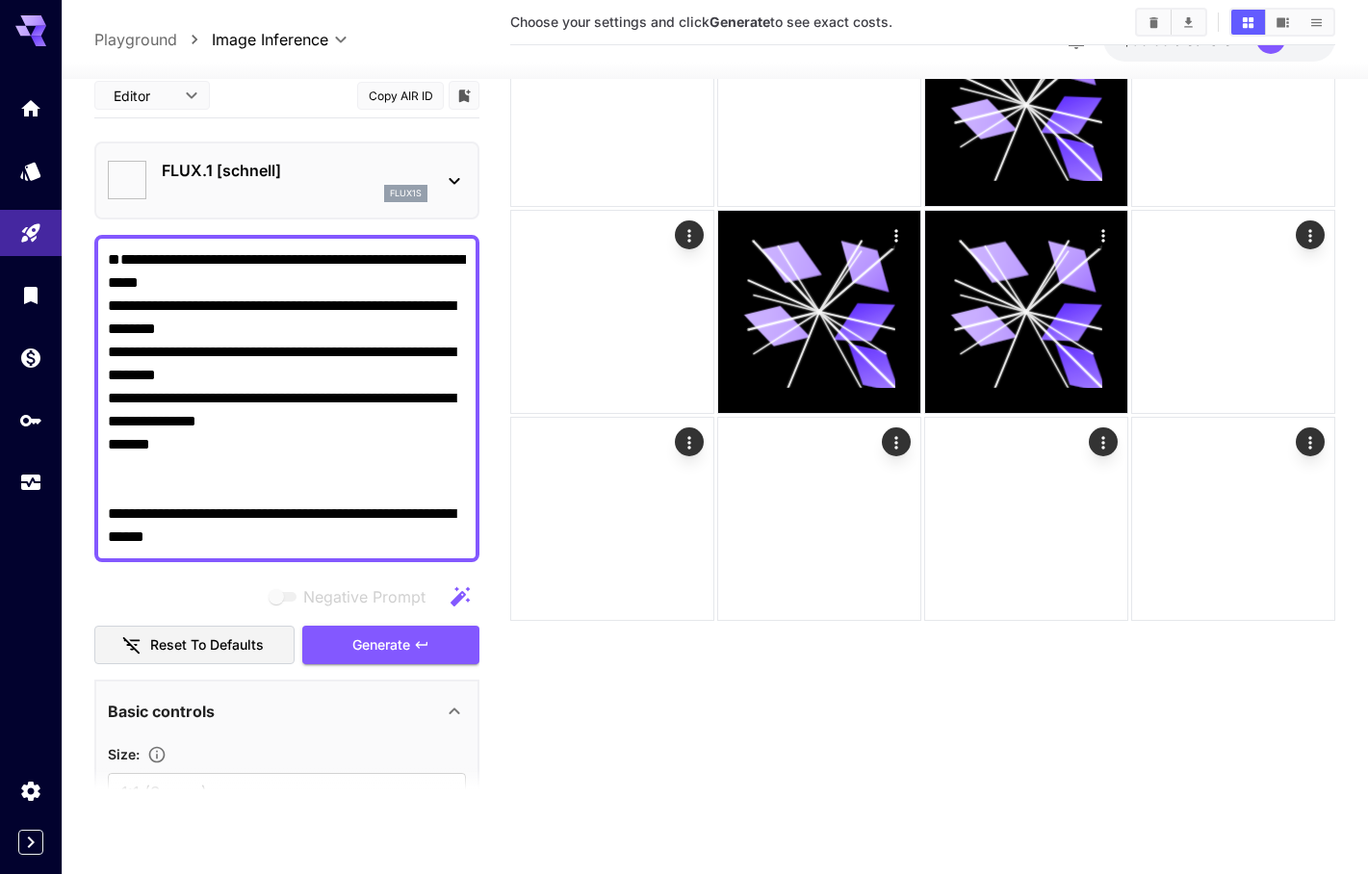
type input "**********"
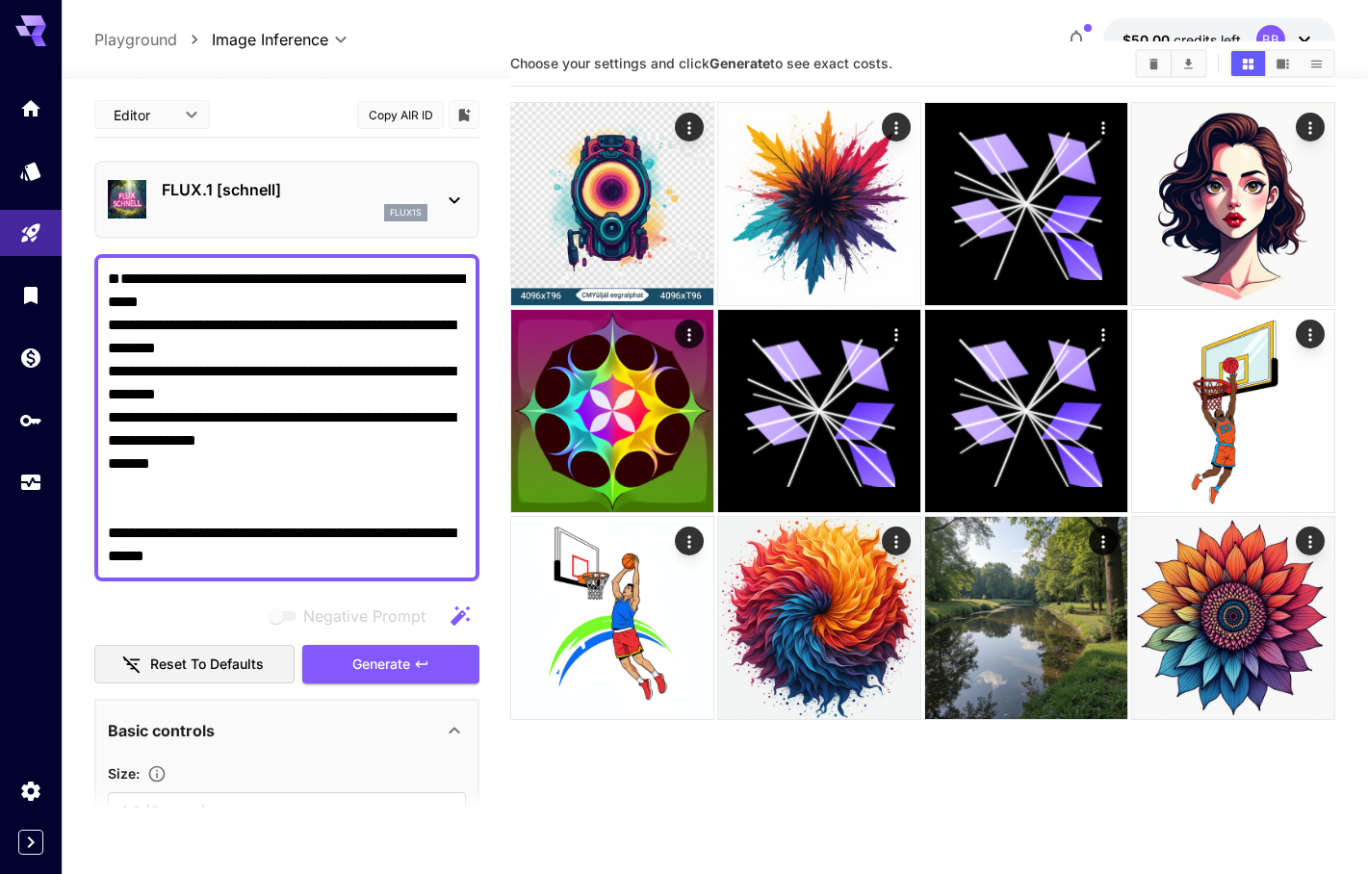
scroll to position [34, 0]
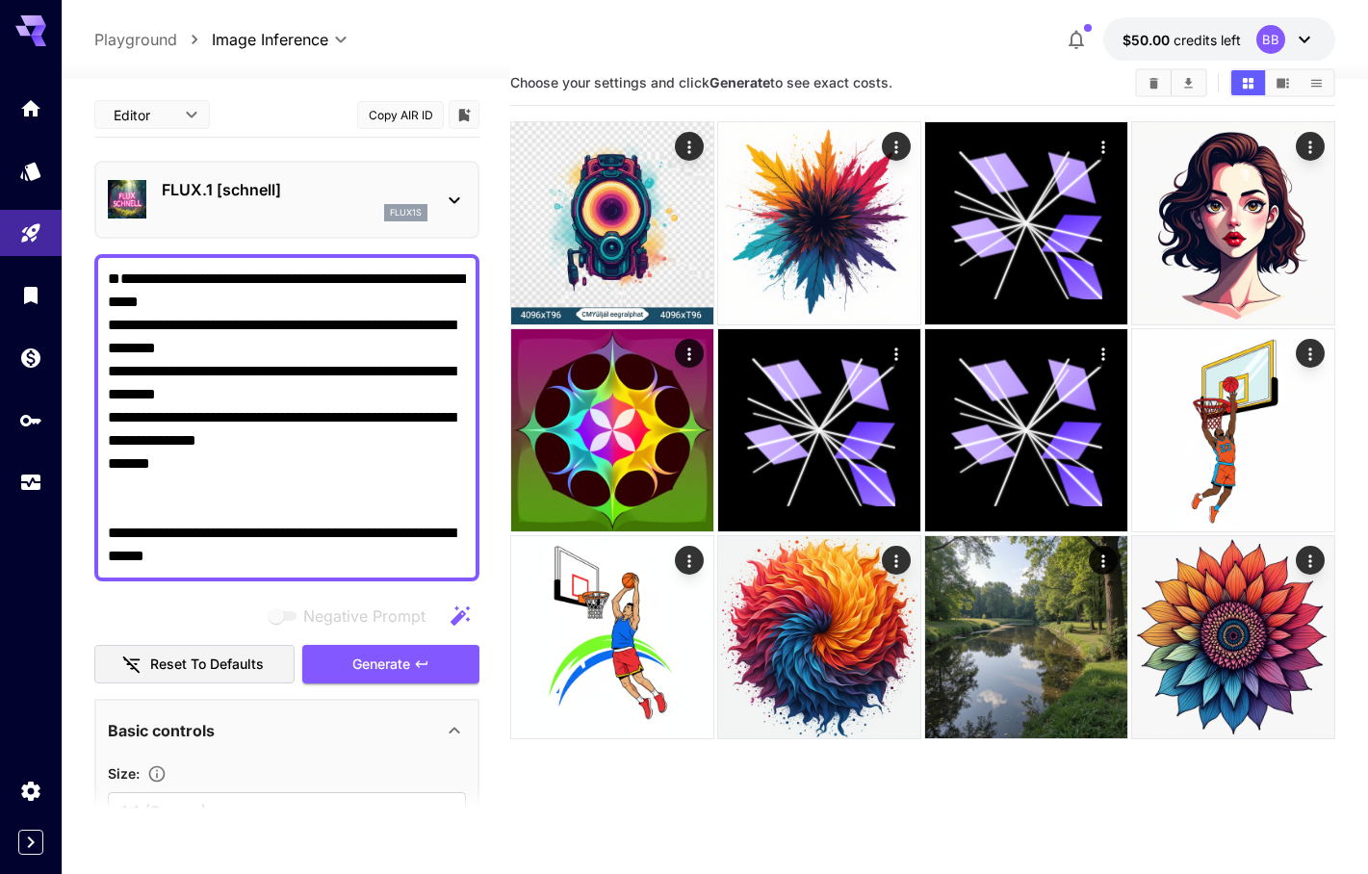
click at [422, 114] on button "Copy AIR ID" at bounding box center [400, 115] width 87 height 28
